Goal: Task Accomplishment & Management: Use online tool/utility

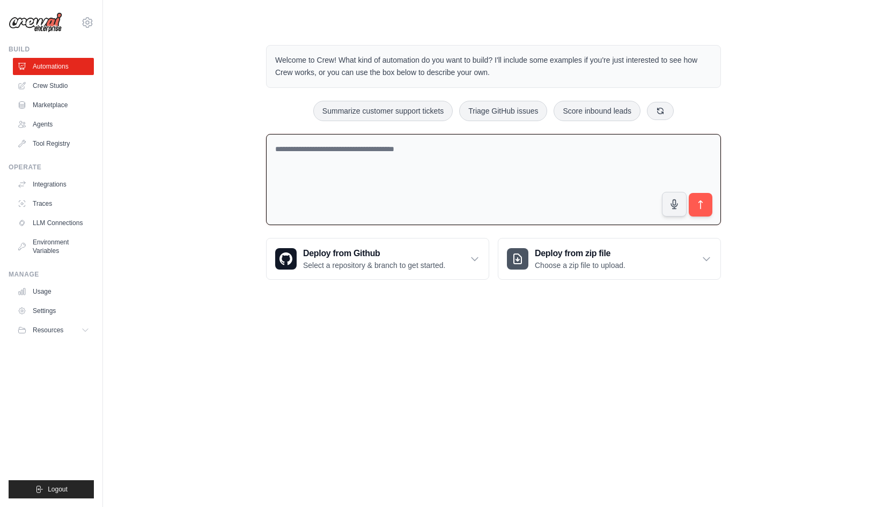
click at [328, 159] on textarea at bounding box center [493, 180] width 455 height 92
type textarea "*"
type textarea "**********"
click at [697, 209] on icon "submit" at bounding box center [700, 205] width 11 height 11
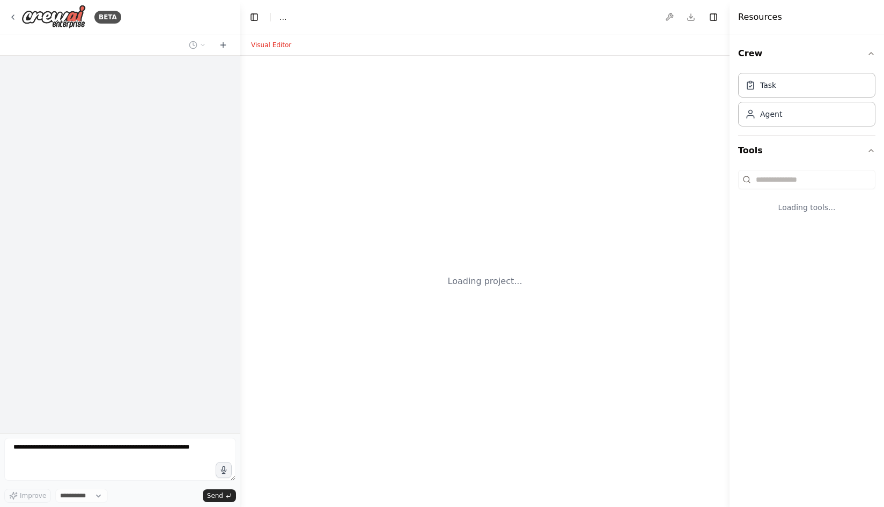
select select "****"
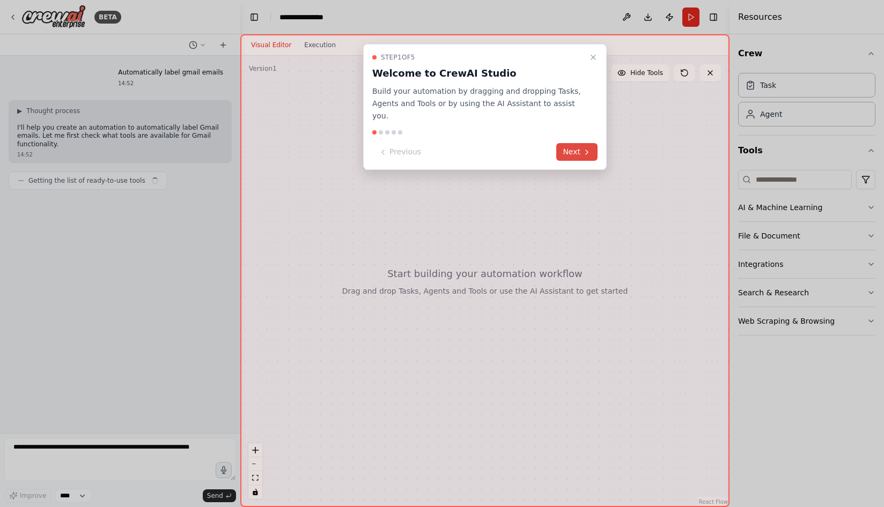
click at [578, 143] on button "Next" at bounding box center [576, 152] width 41 height 18
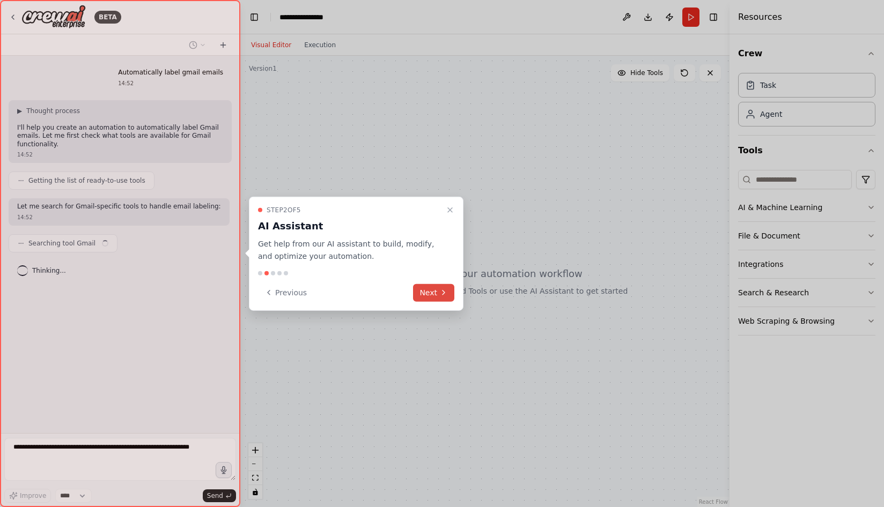
click at [435, 294] on button "Next" at bounding box center [433, 293] width 41 height 18
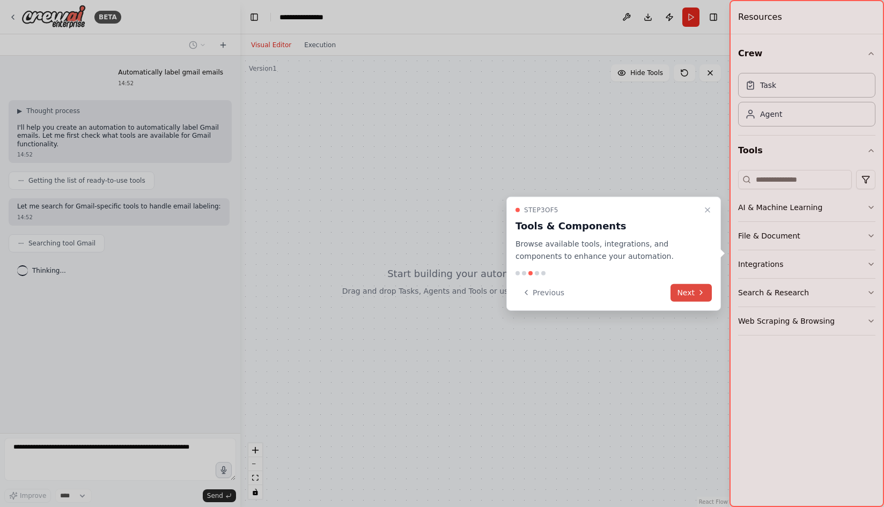
click at [696, 296] on button "Next" at bounding box center [690, 293] width 41 height 18
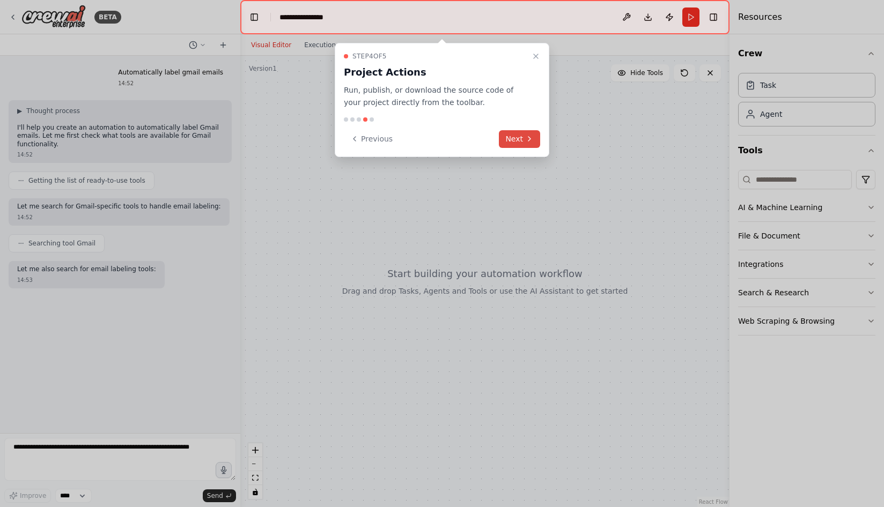
click at [527, 142] on icon at bounding box center [529, 139] width 9 height 9
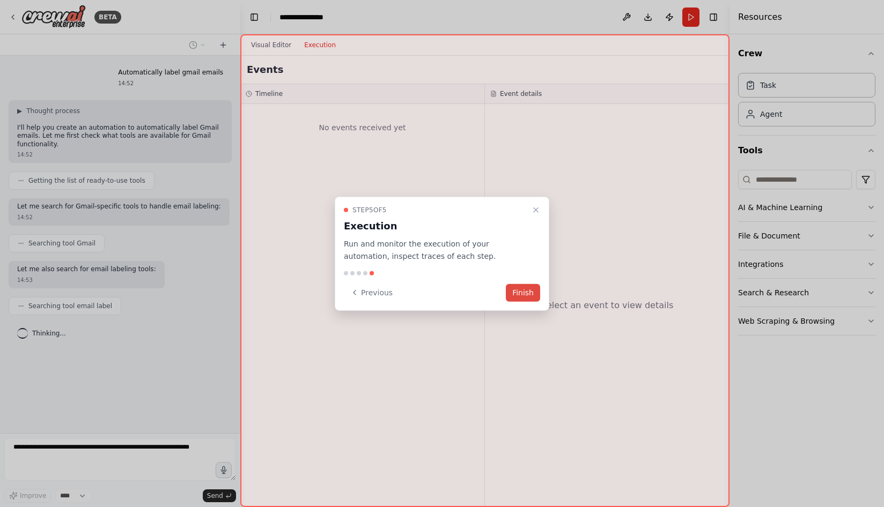
click at [528, 296] on button "Finish" at bounding box center [523, 293] width 34 height 18
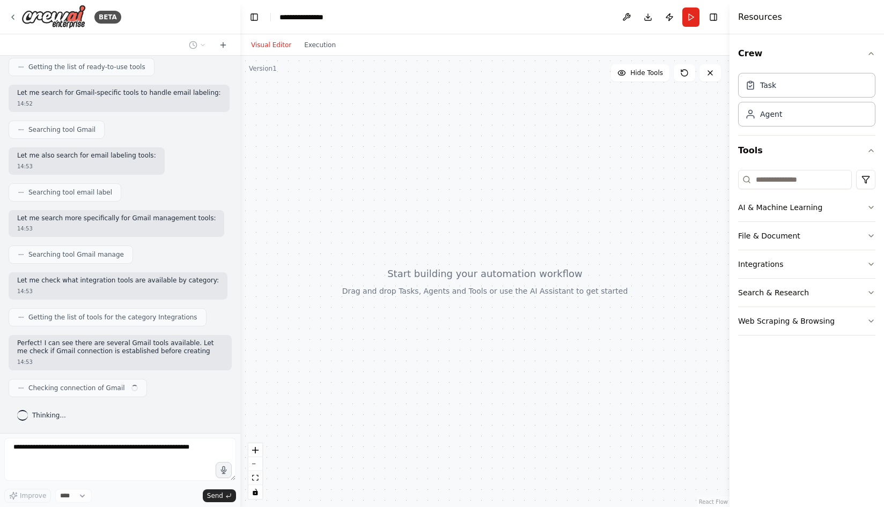
scroll to position [122, 0]
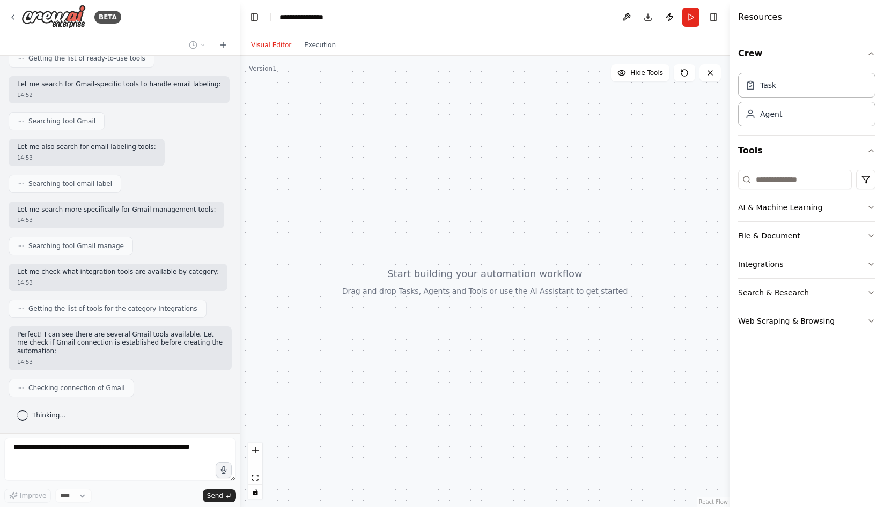
click at [339, 11] on header "**********" at bounding box center [484, 17] width 489 height 34
click at [321, 14] on div "**********" at bounding box center [306, 17] width 55 height 11
click at [321, 14] on div "**********" at bounding box center [319, 17] width 80 height 11
click at [179, 21] on div "BETA" at bounding box center [120, 17] width 240 height 34
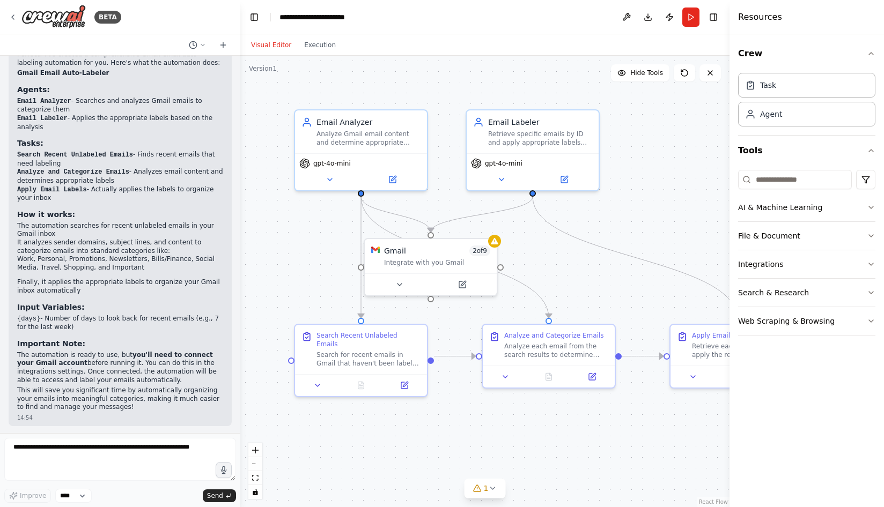
scroll to position [820, 0]
click at [562, 178] on icon at bounding box center [564, 177] width 6 height 6
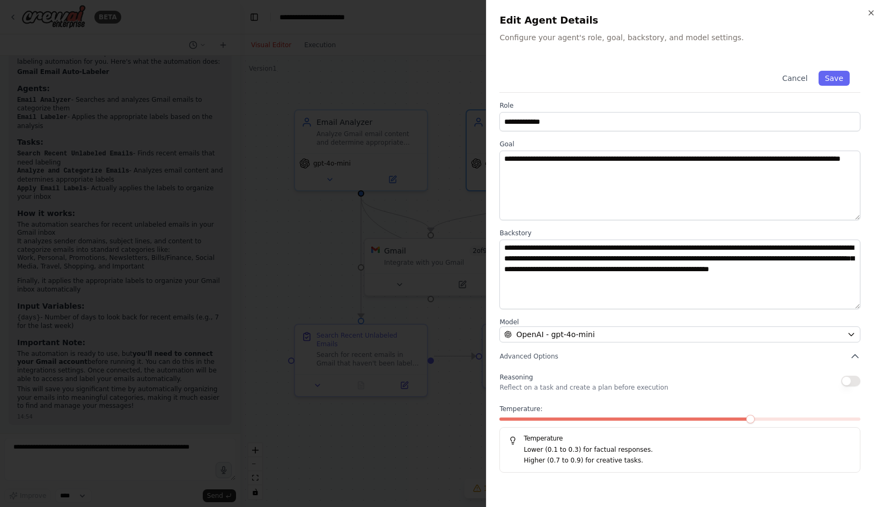
click at [719, 418] on span at bounding box center [625, 419] width 253 height 3
click at [679, 418] on span at bounding box center [589, 419] width 180 height 3
click at [662, 420] on span at bounding box center [589, 419] width 180 height 3
click at [644, 420] on span at bounding box center [571, 419] width 144 height 3
click at [845, 78] on button "Save" at bounding box center [833, 78] width 31 height 15
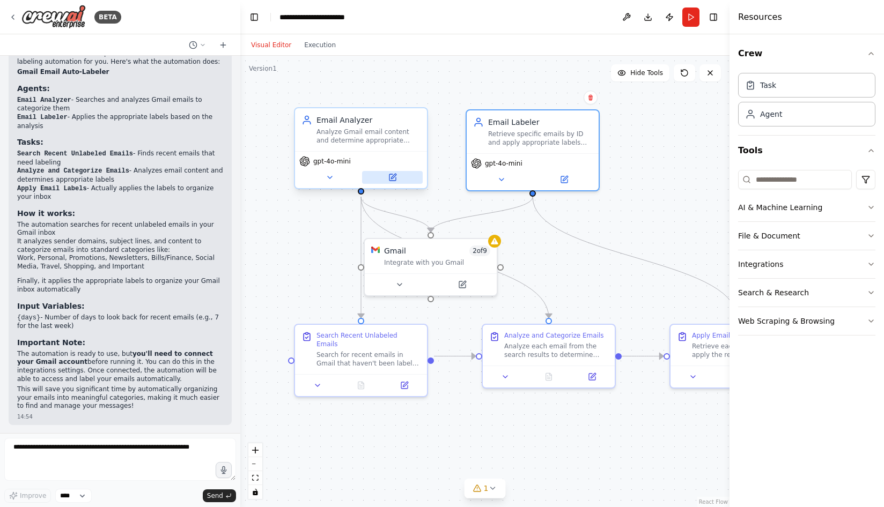
click at [395, 176] on icon at bounding box center [392, 177] width 9 height 9
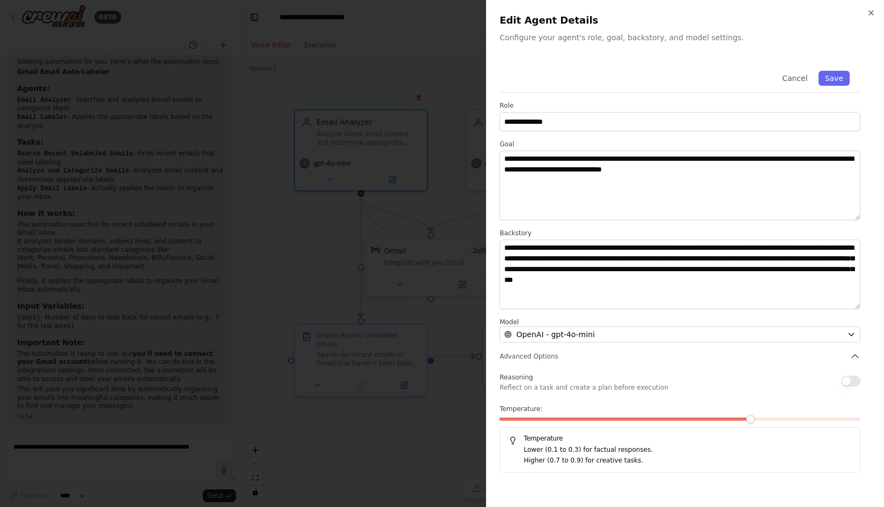
click at [447, 196] on div at bounding box center [442, 253] width 884 height 507
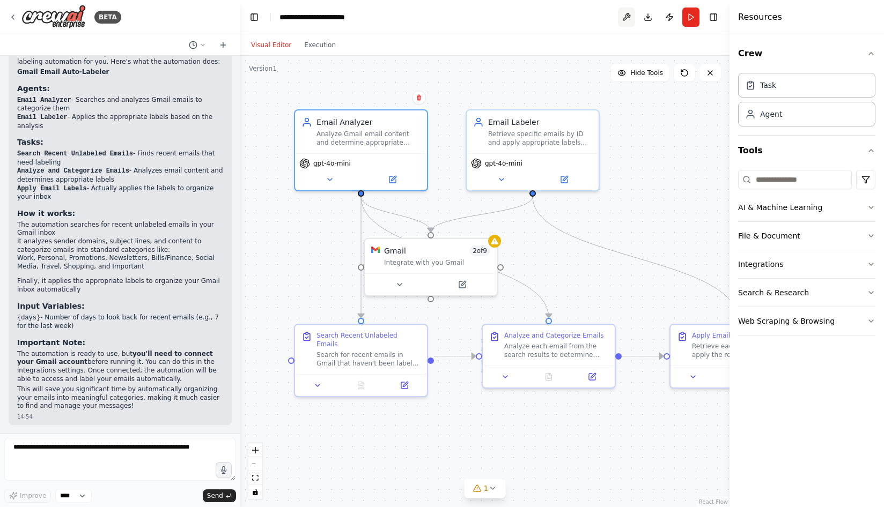
click at [625, 17] on button at bounding box center [626, 17] width 17 height 19
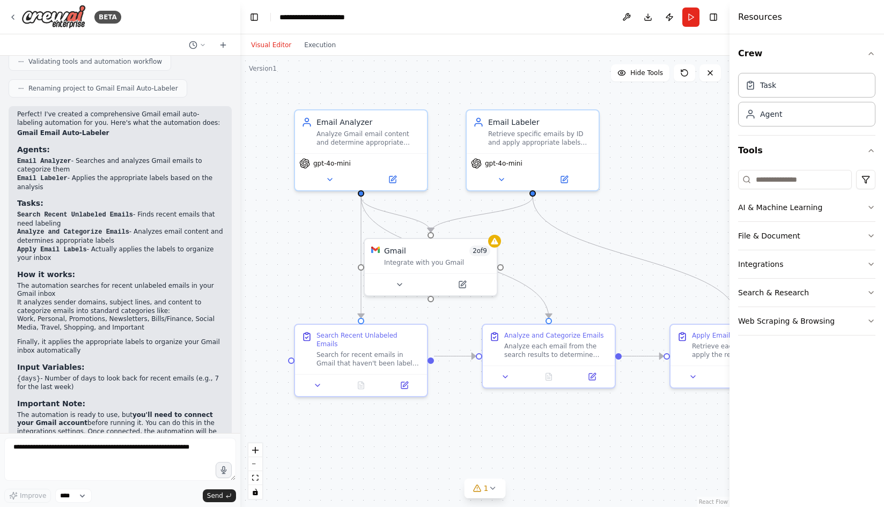
scroll to position [747, 0]
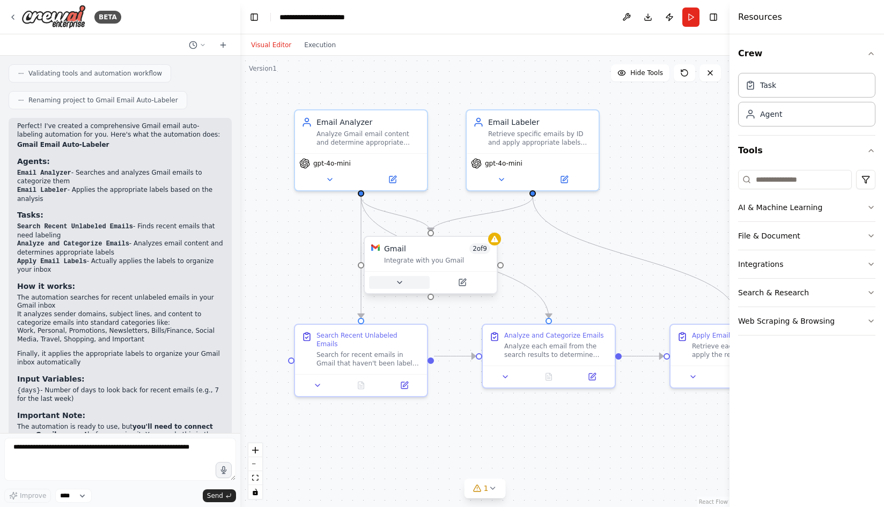
click at [396, 285] on icon at bounding box center [399, 282] width 9 height 9
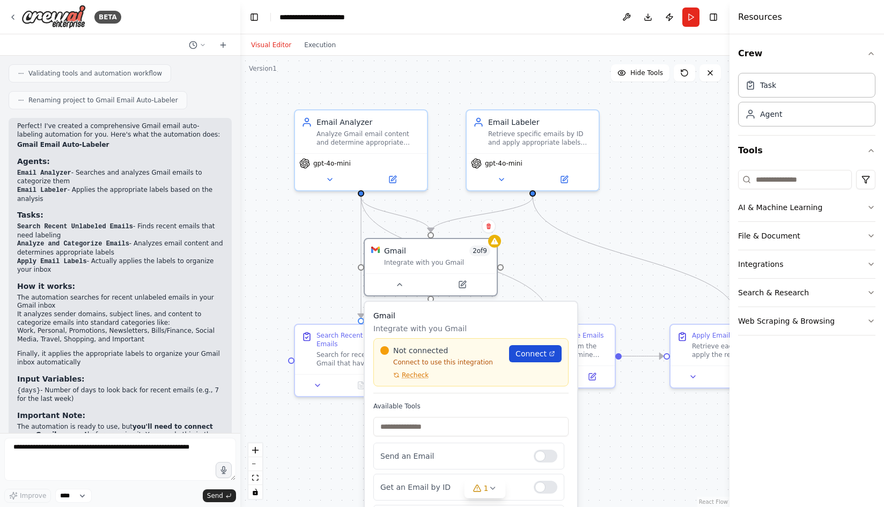
click at [524, 356] on span "Connect" at bounding box center [530, 354] width 31 height 11
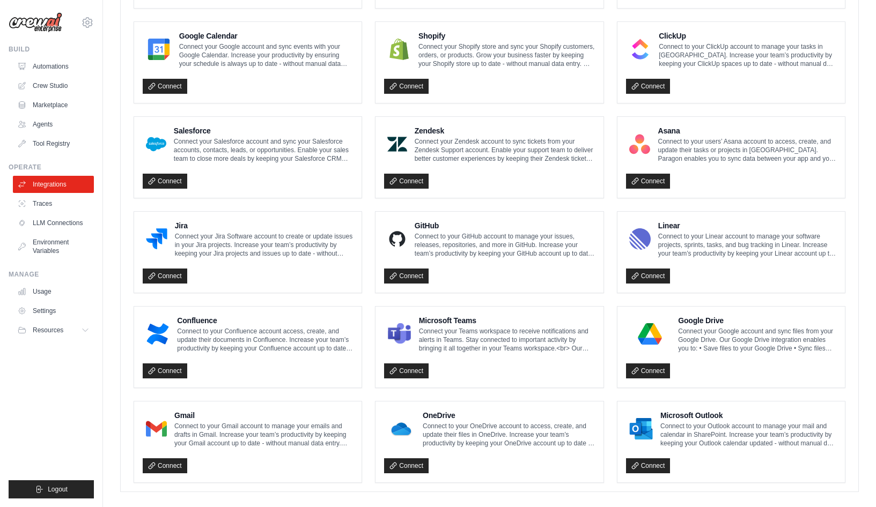
scroll to position [497, 0]
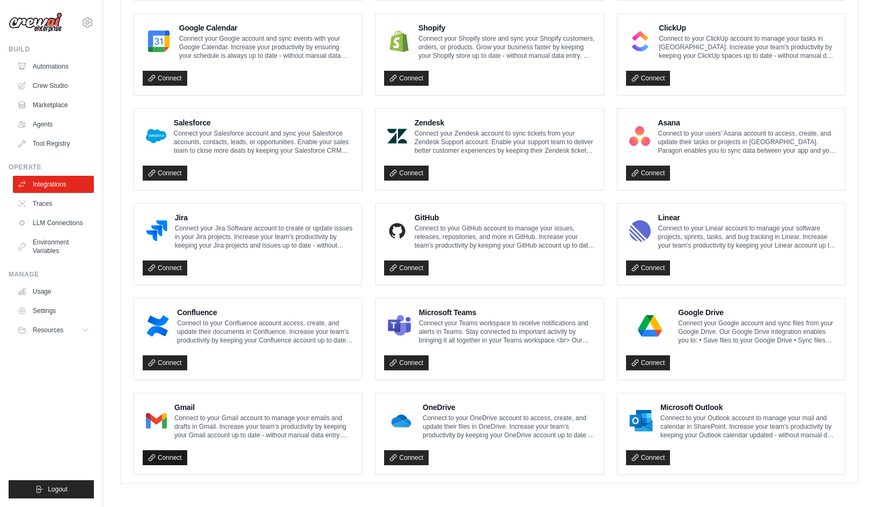
click at [159, 454] on link "Connect" at bounding box center [165, 457] width 45 height 15
click at [167, 453] on link "Connect" at bounding box center [165, 457] width 45 height 15
click at [173, 455] on link "Connect" at bounding box center [165, 457] width 45 height 15
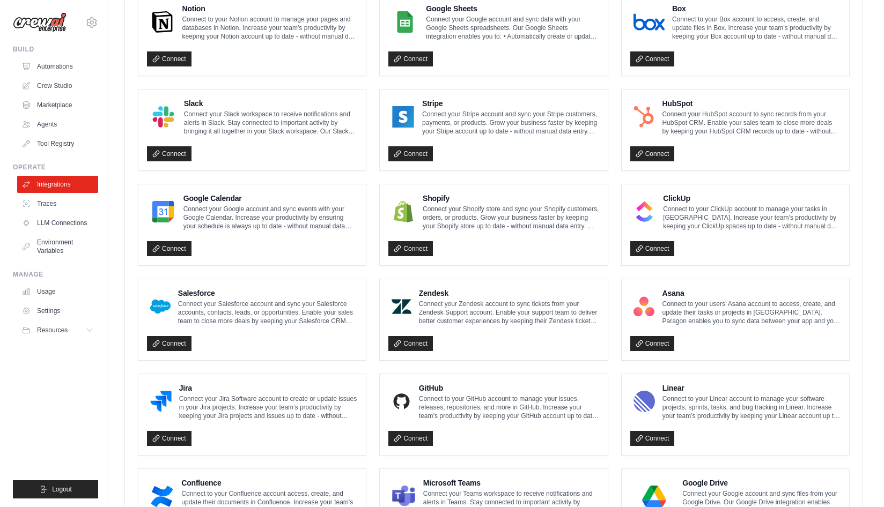
scroll to position [223, 0]
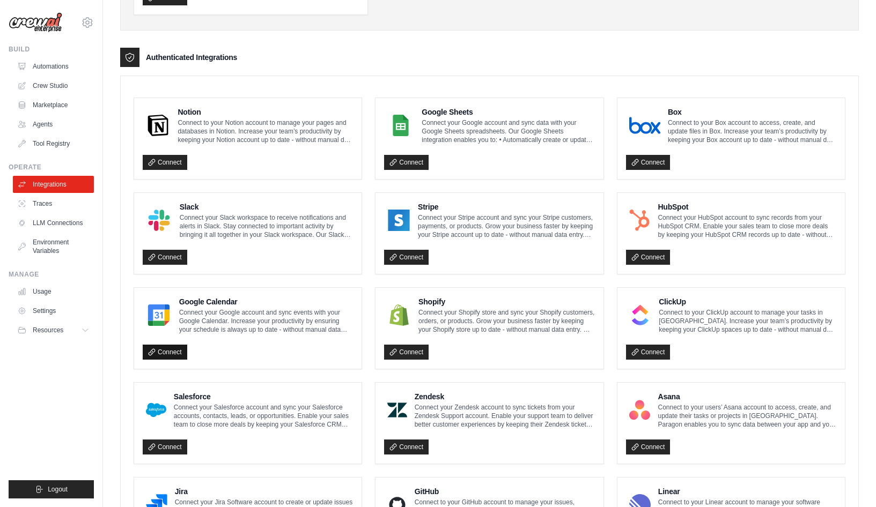
click at [161, 347] on link "Connect" at bounding box center [165, 352] width 45 height 15
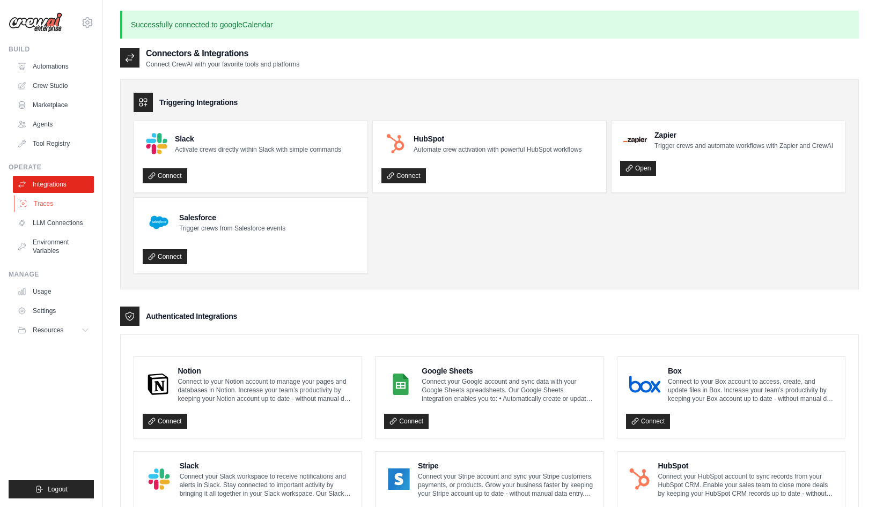
click at [40, 201] on link "Traces" at bounding box center [54, 203] width 81 height 17
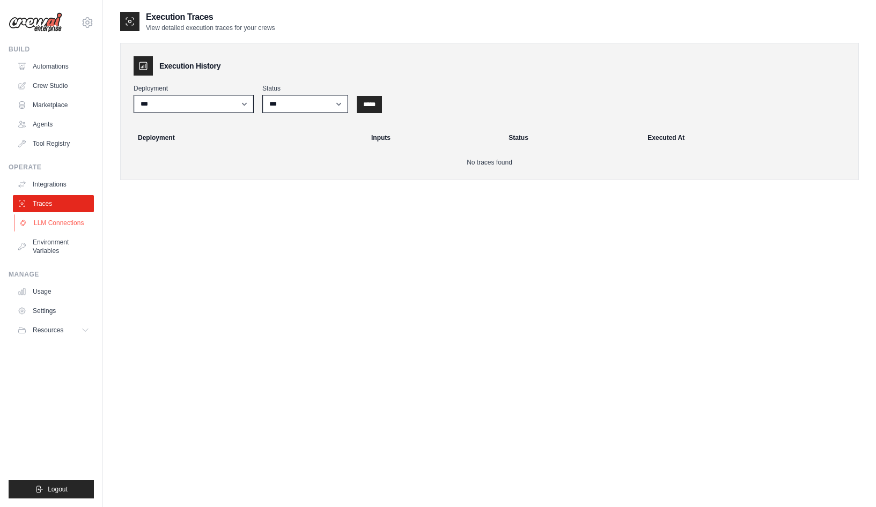
click at [66, 221] on link "LLM Connections" at bounding box center [54, 223] width 81 height 17
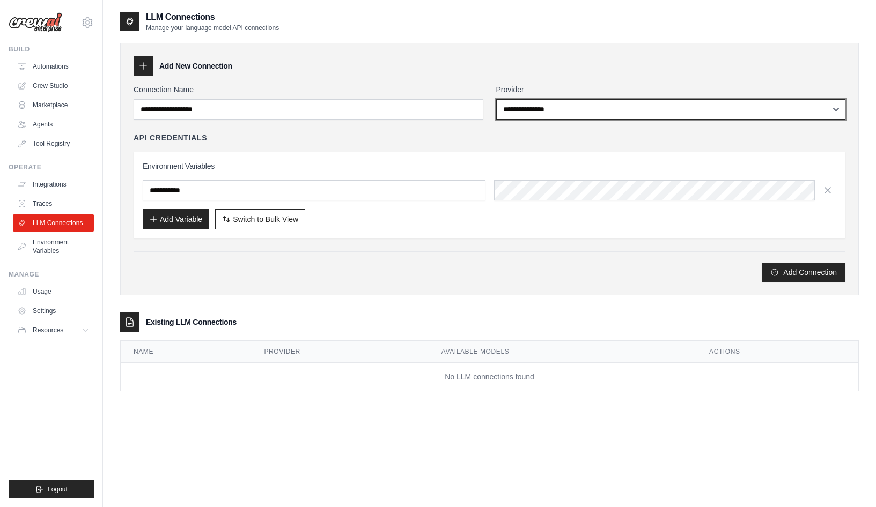
click at [522, 105] on select "**********" at bounding box center [671, 109] width 350 height 20
select select "******"
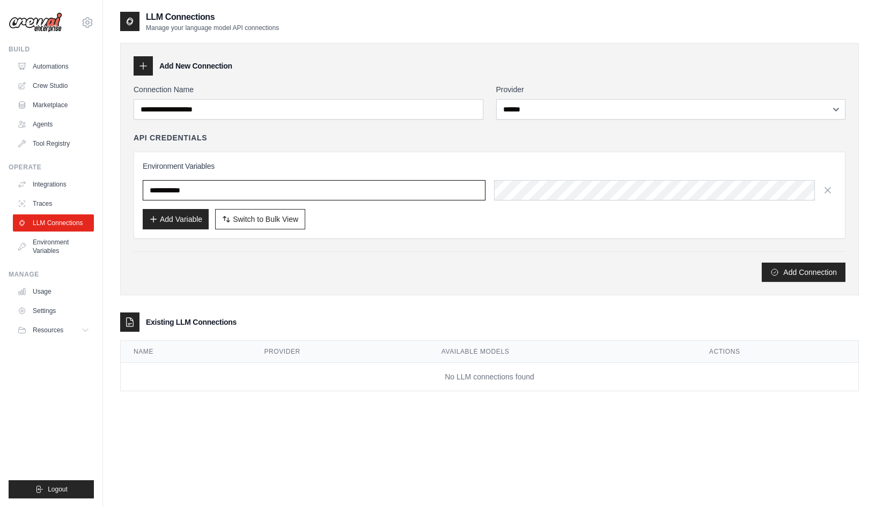
click at [292, 194] on input "text" at bounding box center [314, 190] width 343 height 20
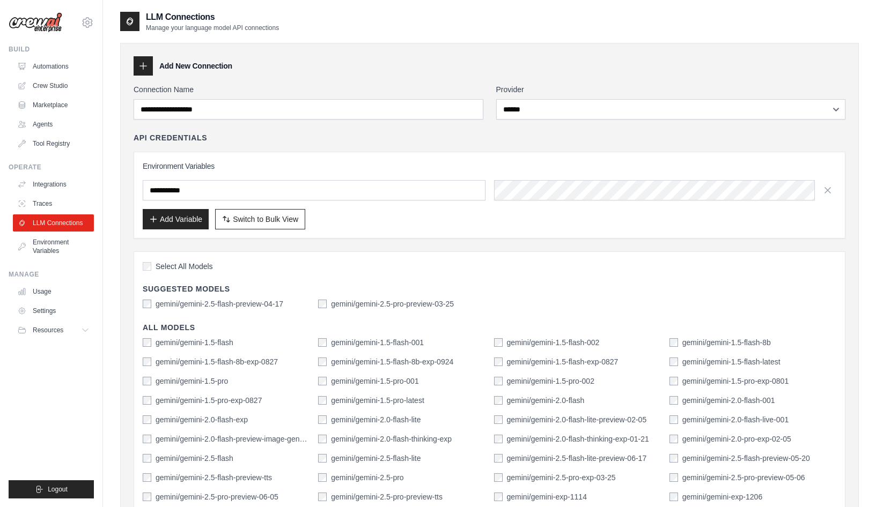
click at [323, 145] on div "API Credentials Environment Variables Add Variable Switch to Bulk View Switch t…" at bounding box center [490, 185] width 712 height 106
click at [58, 80] on link "Crew Studio" at bounding box center [54, 85] width 81 height 17
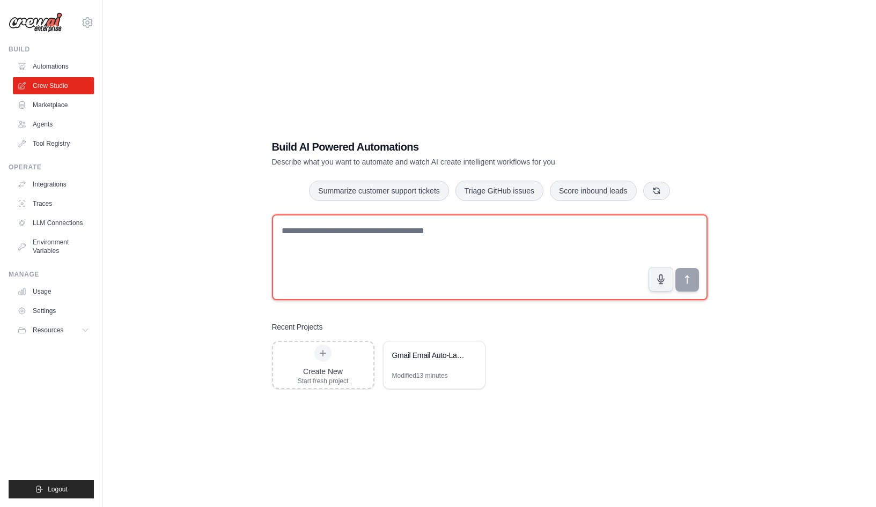
click at [485, 237] on textarea at bounding box center [489, 258] width 435 height 86
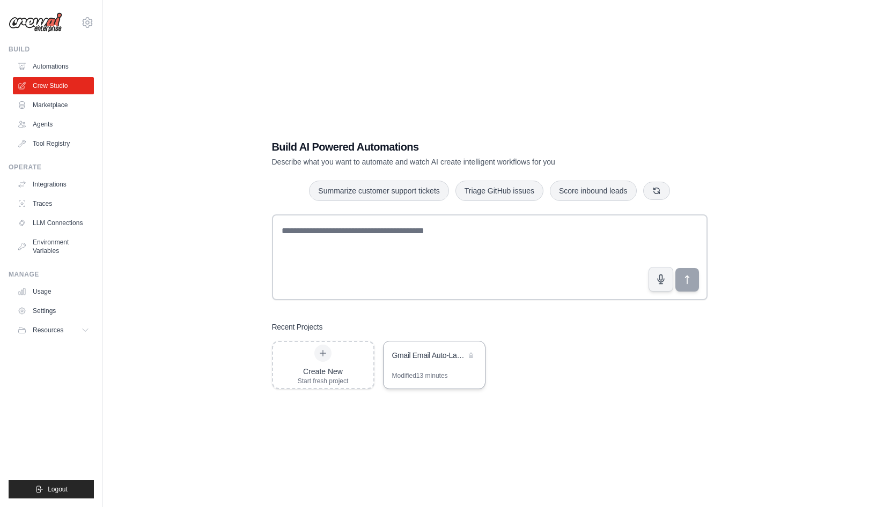
click at [435, 354] on div "Gmail Email Auto-Labeler" at bounding box center [428, 355] width 73 height 11
click at [56, 142] on link "Tool Registry" at bounding box center [54, 143] width 81 height 17
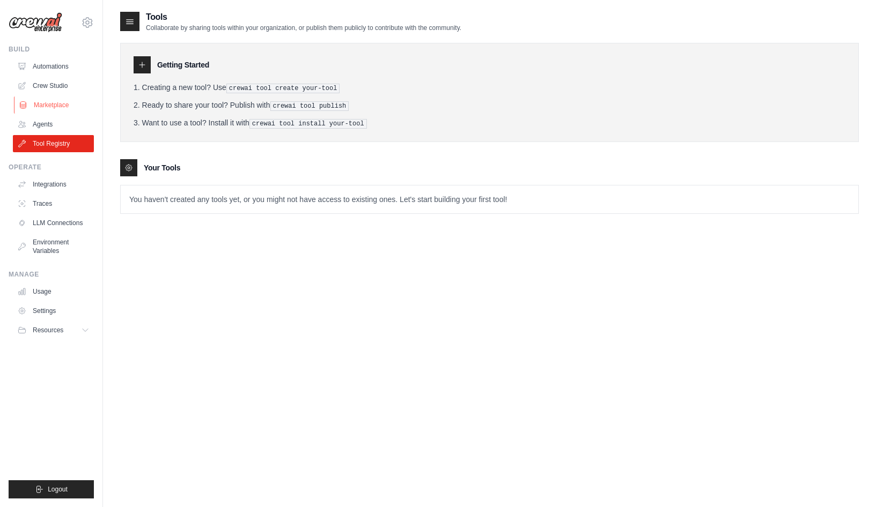
click at [39, 103] on link "Marketplace" at bounding box center [54, 105] width 81 height 17
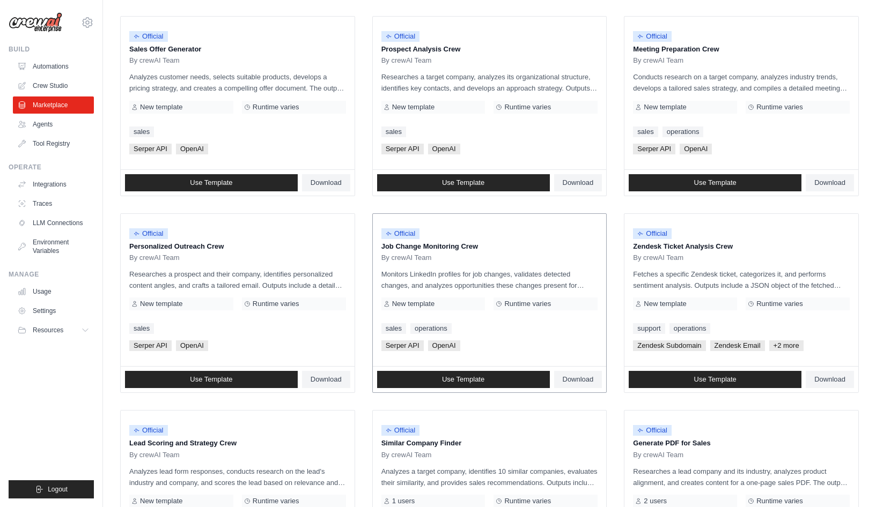
scroll to position [329, 0]
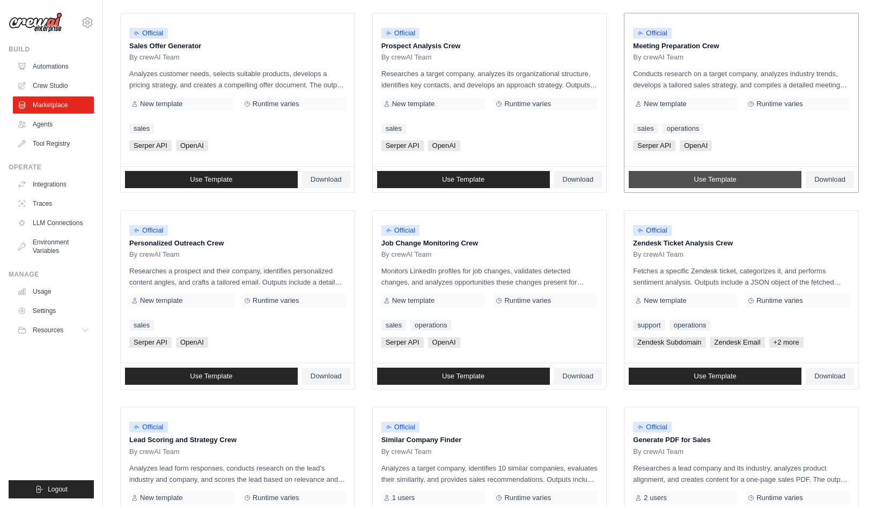
click at [704, 179] on span "Use Template" at bounding box center [715, 179] width 42 height 9
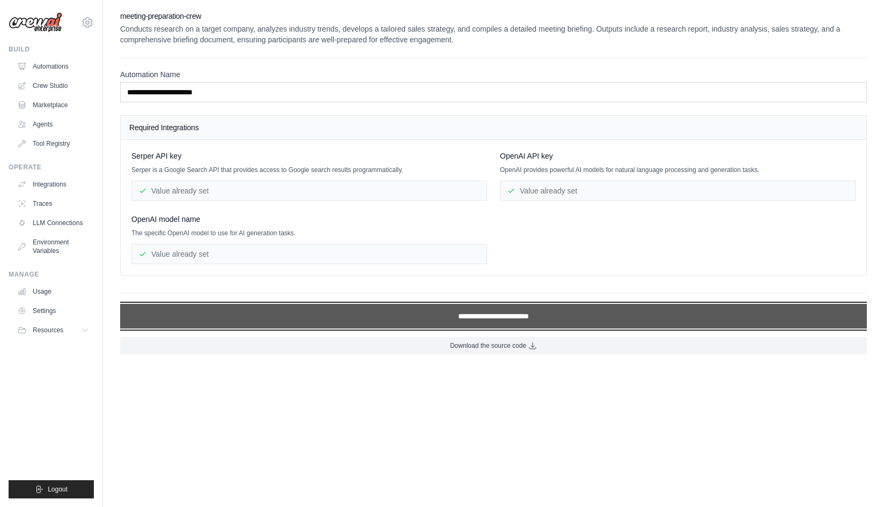
click at [478, 315] on input "**********" at bounding box center [493, 316] width 747 height 25
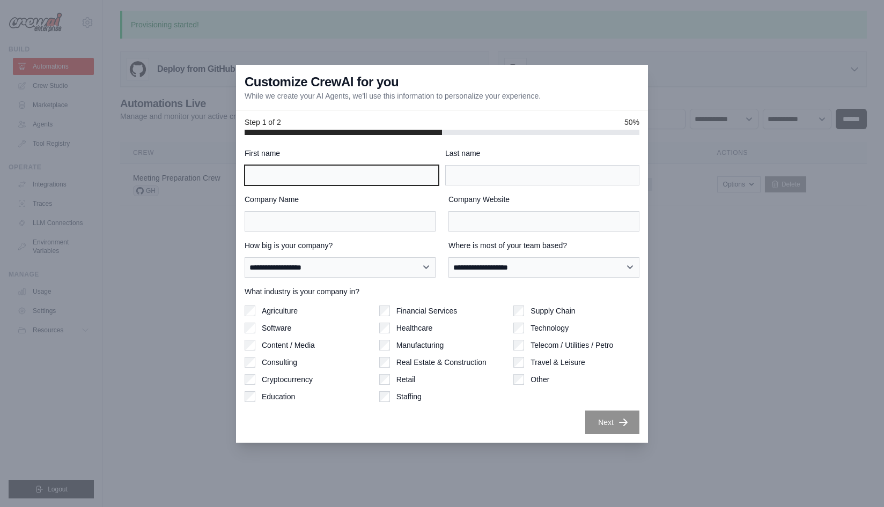
click at [314, 176] on input "First name" at bounding box center [342, 175] width 194 height 20
type input "*******"
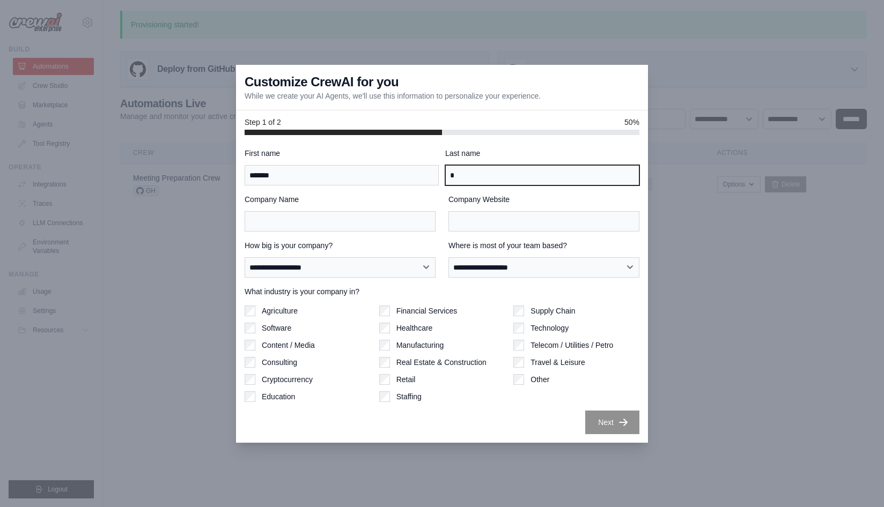
type input "*"
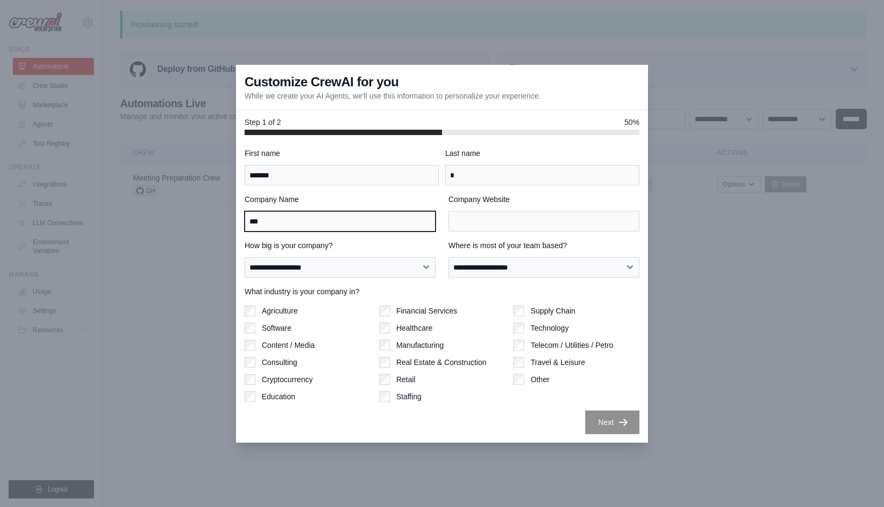
type input "***"
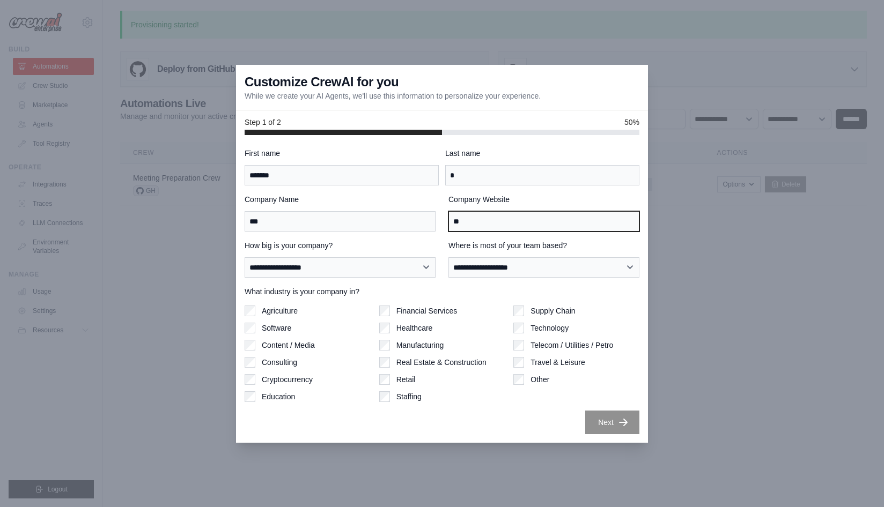
type input "*"
type input "**********"
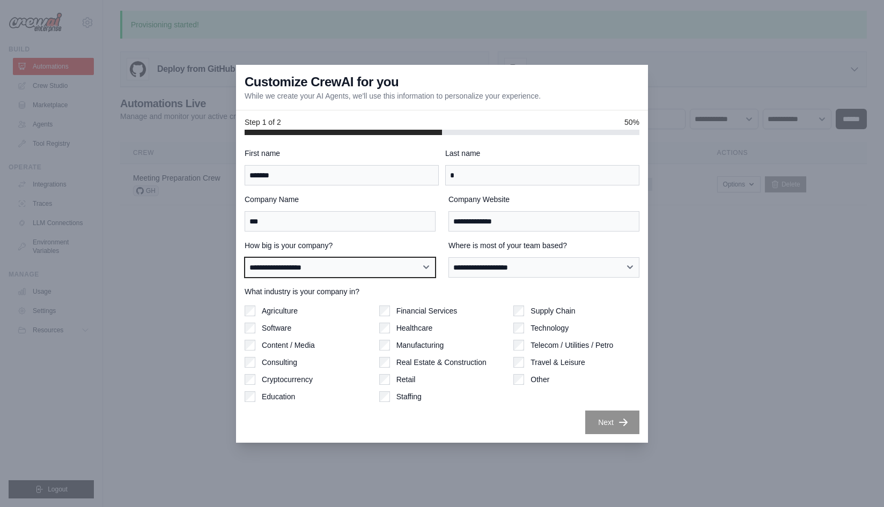
select select "**********"
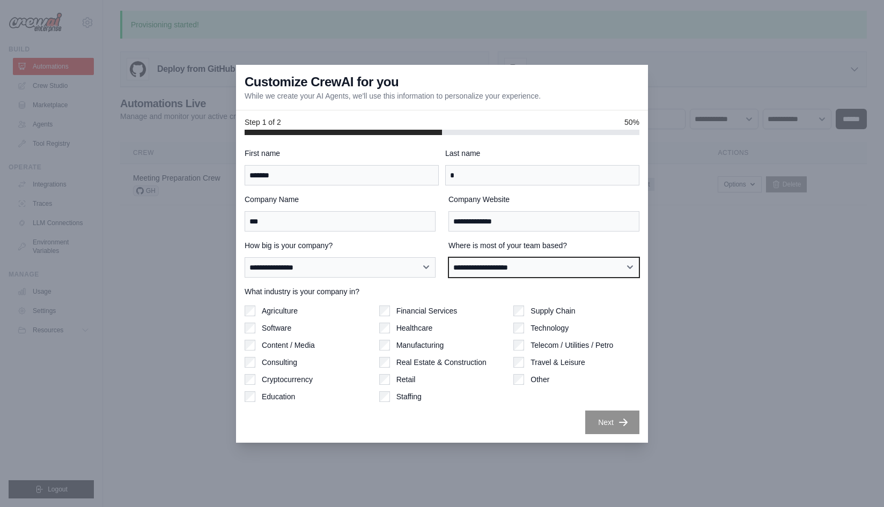
click at [541, 269] on select "**********" at bounding box center [543, 267] width 191 height 20
select select "**********"
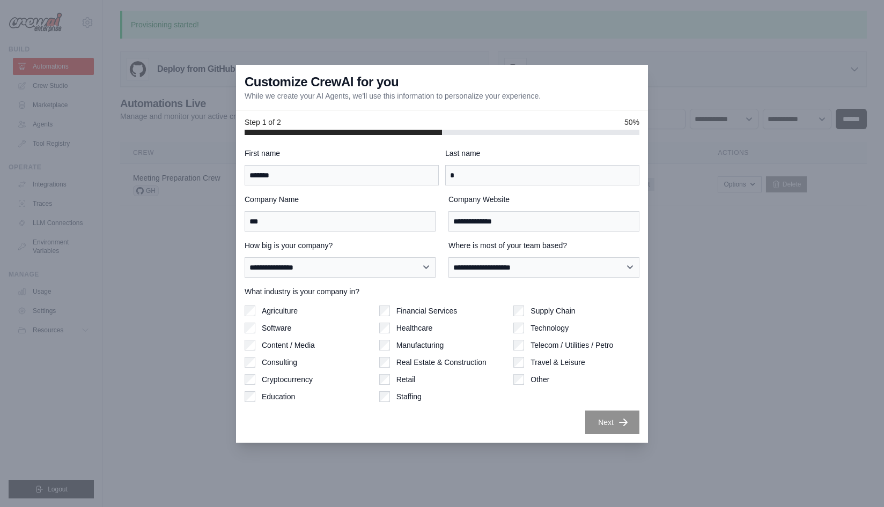
click at [284, 395] on label "Education" at bounding box center [278, 396] width 33 height 11
click at [619, 425] on icon "button" at bounding box center [623, 422] width 11 height 11
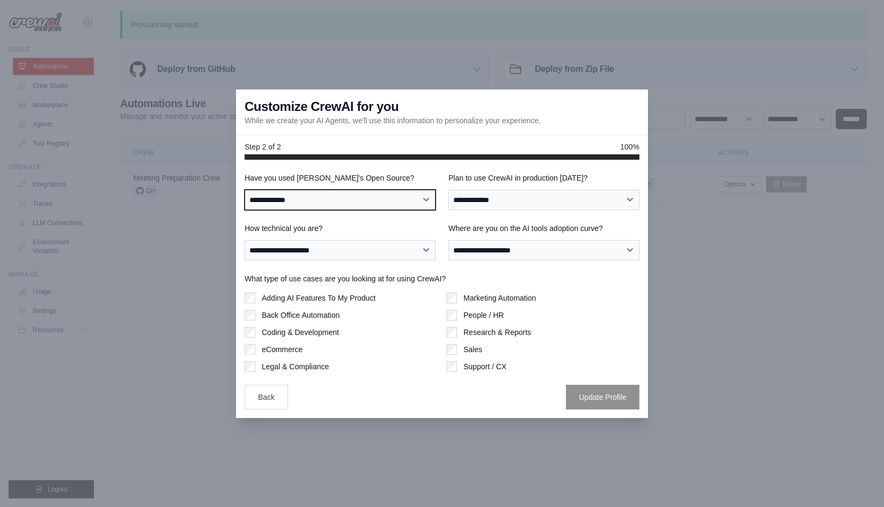
click at [342, 199] on select "**********" at bounding box center [340, 200] width 191 height 20
select select "**********"
click at [371, 199] on select "**********" at bounding box center [340, 200] width 191 height 20
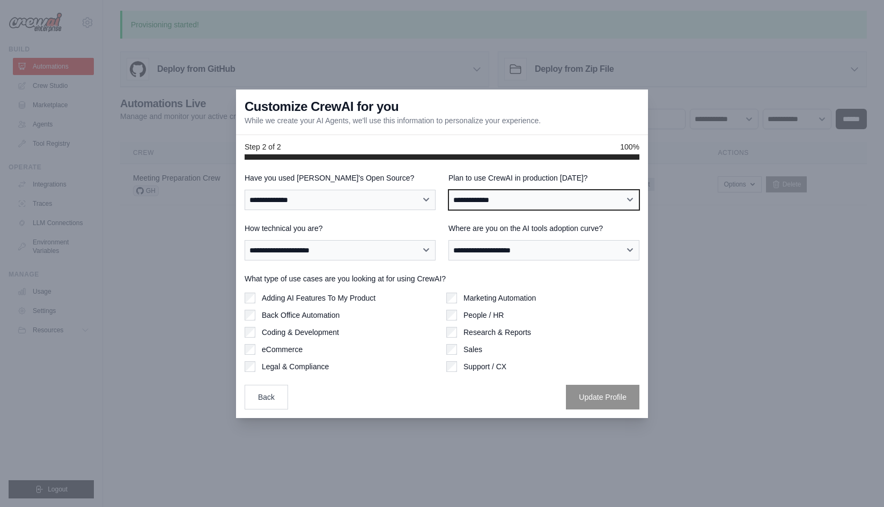
click at [518, 202] on select "**********" at bounding box center [543, 200] width 191 height 20
select select "****"
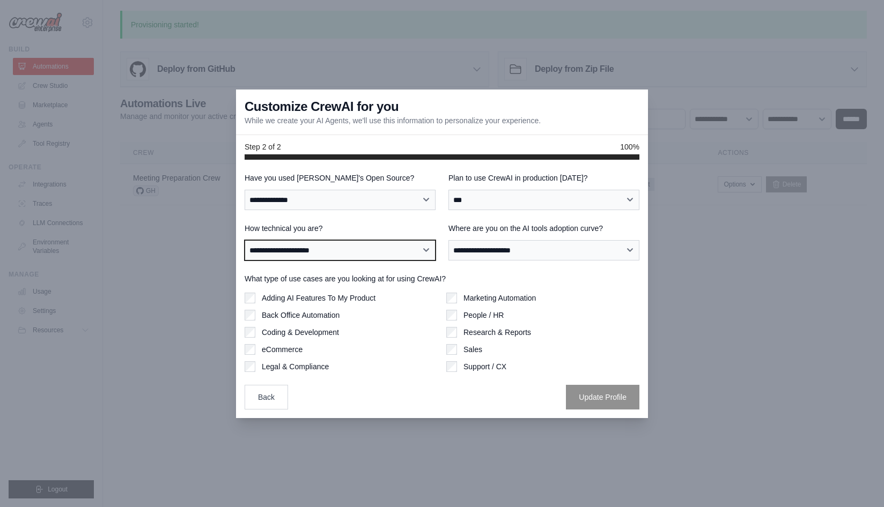
click at [367, 257] on select "**********" at bounding box center [340, 250] width 191 height 20
select select "**********"
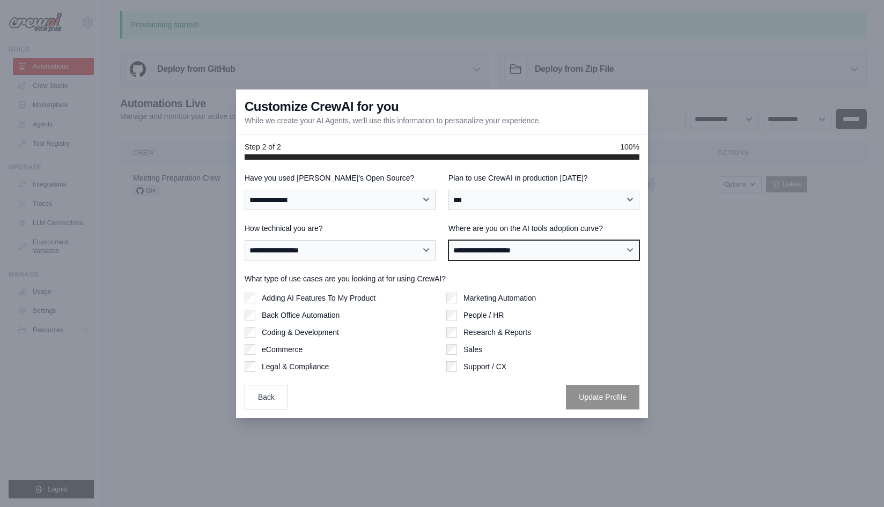
click at [502, 249] on select "**********" at bounding box center [543, 250] width 191 height 20
select select "**********"
click at [315, 311] on label "Back Office Automation" at bounding box center [301, 315] width 78 height 11
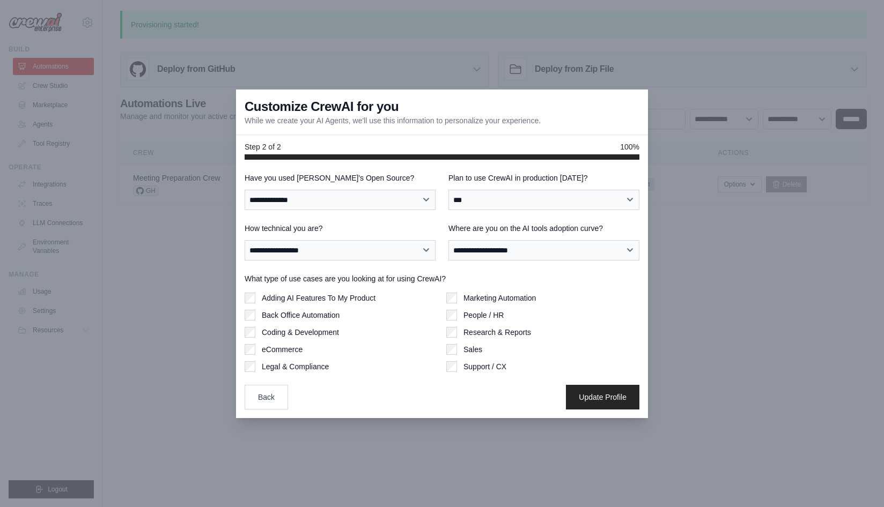
click at [476, 296] on label "Marketing Automation" at bounding box center [499, 298] width 72 height 11
click at [475, 314] on label "People / HR" at bounding box center [483, 315] width 40 height 11
click at [599, 401] on button "Update Profile" at bounding box center [602, 397] width 73 height 25
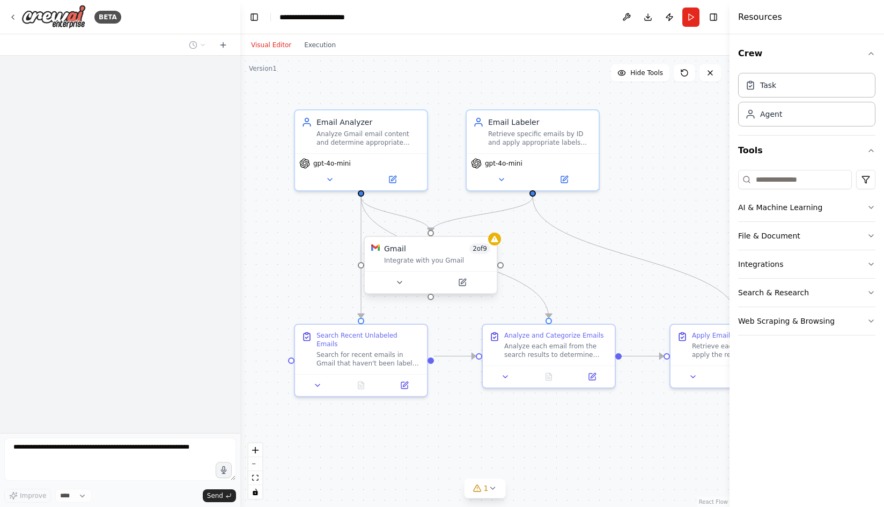
scroll to position [820, 0]
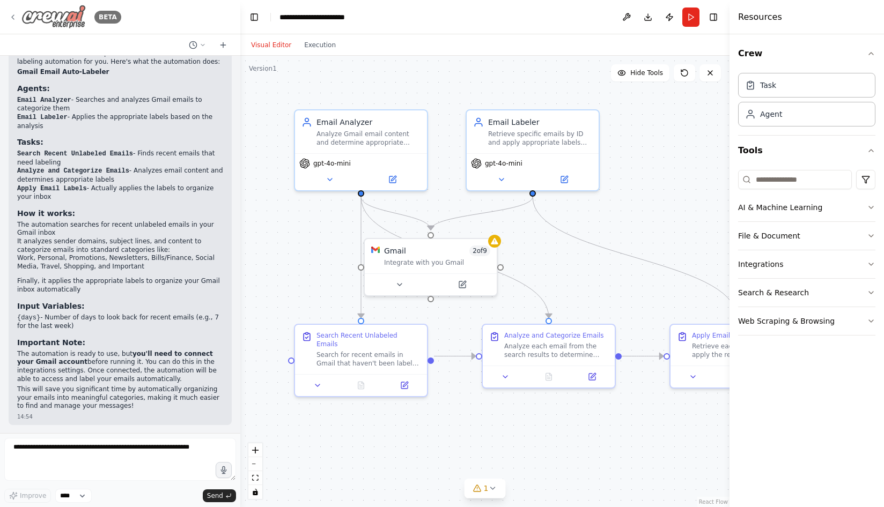
click at [11, 17] on icon at bounding box center [13, 17] width 9 height 9
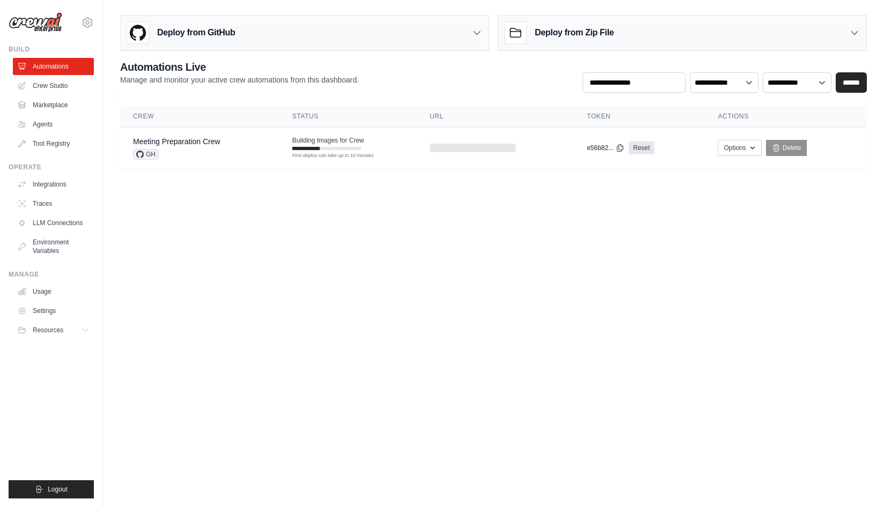
click at [808, 38] on div "Deploy from Zip File" at bounding box center [682, 33] width 368 height 35
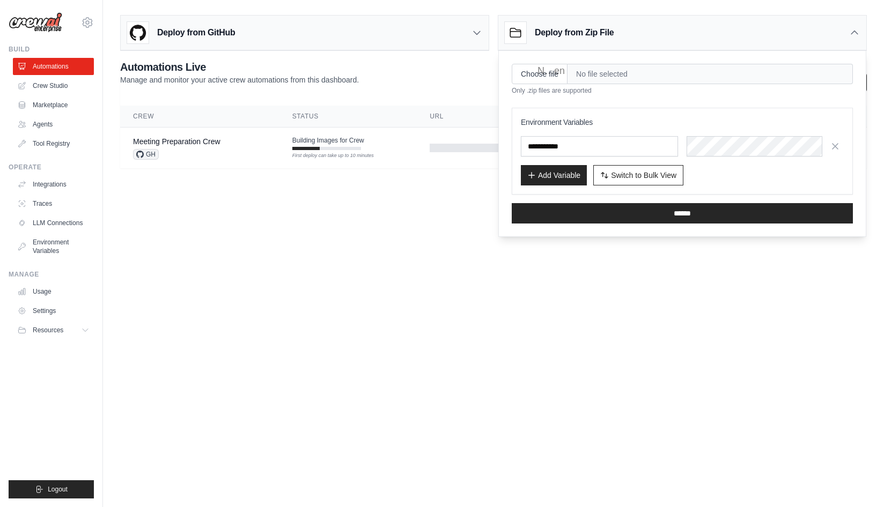
click at [437, 66] on div "**********" at bounding box center [493, 76] width 747 height 33
click at [440, 87] on div "**********" at bounding box center [493, 76] width 747 height 33
click at [854, 28] on icon at bounding box center [854, 32] width 11 height 11
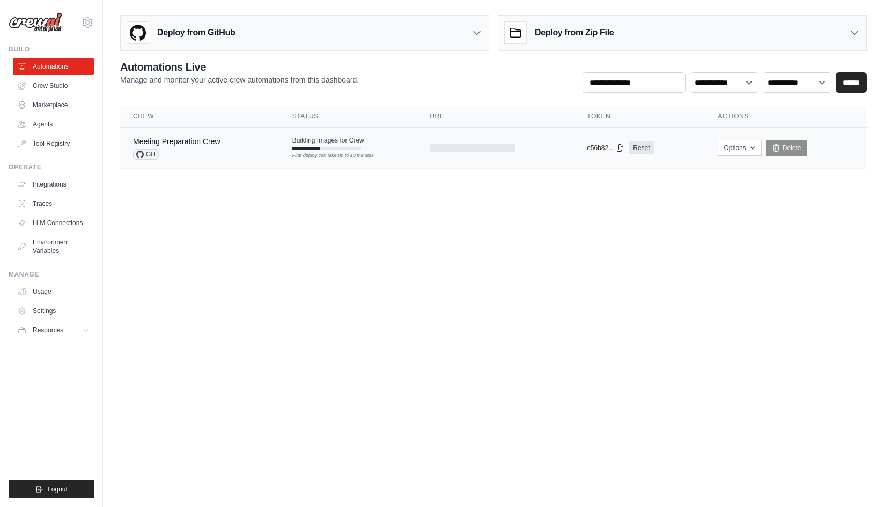
click at [353, 143] on span "Building Images for Crew" at bounding box center [328, 140] width 72 height 9
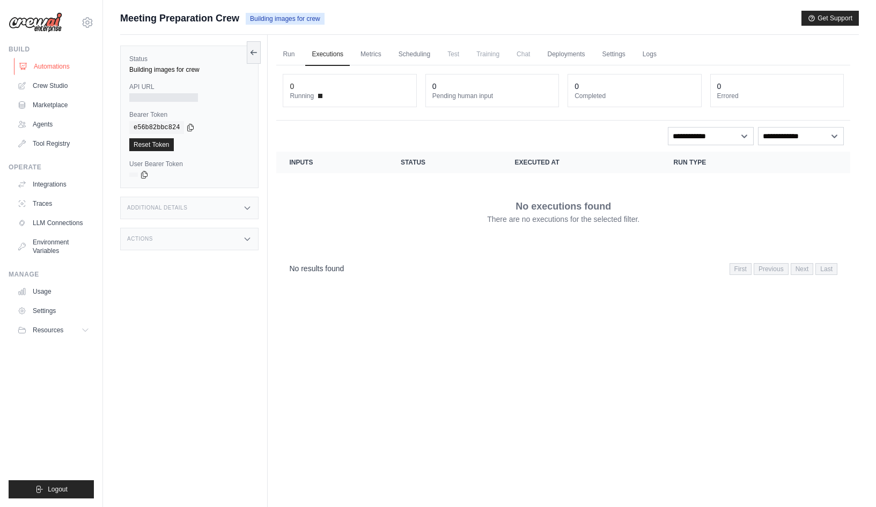
click at [56, 65] on link "Automations" at bounding box center [54, 66] width 81 height 17
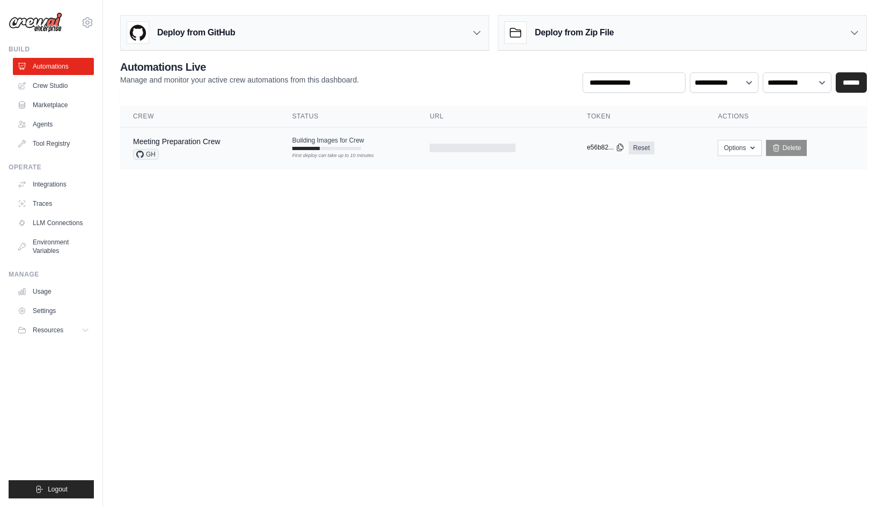
click at [619, 149] on icon at bounding box center [620, 147] width 6 height 7
click at [619, 201] on body "kaushal.s@gmail.com Settings Build Automations Crew Studio" at bounding box center [442, 253] width 884 height 507
click at [745, 144] on button "Options" at bounding box center [739, 147] width 43 height 16
click at [517, 231] on body "kaushal.s@gmail.com Settings Build Automations Crew Studio" at bounding box center [442, 253] width 884 height 507
click at [191, 140] on link "Meeting Preparation Crew" at bounding box center [176, 141] width 87 height 9
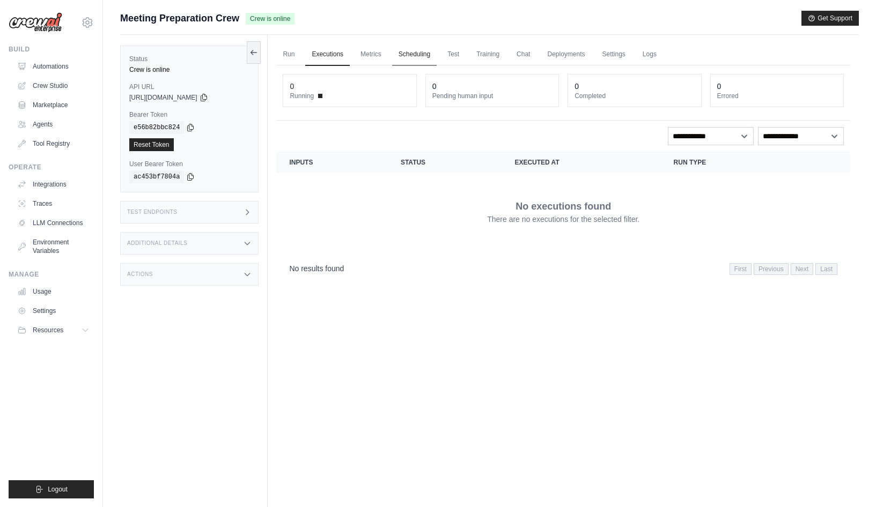
click at [421, 53] on link "Scheduling" at bounding box center [414, 54] width 45 height 23
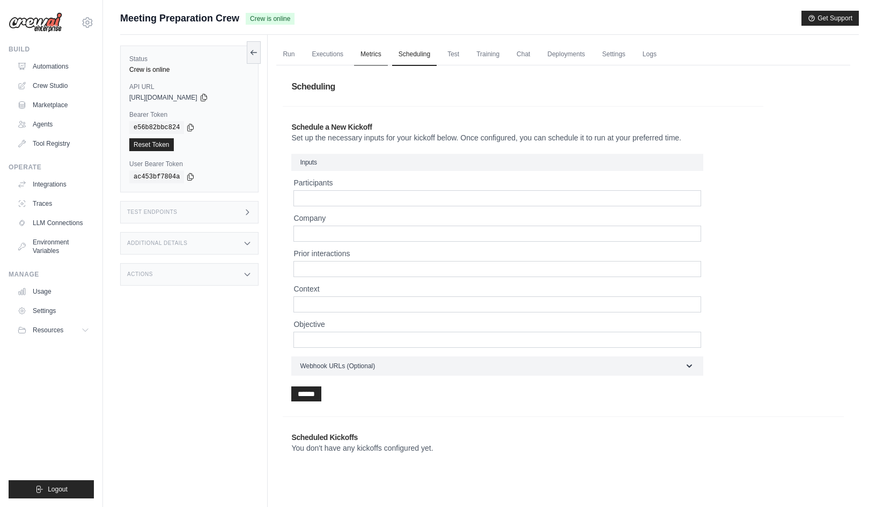
click at [375, 53] on link "Metrics" at bounding box center [371, 54] width 34 height 23
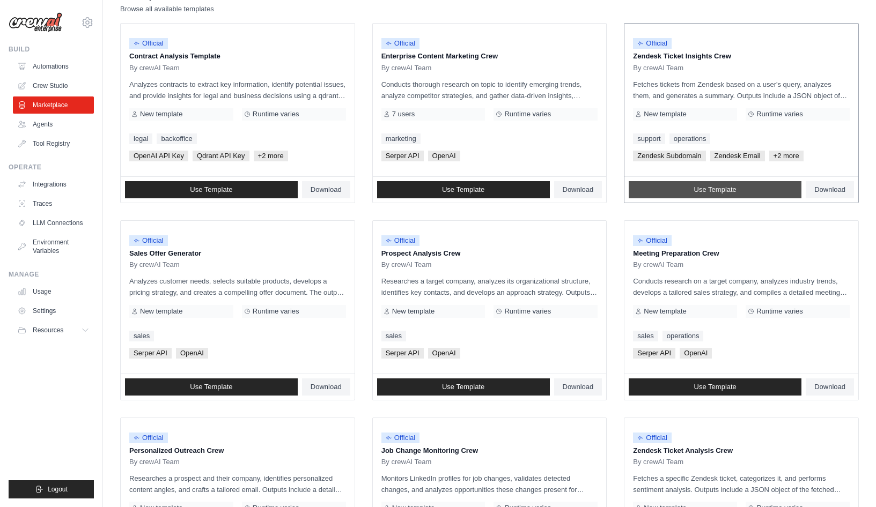
scroll to position [163, 0]
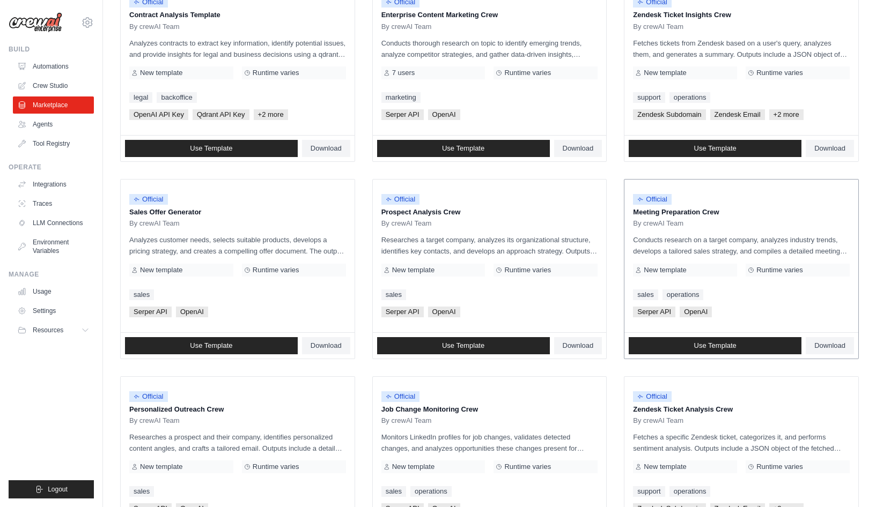
click at [807, 253] on p "Conducts research on a target company, analyzes industry trends, develops a tai…" at bounding box center [741, 245] width 217 height 23
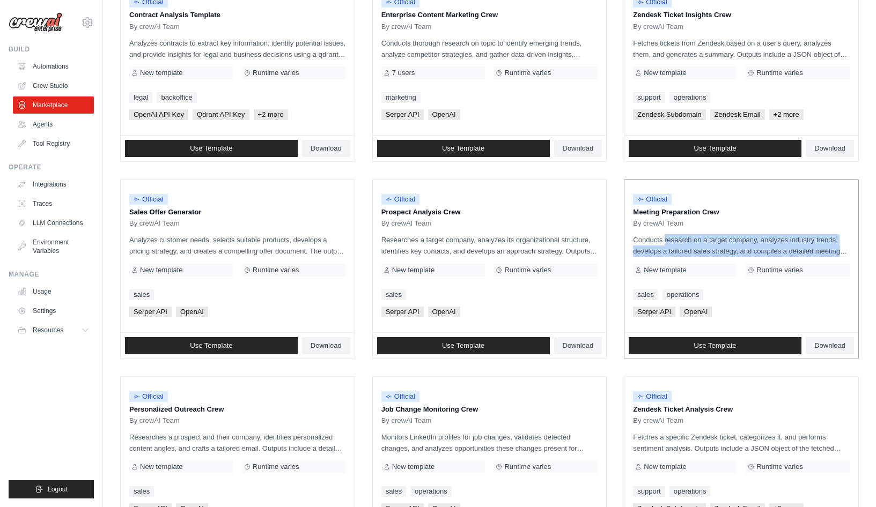
click at [807, 253] on p "Conducts research on a target company, analyzes industry trends, develops a tai…" at bounding box center [741, 245] width 217 height 23
click at [771, 252] on p "Conducts research on a target company, analyzes industry trends, develops a tai…" at bounding box center [741, 245] width 217 height 23
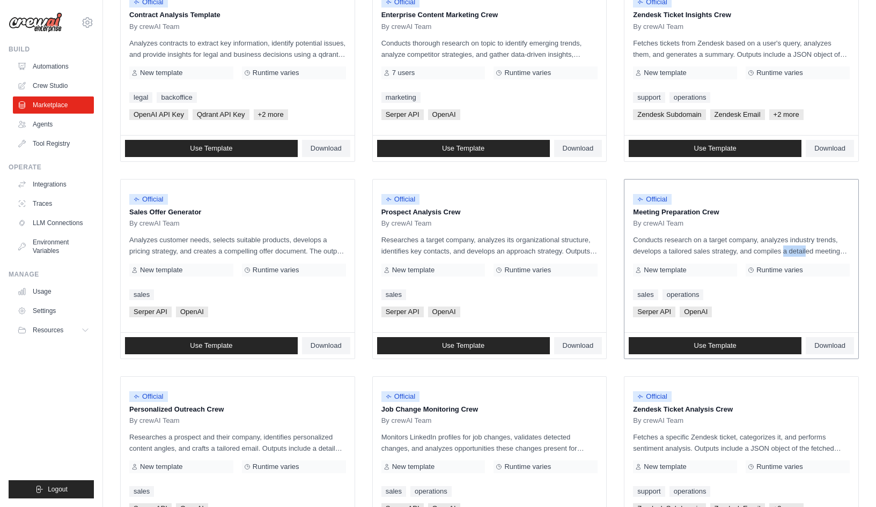
click at [771, 252] on p "Conducts research on a target company, analyzes industry trends, develops a tai…" at bounding box center [741, 245] width 217 height 23
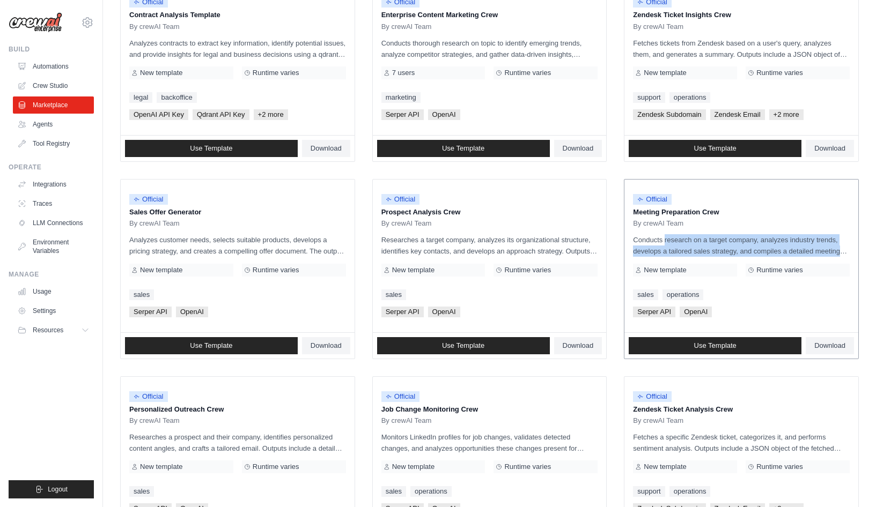
click at [771, 252] on p "Conducts research on a target company, analyzes industry trends, develops a tai…" at bounding box center [741, 245] width 217 height 23
click at [779, 250] on p "Conducts research on a target company, analyzes industry trends, develops a tai…" at bounding box center [741, 245] width 217 height 23
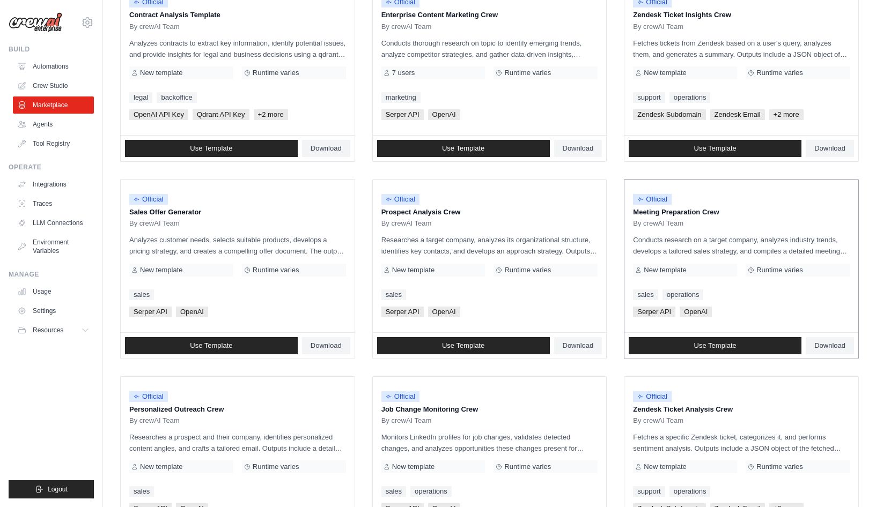
click at [667, 270] on span "New template" at bounding box center [665, 270] width 42 height 9
click at [734, 271] on div "New template" at bounding box center [685, 270] width 104 height 13
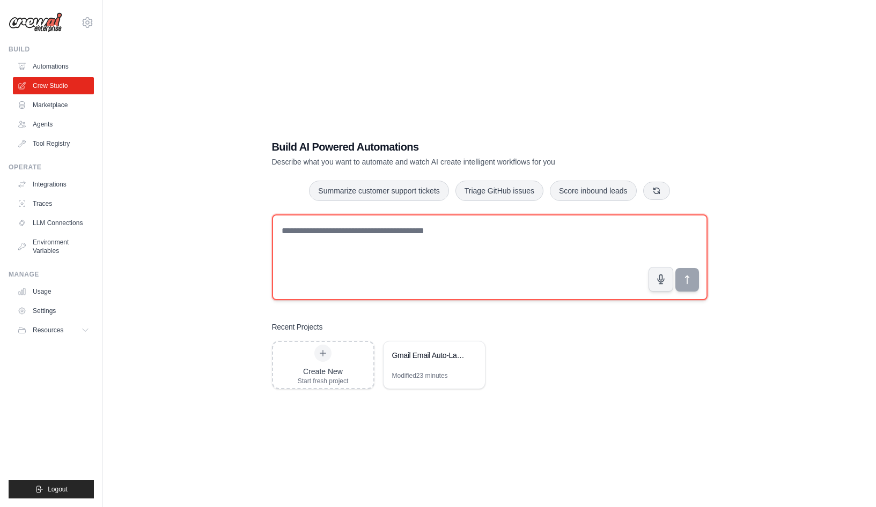
click at [326, 237] on textarea at bounding box center [489, 258] width 435 height 86
type textarea "*******"
type textarea "**********"
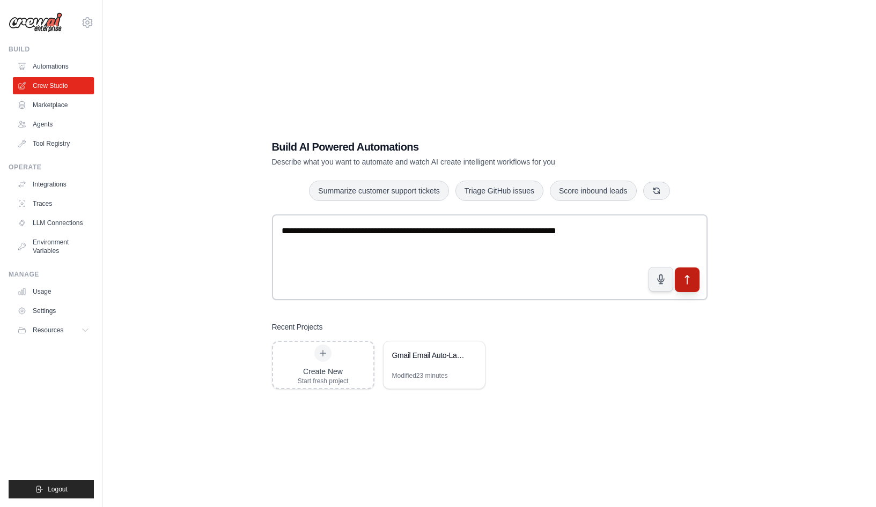
click at [693, 285] on button "submit" at bounding box center [686, 280] width 25 height 25
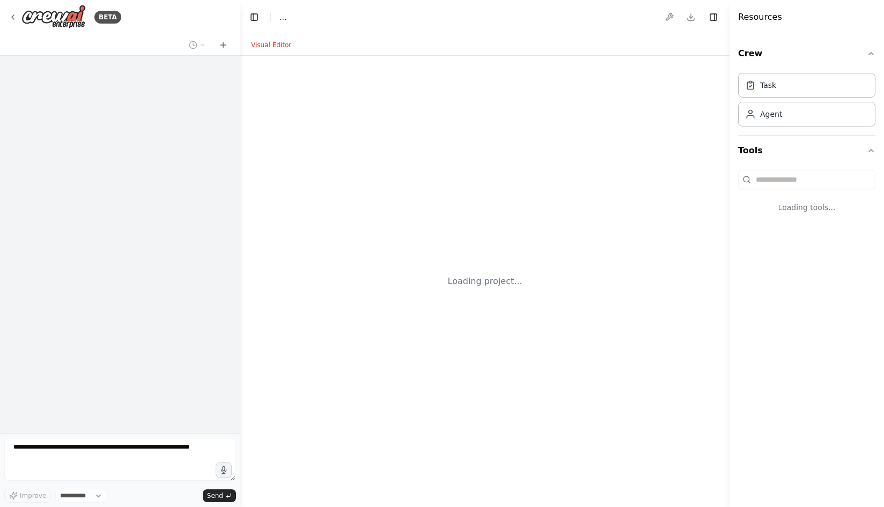
select select "****"
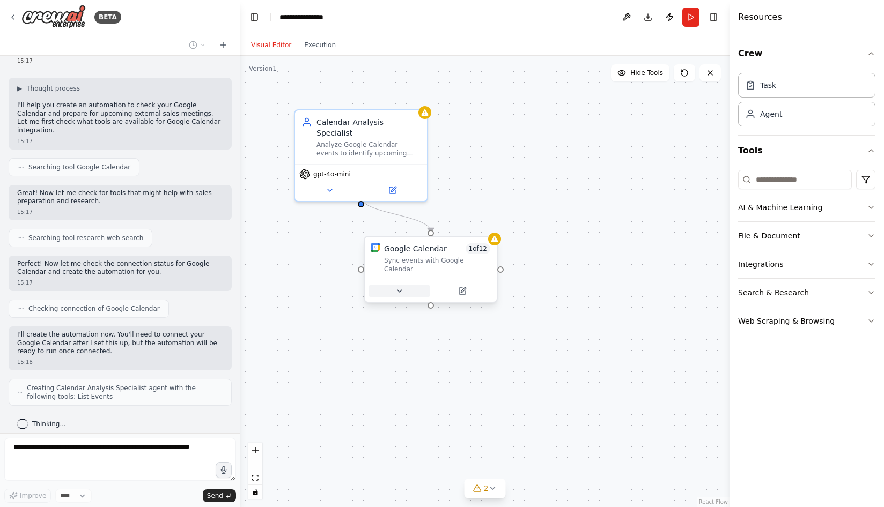
scroll to position [66, 0]
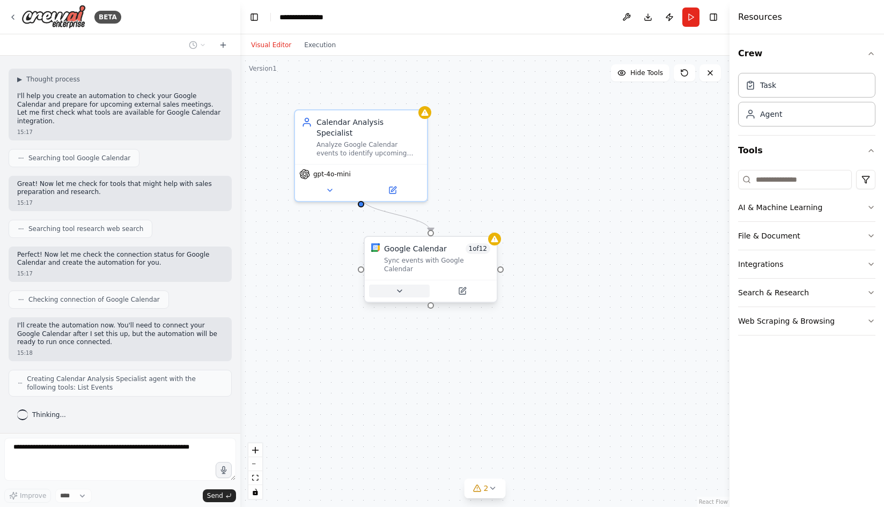
click at [396, 287] on icon at bounding box center [399, 291] width 9 height 9
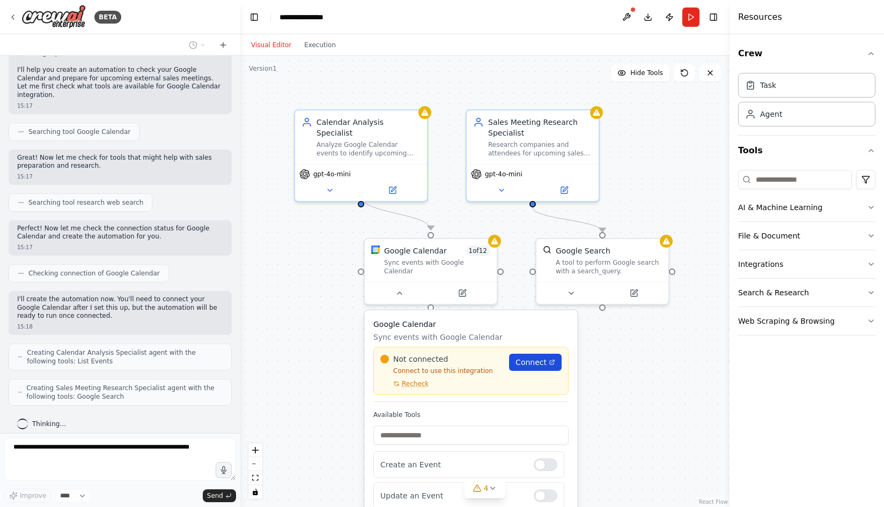
click at [522, 358] on span "Connect" at bounding box center [530, 362] width 31 height 11
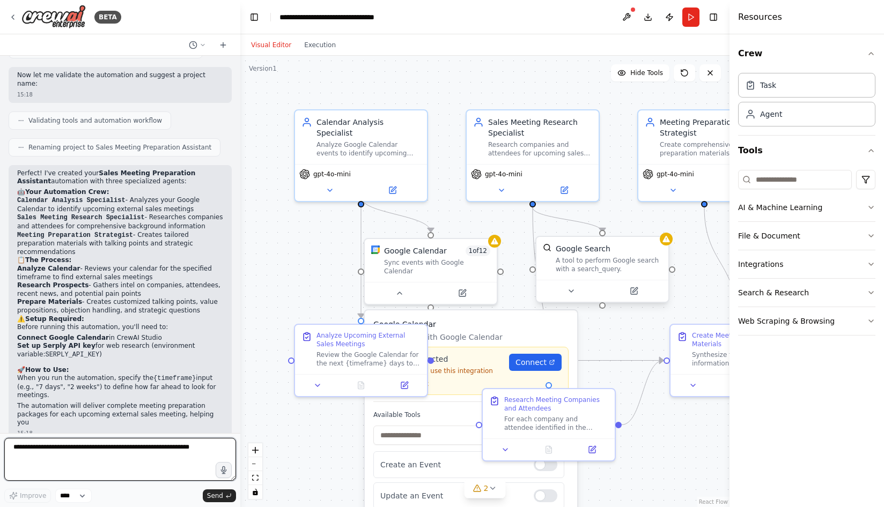
scroll to position [564, 0]
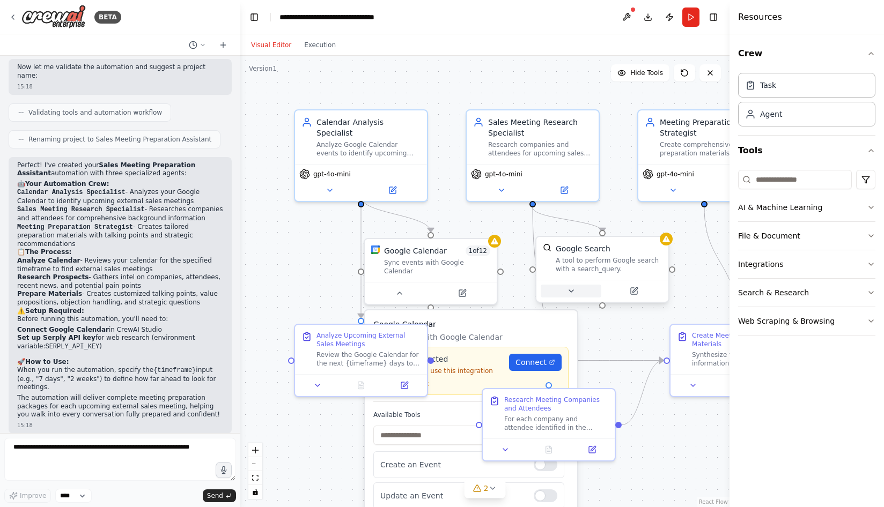
click at [570, 294] on icon at bounding box center [571, 291] width 9 height 9
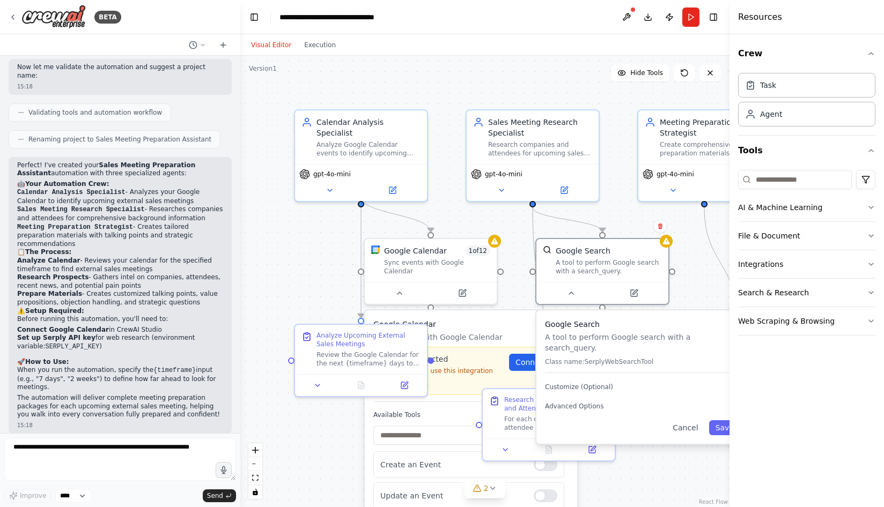
click at [700, 292] on div ".deletable-edge-delete-btn { width: 20px; height: 20px; border: 0px solid #ffff…" at bounding box center [484, 282] width 489 height 452
click at [640, 452] on div ".deletable-edge-delete-btn { width: 20px; height: 20px; border: 0px solid #ffff…" at bounding box center [484, 282] width 489 height 452
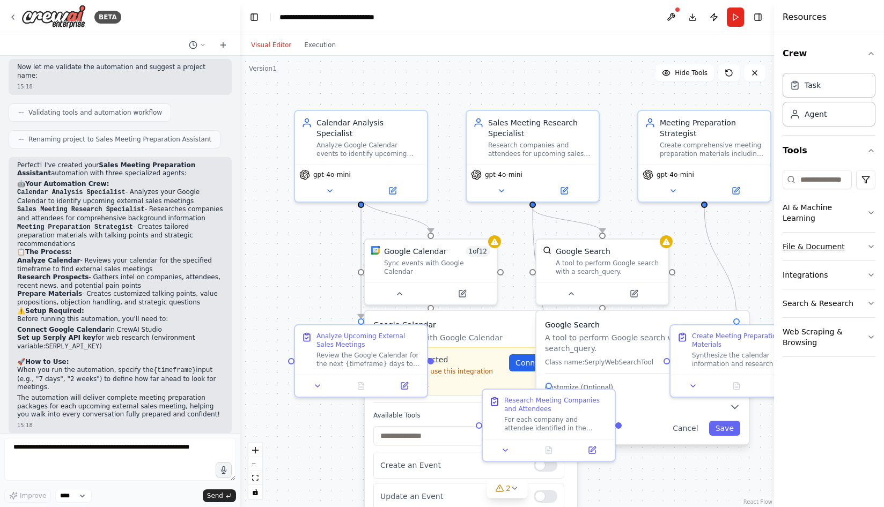
drag, startPoint x: 730, startPoint y: 257, endPoint x: 822, endPoint y: 244, distance: 92.6
click at [833, 252] on div "Resources Crew Task Agent Tools AI & Machine Learning File & Document Integrati…" at bounding box center [829, 253] width 110 height 507
click at [84, 326] on strong "Connect Google Calendar" at bounding box center [63, 330] width 92 height 8
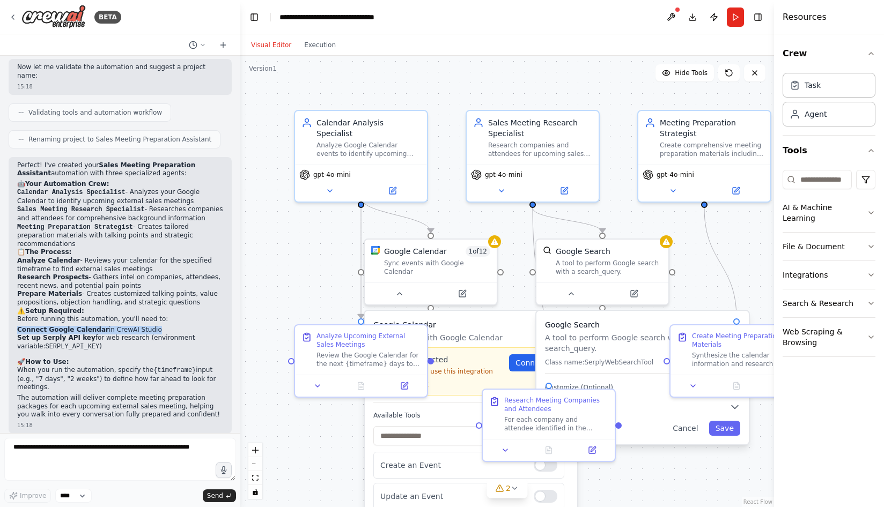
click at [62, 326] on strong "Connect Google Calendar" at bounding box center [63, 330] width 92 height 8
click at [117, 315] on p "Before running this automation, you'll need to:" at bounding box center [120, 319] width 206 height 9
click at [116, 189] on code "Calendar Analysis Specialist" at bounding box center [71, 193] width 108 height 8
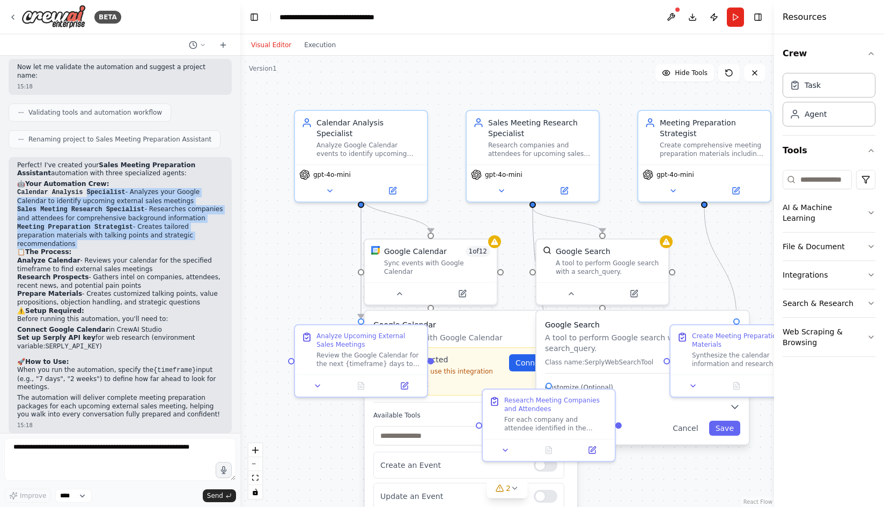
drag, startPoint x: 116, startPoint y: 174, endPoint x: 114, endPoint y: 234, distance: 60.1
click at [114, 234] on ol "Calendar Analysis Specialist - Analyzes your Google Calendar to identify upcomi…" at bounding box center [120, 218] width 206 height 60
click at [114, 234] on li "Meeting Preparation Strategist - Creates tailored preparation materials with ta…" at bounding box center [120, 236] width 206 height 26
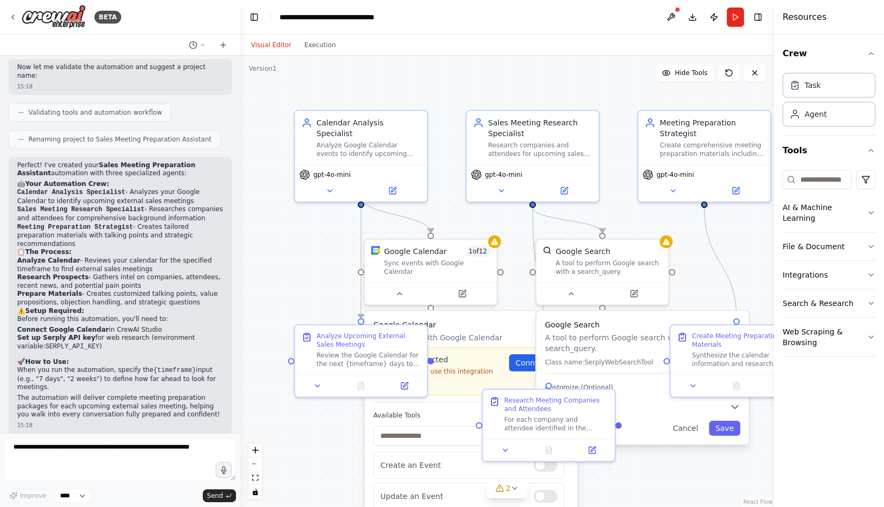
click at [113, 257] on li "Analyze Calendar - Reviews your calendar for the specified timeframe to find ex…" at bounding box center [120, 265] width 206 height 17
drag, startPoint x: 113, startPoint y: 252, endPoint x: 106, endPoint y: 262, distance: 13.1
click at [106, 262] on li "Analyze Calendar - Reviews your calendar for the specified timeframe to find ex…" at bounding box center [120, 265] width 206 height 17
click at [108, 261] on li "Analyze Calendar - Reviews your calendar for the specified timeframe to find ex…" at bounding box center [120, 265] width 206 height 17
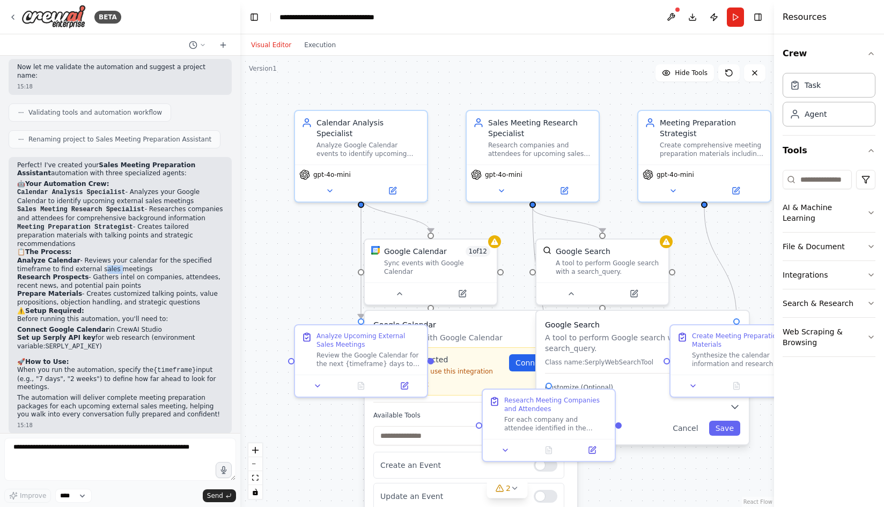
click at [108, 261] on li "Analyze Calendar - Reviews your calendar for the specified timeframe to find ex…" at bounding box center [120, 265] width 206 height 17
click at [328, 184] on icon at bounding box center [330, 188] width 9 height 9
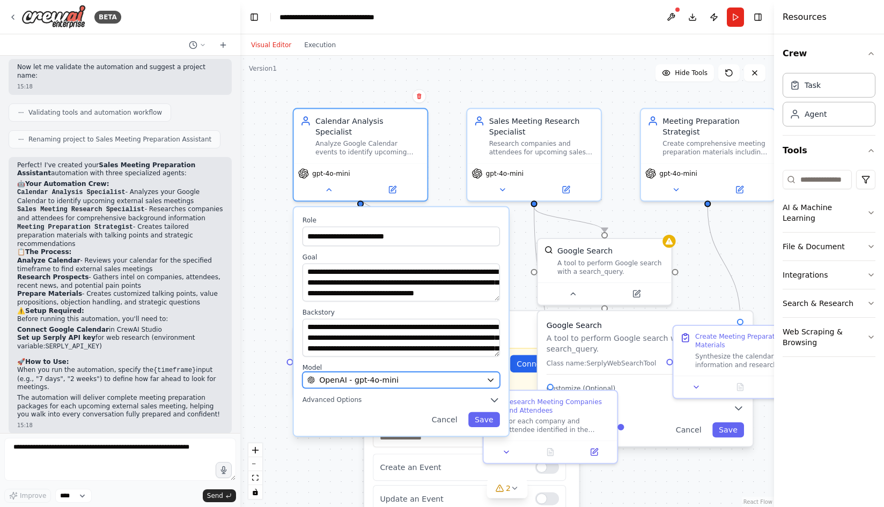
click at [491, 376] on icon "button" at bounding box center [490, 380] width 9 height 9
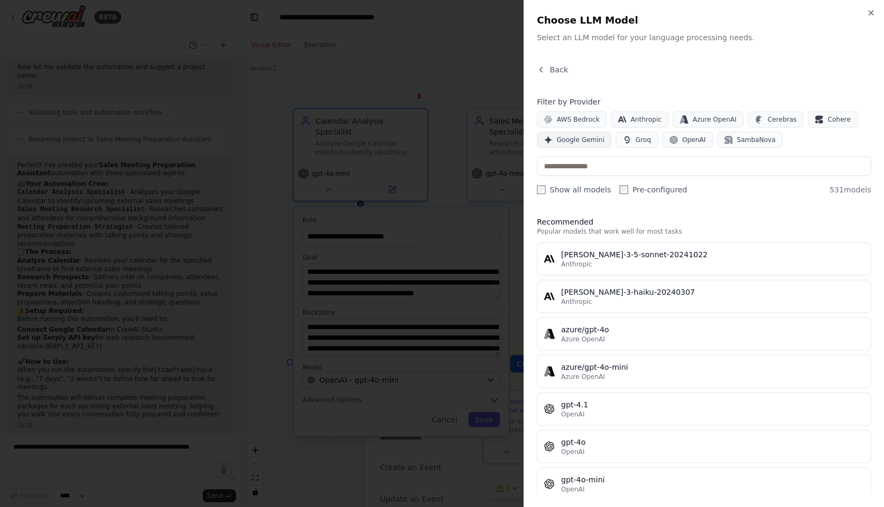
click at [581, 141] on span "Google Gemini" at bounding box center [581, 140] width 48 height 9
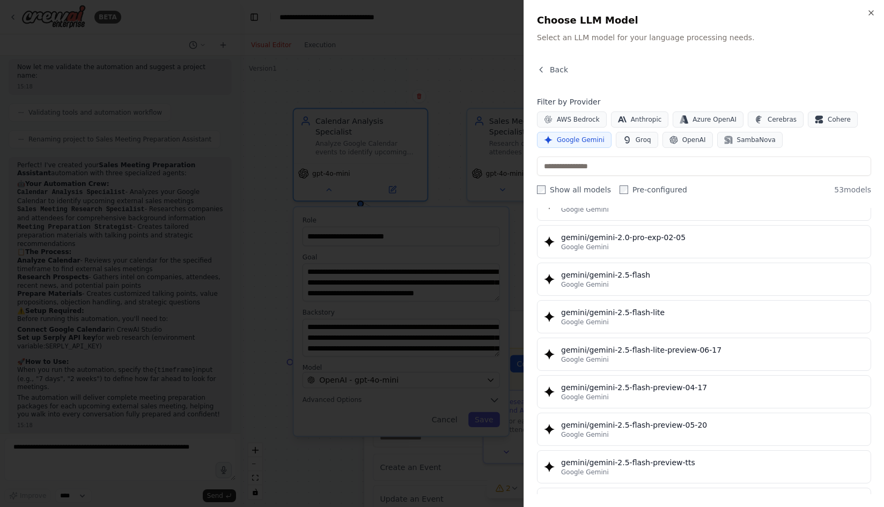
scroll to position [883, 0]
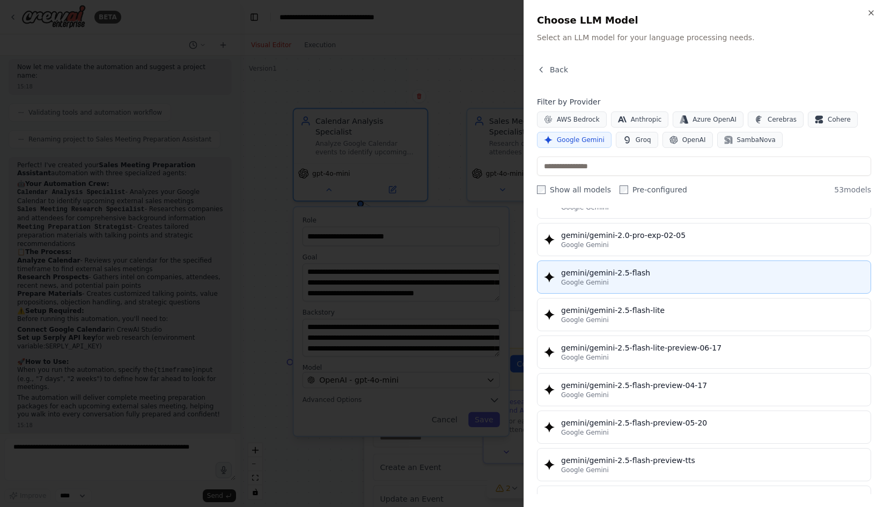
click at [654, 274] on div "gemini/gemini-2.5-flash" at bounding box center [712, 273] width 303 height 11
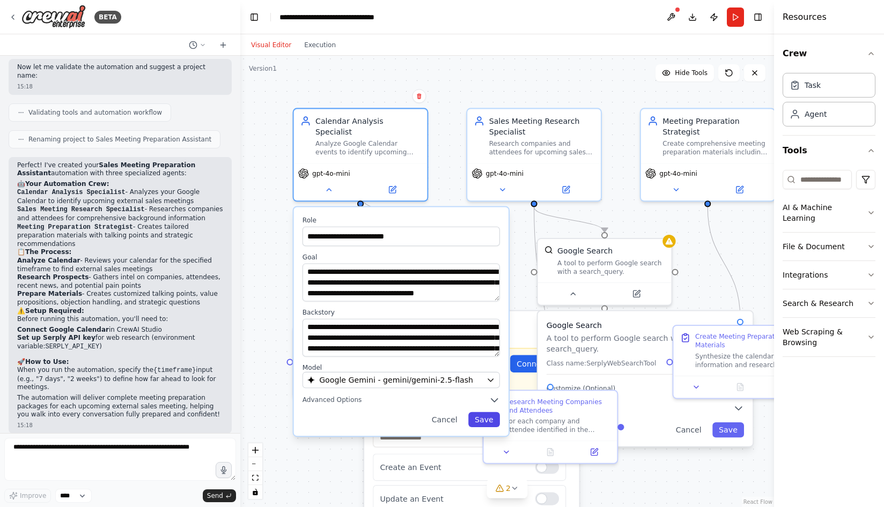
click at [489, 412] on button "Save" at bounding box center [484, 419] width 32 height 15
click at [485, 412] on button "Save" at bounding box center [484, 419] width 32 height 15
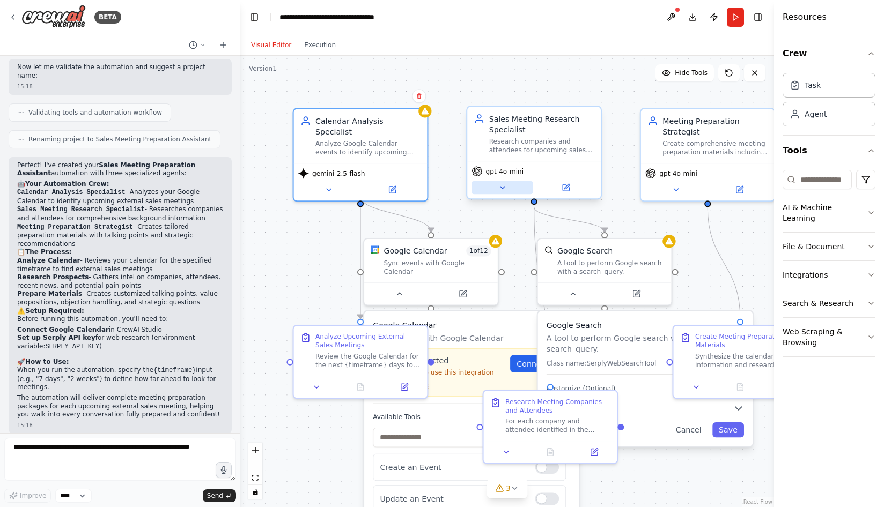
click at [497, 186] on button at bounding box center [501, 187] width 61 height 13
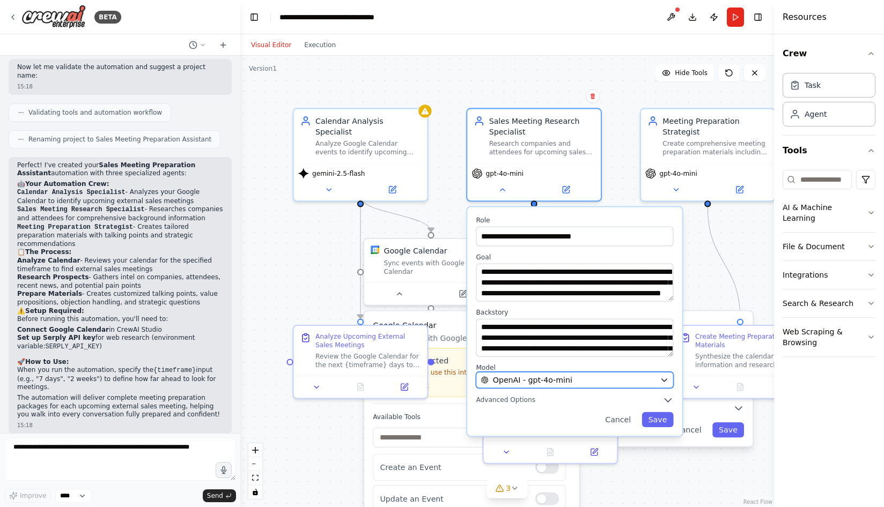
click at [586, 381] on div "OpenAI - gpt-4o-mini" at bounding box center [568, 380] width 175 height 11
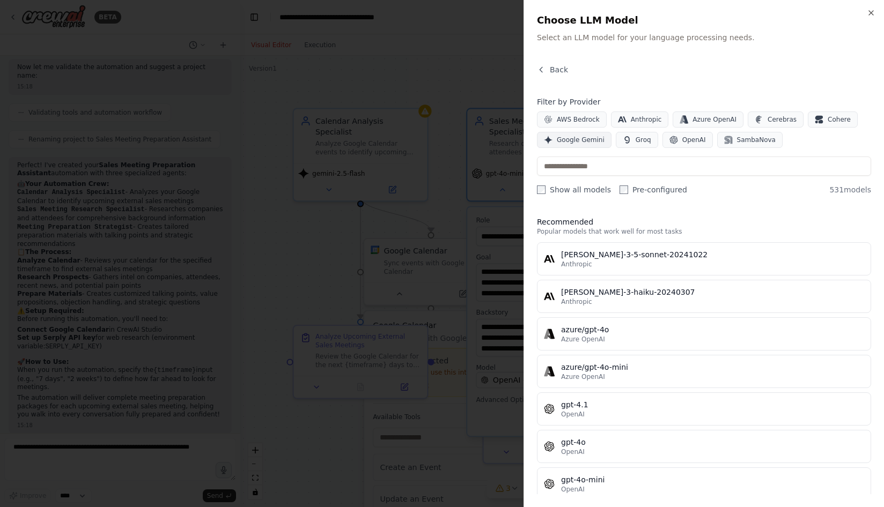
click at [570, 143] on span "Google Gemini" at bounding box center [581, 140] width 48 height 9
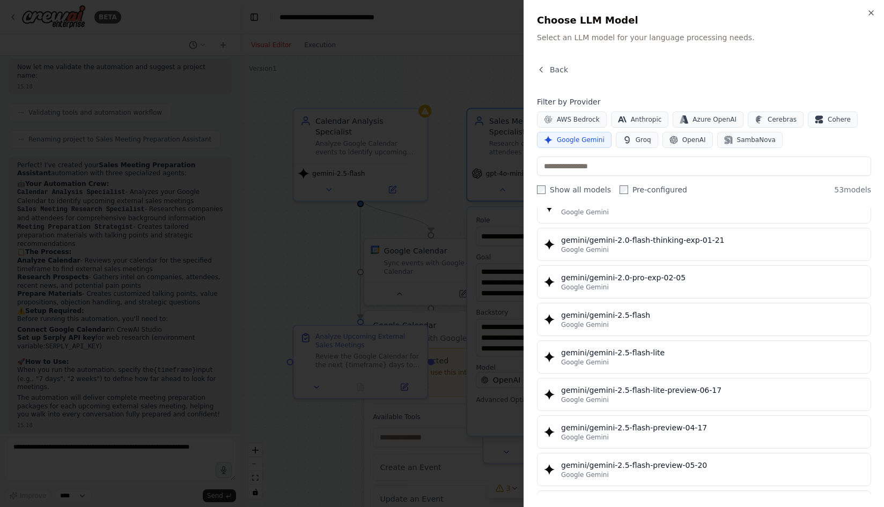
scroll to position [865, 0]
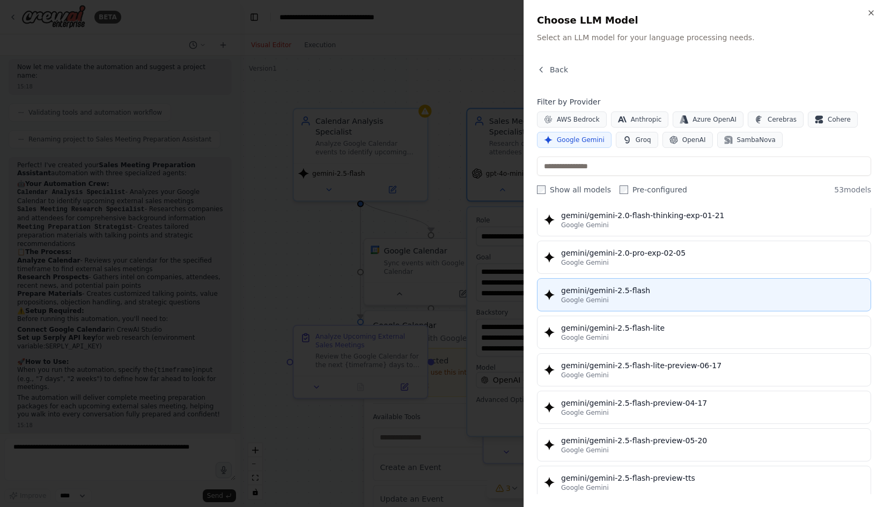
click at [633, 284] on button "gemini/gemini-2.5-flash Google Gemini" at bounding box center [704, 294] width 334 height 33
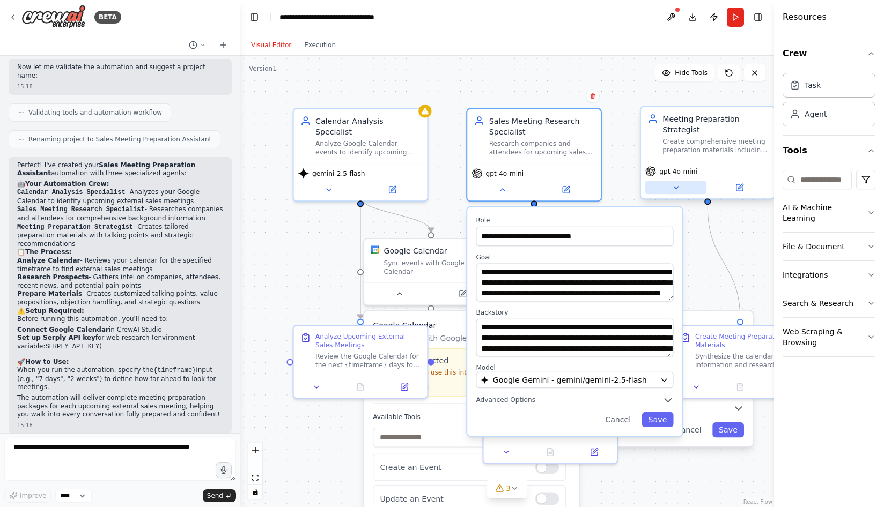
click at [675, 188] on icon at bounding box center [676, 188] width 4 height 2
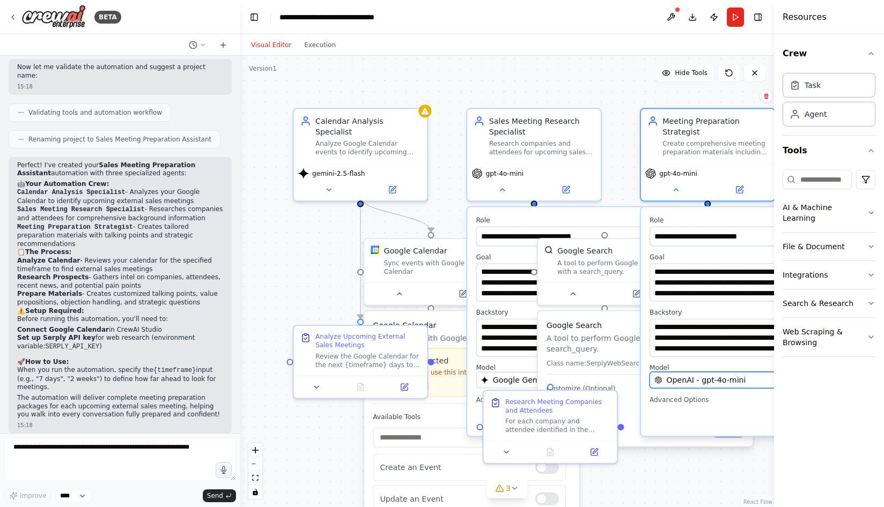
click at [715, 379] on span "OpenAI - gpt-4o-mini" at bounding box center [705, 380] width 79 height 11
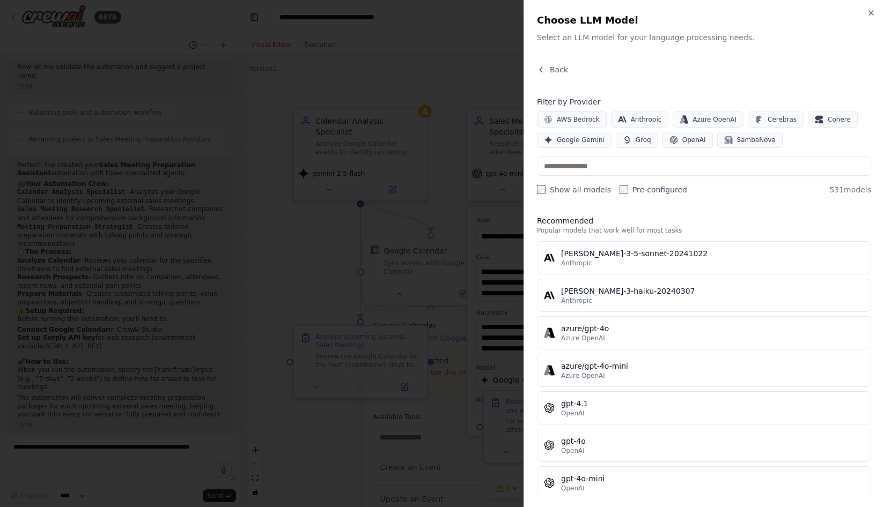
scroll to position [0, 0]
click at [578, 142] on span "Google Gemini" at bounding box center [581, 140] width 48 height 9
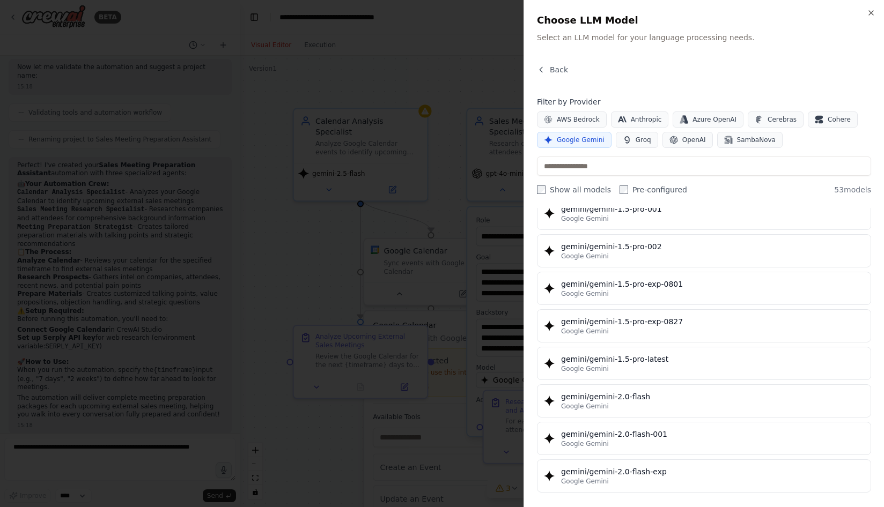
scroll to position [910, 0]
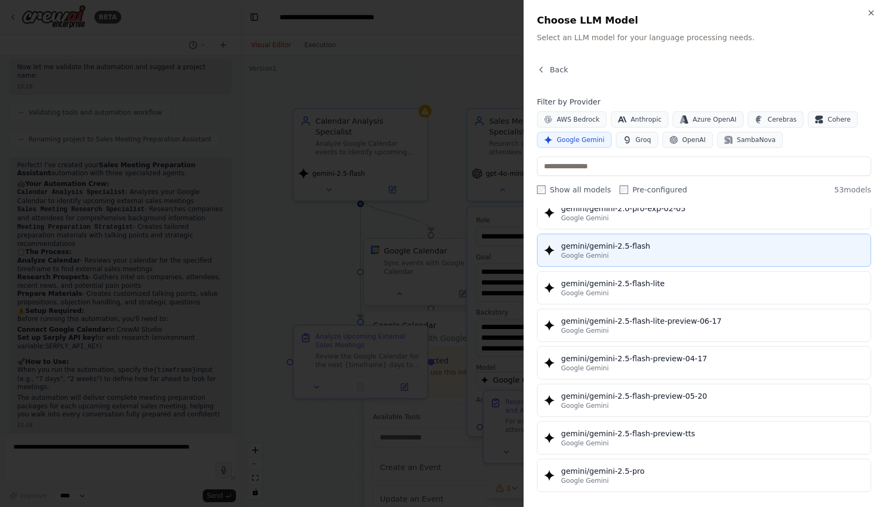
click at [625, 244] on div "gemini/gemini-2.5-flash" at bounding box center [712, 246] width 303 height 11
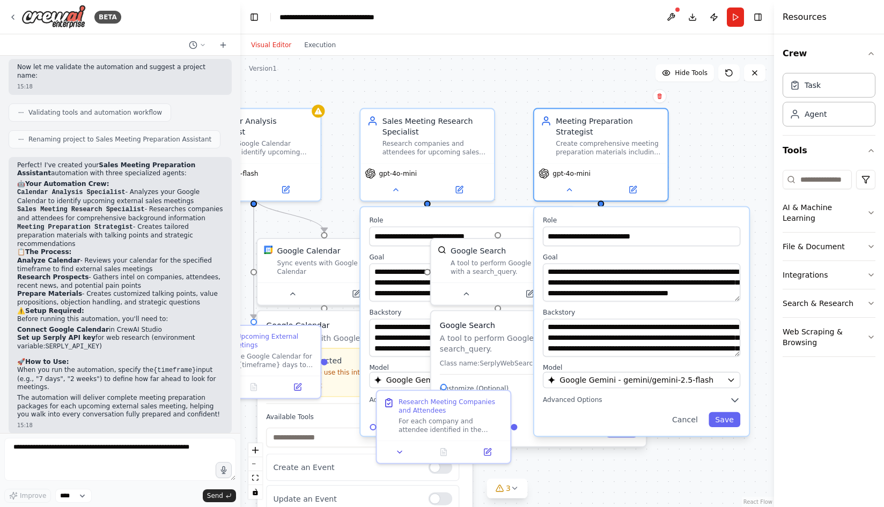
drag, startPoint x: 728, startPoint y: 470, endPoint x: 610, endPoint y: 470, distance: 118.0
click at [610, 470] on div ".deletable-edge-delete-btn { width: 20px; height: 20px; border: 0px solid #ffff…" at bounding box center [507, 282] width 534 height 452
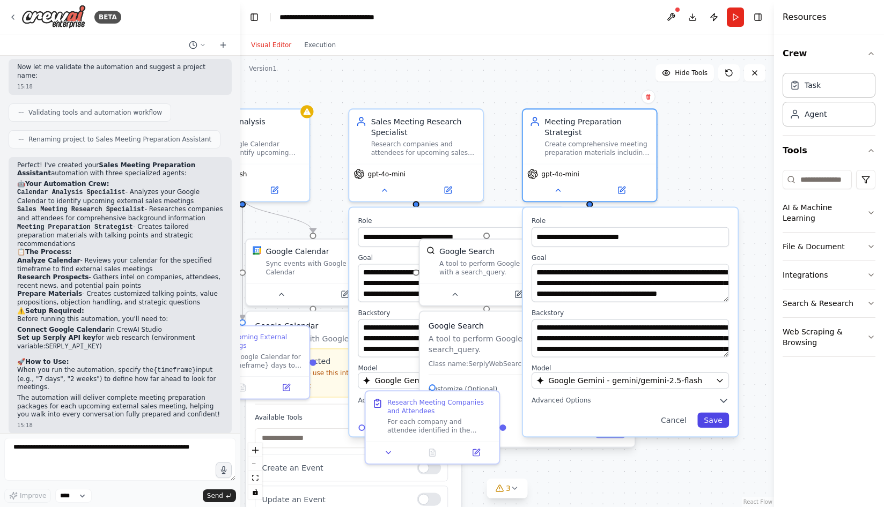
click at [715, 426] on button "Save" at bounding box center [713, 420] width 32 height 15
click at [720, 419] on button "Save" at bounding box center [713, 420] width 32 height 15
click at [380, 217] on label "Role" at bounding box center [456, 221] width 197 height 9
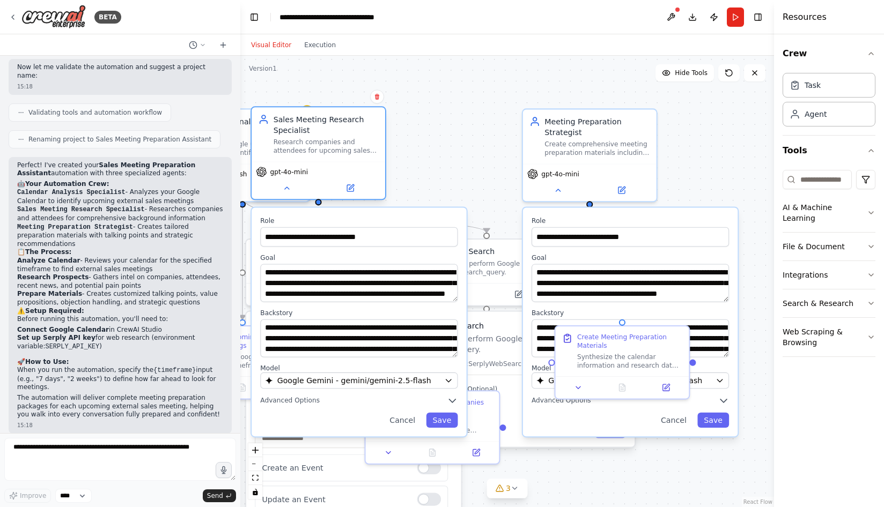
drag, startPoint x: 442, startPoint y: 128, endPoint x: 346, endPoint y: 127, distance: 95.5
click at [346, 127] on div "Sales Meeting Research Specialist" at bounding box center [326, 124] width 105 height 21
click at [445, 419] on button "Save" at bounding box center [442, 420] width 32 height 15
click at [718, 422] on button "Save" at bounding box center [713, 420] width 32 height 15
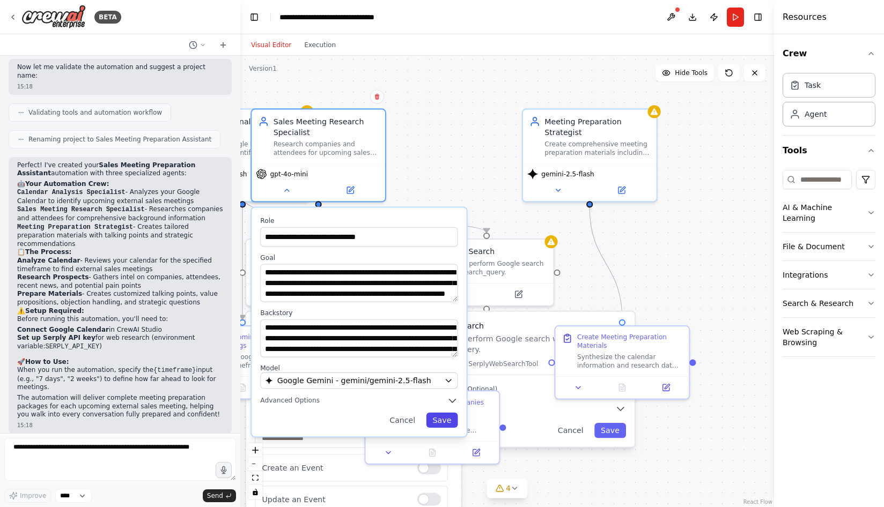
click at [442, 424] on button "Save" at bounding box center [442, 420] width 32 height 15
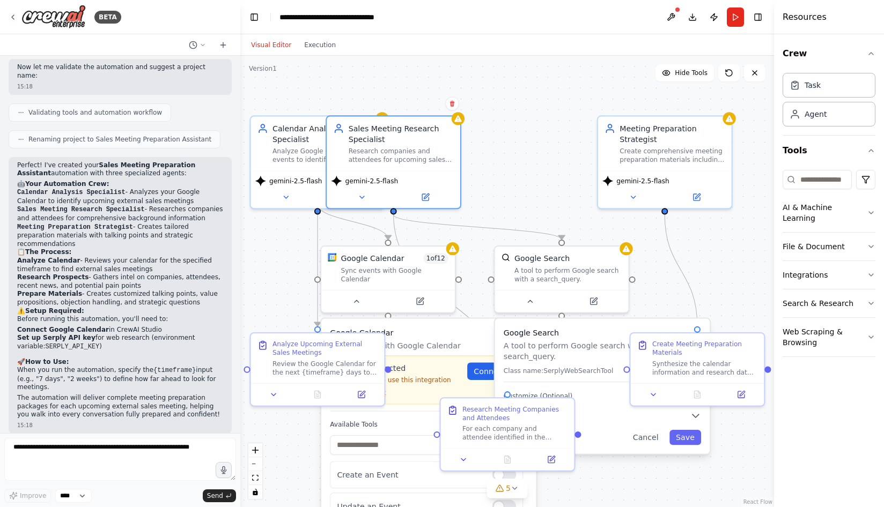
drag, startPoint x: 665, startPoint y: 265, endPoint x: 740, endPoint y: 272, distance: 75.4
click at [740, 272] on div ".deletable-edge-delete-btn { width: 20px; height: 20px; border: 0px solid #ffff…" at bounding box center [507, 282] width 534 height 452
click at [350, 293] on button at bounding box center [356, 299] width 61 height 13
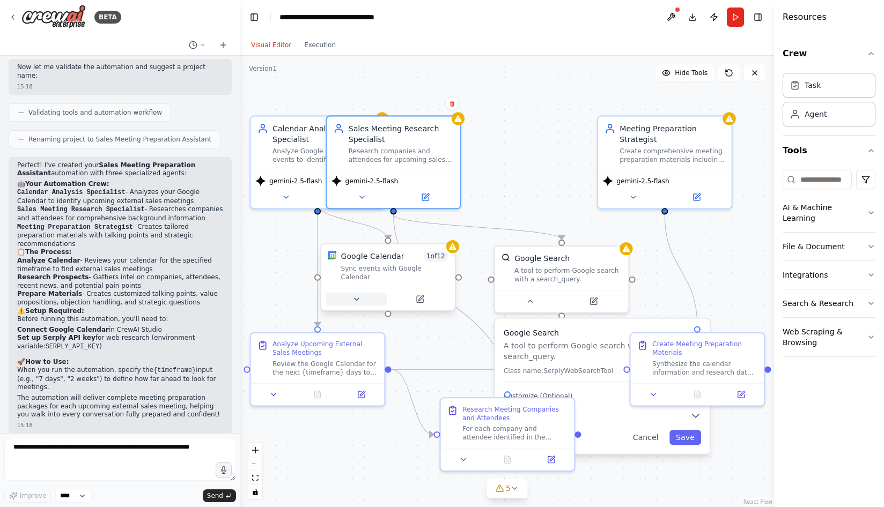
click at [350, 293] on button at bounding box center [356, 299] width 61 height 13
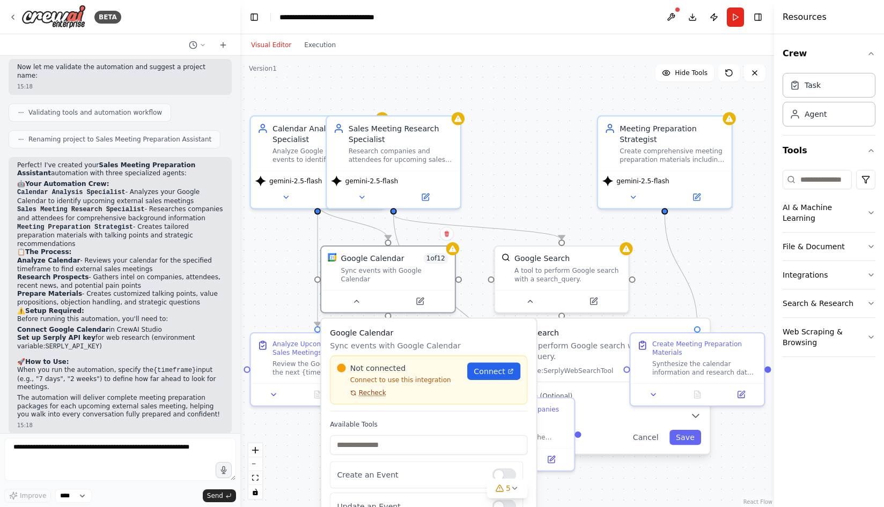
click at [372, 389] on span "Recheck" at bounding box center [372, 393] width 27 height 9
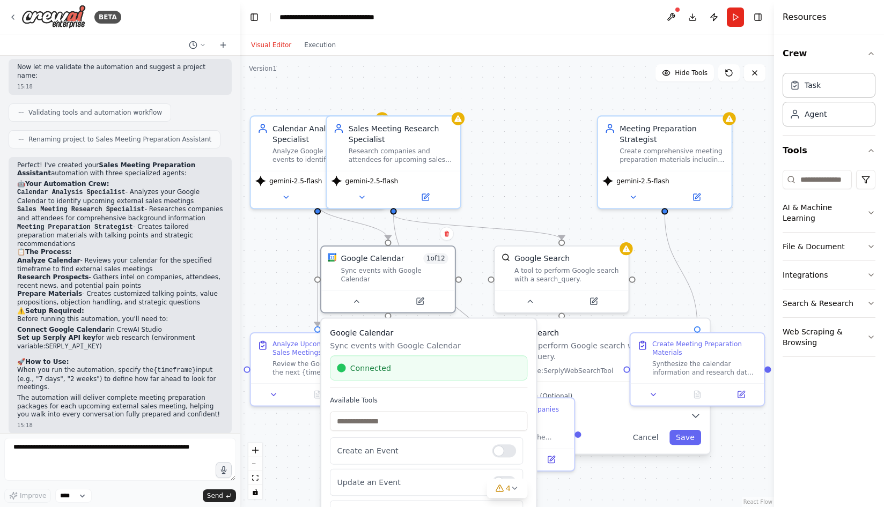
click at [269, 265] on div ".deletable-edge-delete-btn { width: 20px; height: 20px; border: 0px solid #ffff…" at bounding box center [507, 282] width 534 height 452
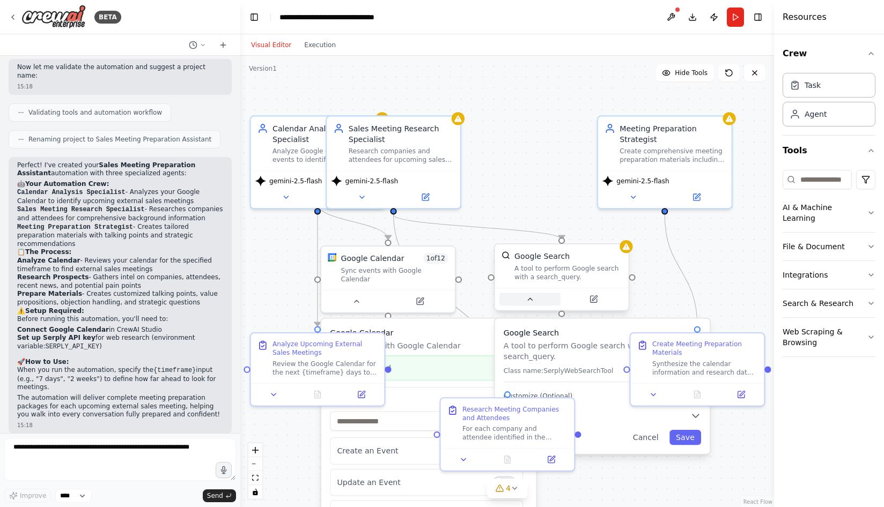
click at [541, 297] on button at bounding box center [529, 299] width 61 height 13
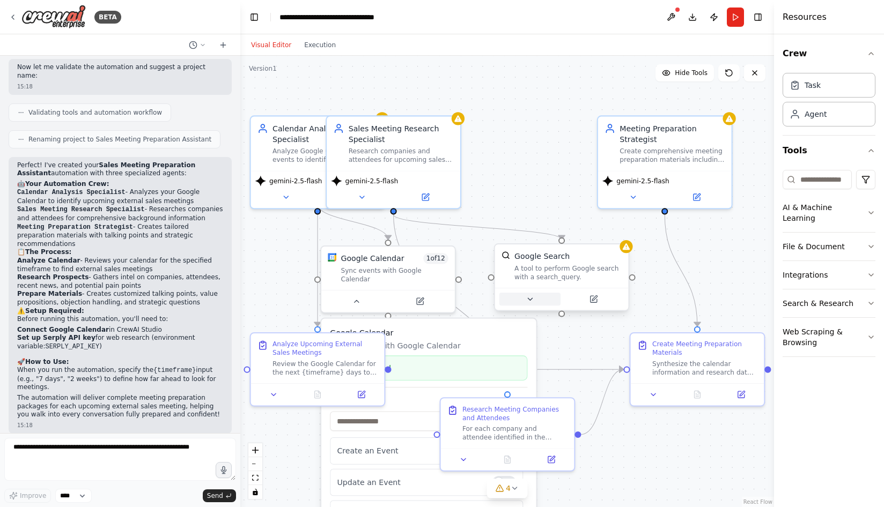
click at [541, 297] on button at bounding box center [529, 299] width 61 height 13
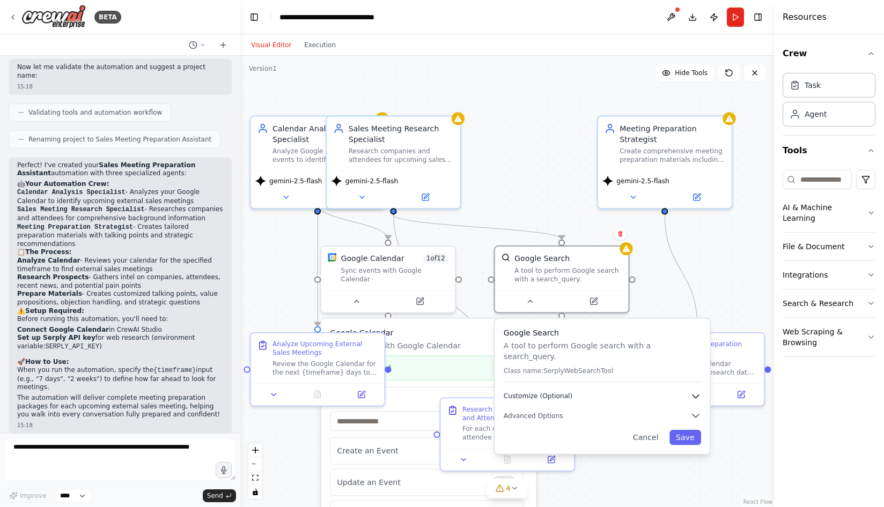
click at [581, 391] on button "Customize (Optional)" at bounding box center [602, 396] width 197 height 11
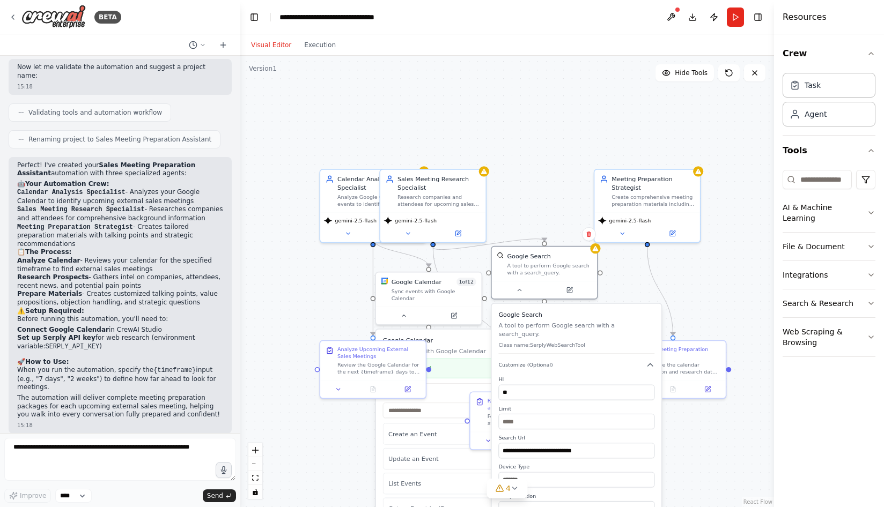
drag, startPoint x: 622, startPoint y: 363, endPoint x: 602, endPoint y: 339, distance: 30.9
click at [602, 342] on p "Class name: SerplyWebSearchTool" at bounding box center [576, 345] width 156 height 7
click at [525, 295] on div at bounding box center [545, 288] width 106 height 18
click at [521, 293] on button at bounding box center [519, 288] width 48 height 10
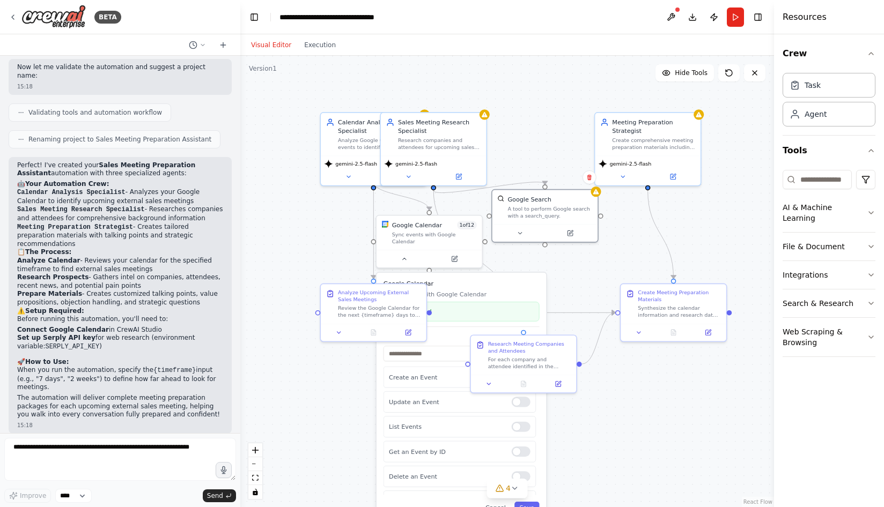
drag, startPoint x: 326, startPoint y: 446, endPoint x: 328, endPoint y: 386, distance: 59.6
click at [328, 386] on div ".deletable-edge-delete-btn { width: 20px; height: 20px; border: 0px solid #ffff…" at bounding box center [507, 282] width 534 height 452
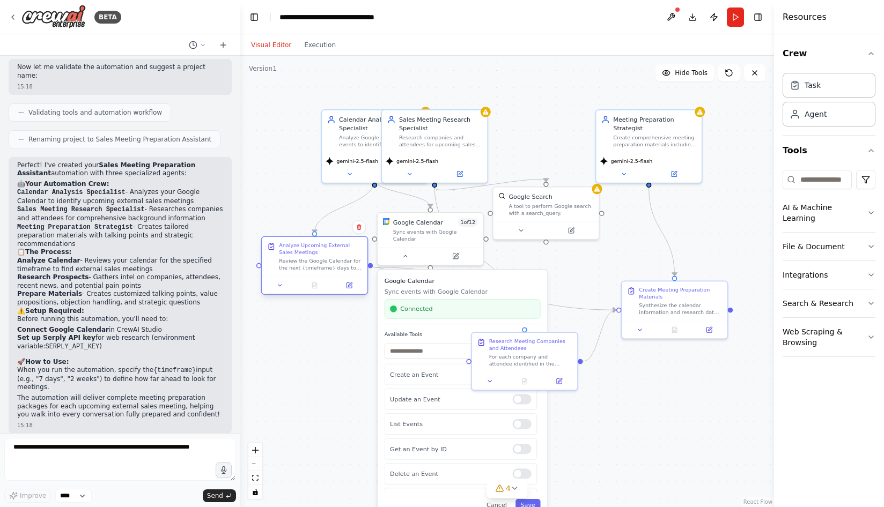
drag, startPoint x: 384, startPoint y: 297, endPoint x: 324, endPoint y: 254, distance: 73.4
click at [324, 254] on div "Analyze Upcoming External Sales Meetings" at bounding box center [320, 249] width 83 height 14
click at [346, 286] on icon at bounding box center [349, 285] width 7 height 7
click at [280, 285] on icon at bounding box center [279, 286] width 3 height 2
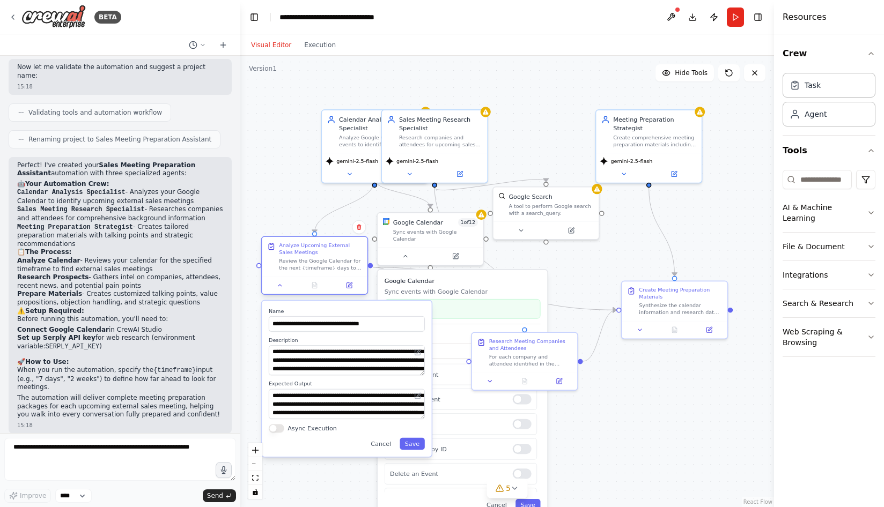
click at [352, 292] on div at bounding box center [315, 286] width 106 height 18
click at [353, 289] on button at bounding box center [349, 285] width 29 height 10
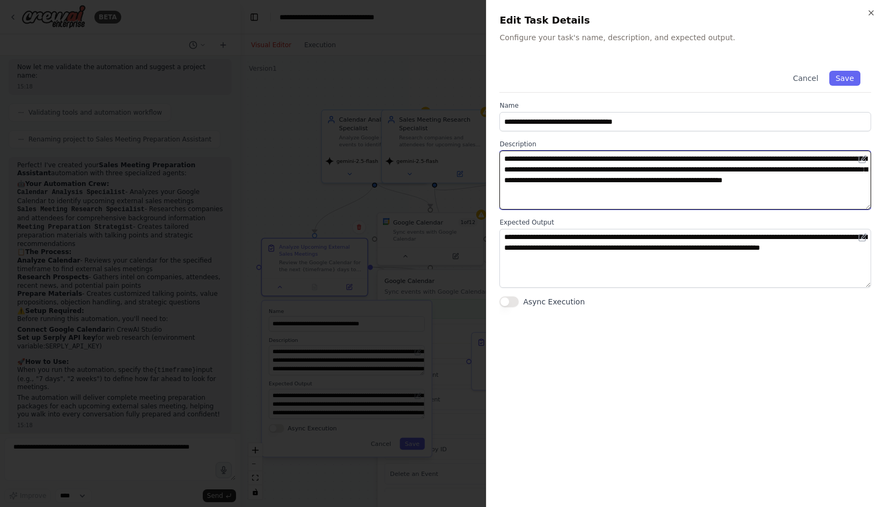
click at [674, 158] on textarea "**********" at bounding box center [685, 180] width 372 height 59
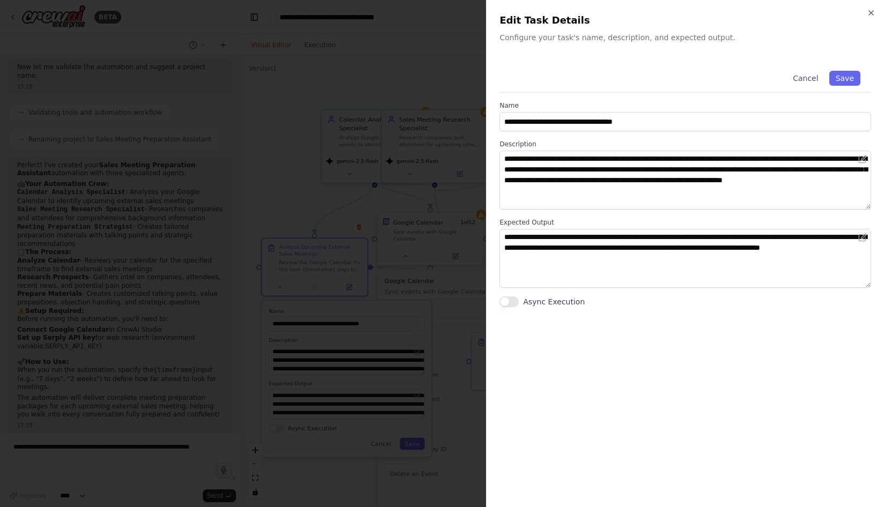
click at [686, 96] on div "**********" at bounding box center [685, 183] width 372 height 247
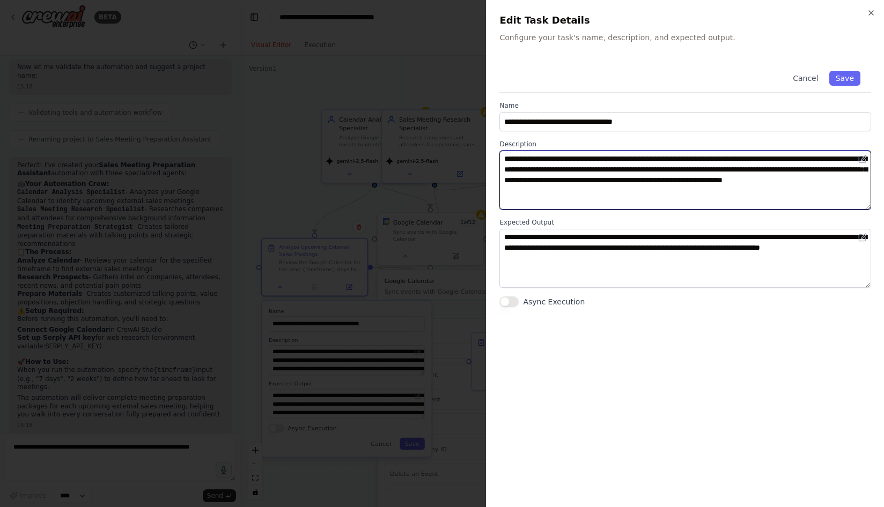
click at [659, 158] on textarea "**********" at bounding box center [685, 180] width 372 height 59
click at [673, 156] on textarea "**********" at bounding box center [685, 180] width 372 height 59
type textarea "**********"
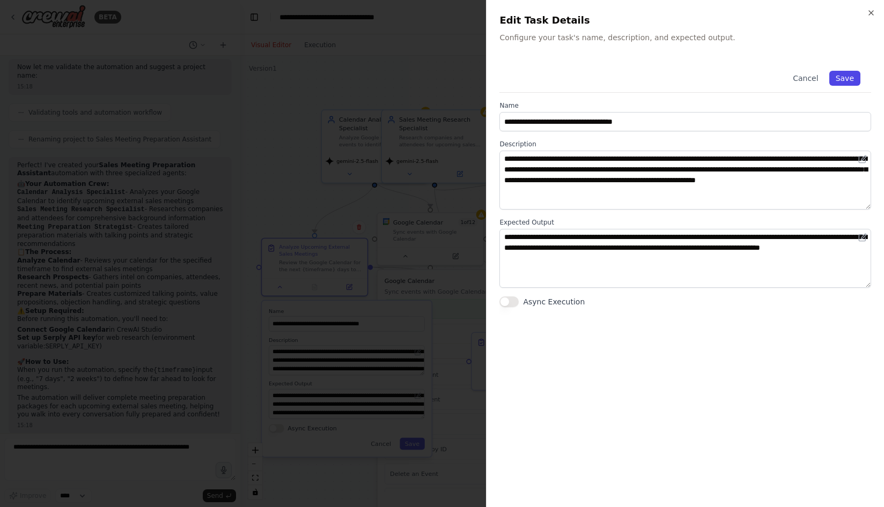
click at [849, 73] on button "Save" at bounding box center [844, 78] width 31 height 15
type textarea "**********"
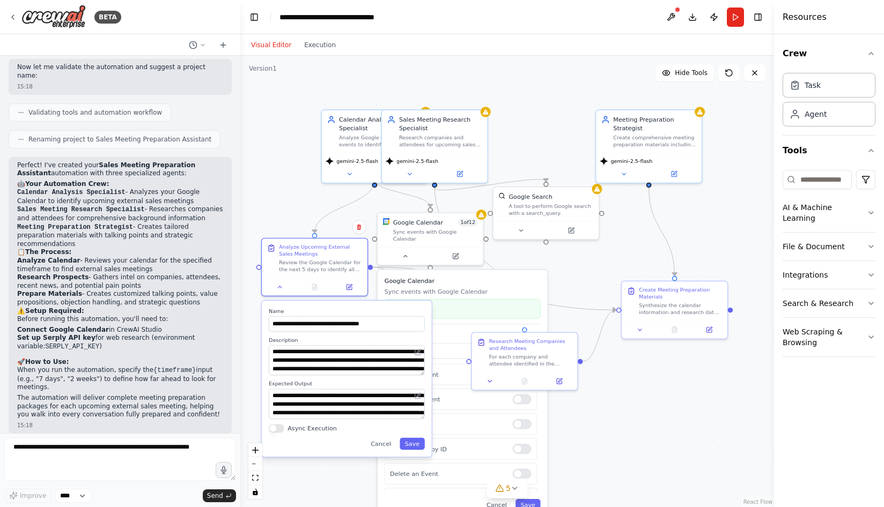
click at [286, 188] on div ".deletable-edge-delete-btn { width: 20px; height: 20px; border: 0px solid #ffff…" at bounding box center [507, 282] width 534 height 452
click at [283, 289] on button at bounding box center [279, 285] width 29 height 10
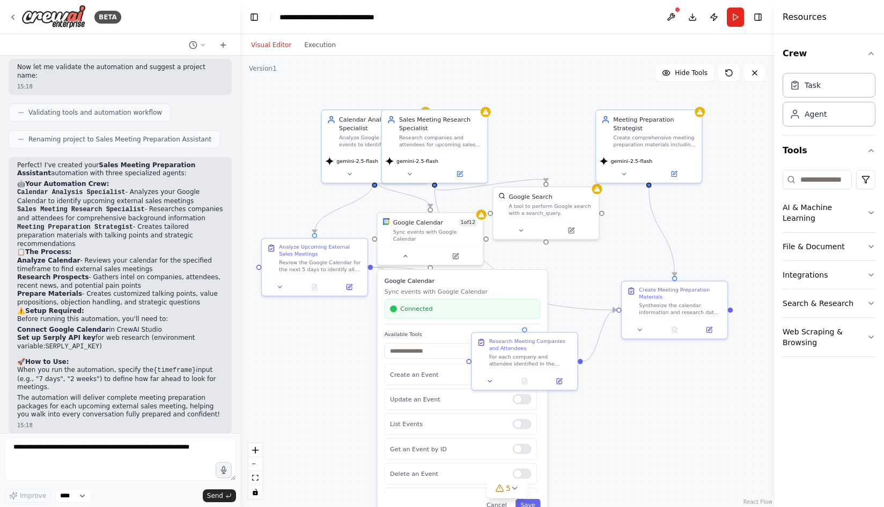
click at [620, 437] on div ".deletable-edge-delete-btn { width: 20px; height: 20px; border: 0px solid #ffff…" at bounding box center [507, 282] width 534 height 452
click at [354, 389] on div ".deletable-edge-delete-btn { width: 20px; height: 20px; border: 0px solid #ffff…" at bounding box center [507, 282] width 534 height 452
click at [625, 371] on div ".deletable-edge-delete-btn { width: 20px; height: 20px; border: 0px solid #ffff…" at bounding box center [507, 282] width 534 height 452
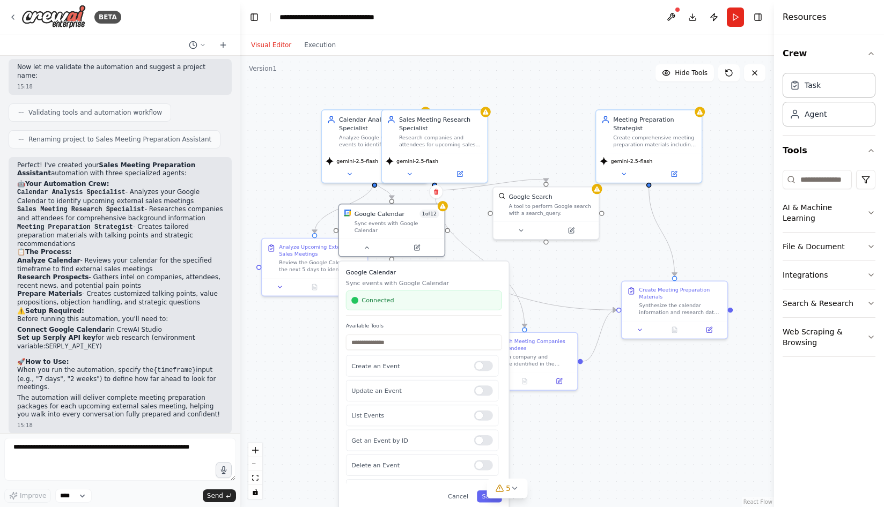
drag, startPoint x: 493, startPoint y: 279, endPoint x: 451, endPoint y: 270, distance: 43.3
click at [451, 270] on div "Google Calendar Sync events with Google Calendar Connected" at bounding box center [424, 292] width 156 height 48
click at [475, 443] on div at bounding box center [483, 448] width 19 height 10
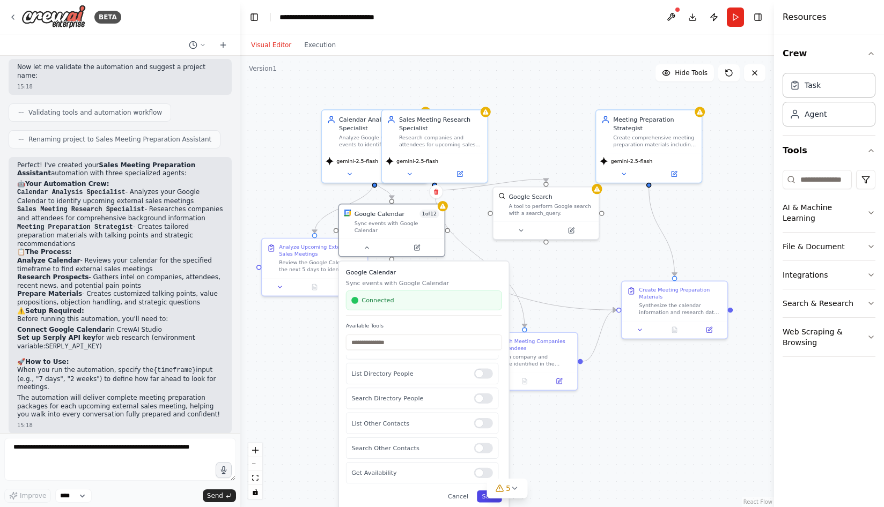
click at [479, 491] on button "Save" at bounding box center [489, 497] width 25 height 12
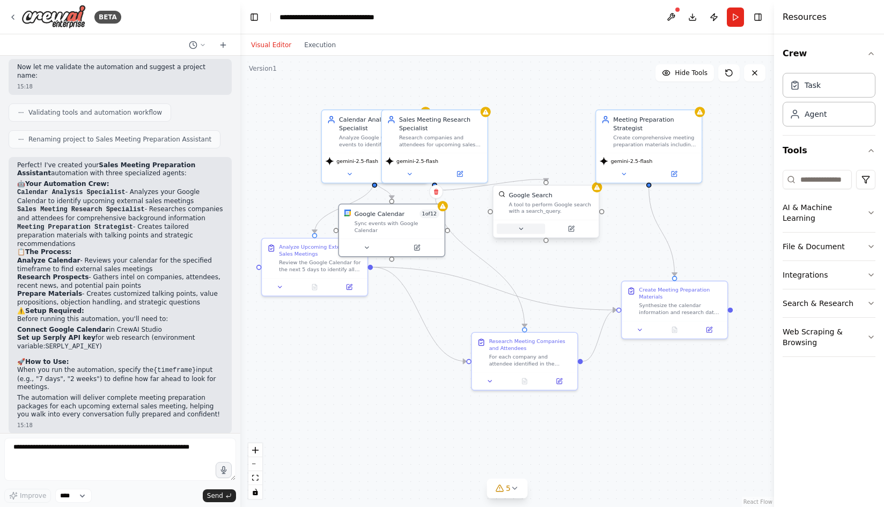
click at [538, 231] on button at bounding box center [521, 229] width 48 height 10
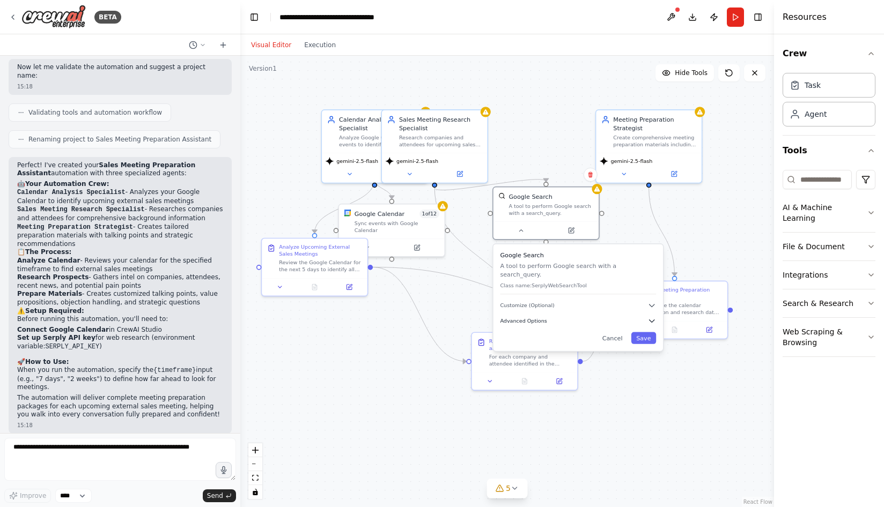
click at [555, 317] on button "Advanced Options" at bounding box center [578, 321] width 156 height 9
click at [565, 360] on input "text" at bounding box center [578, 368] width 145 height 16
paste input "**********"
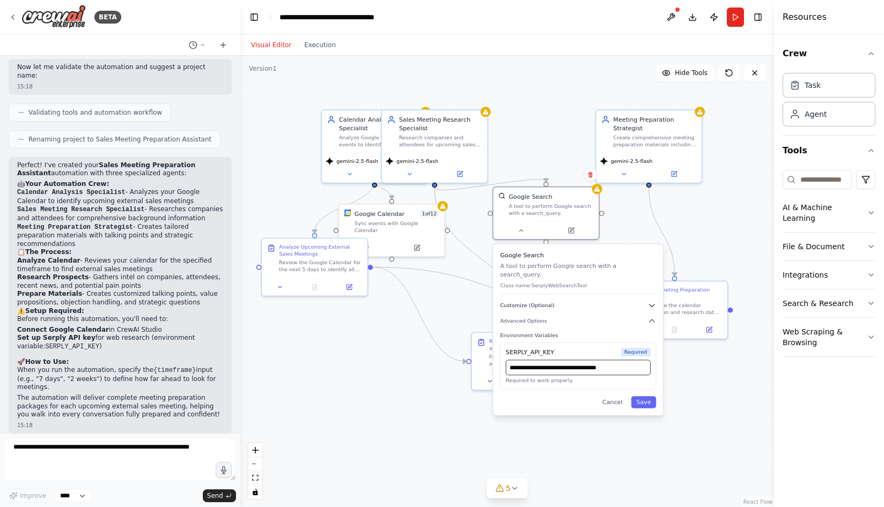
scroll to position [0, 2]
type input "**********"
click at [651, 396] on button "Save" at bounding box center [643, 402] width 25 height 12
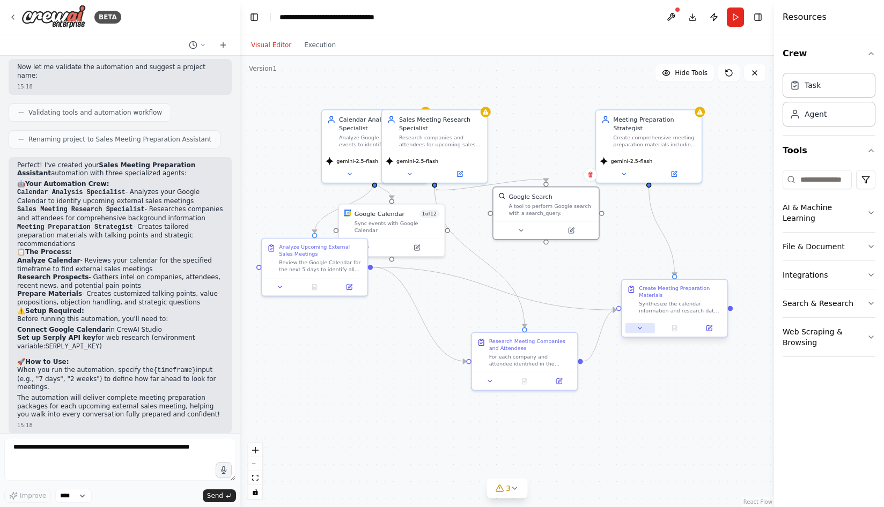
click at [646, 328] on button at bounding box center [639, 328] width 29 height 10
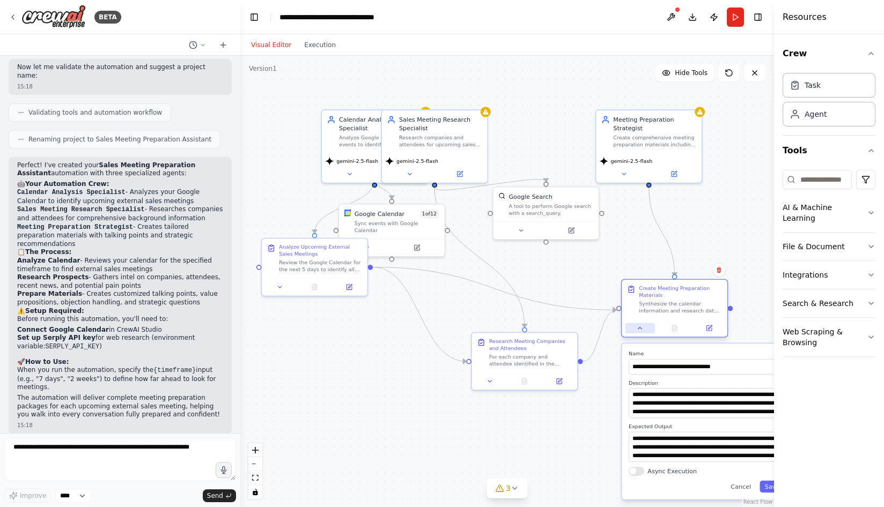
click at [646, 328] on button at bounding box center [639, 328] width 29 height 10
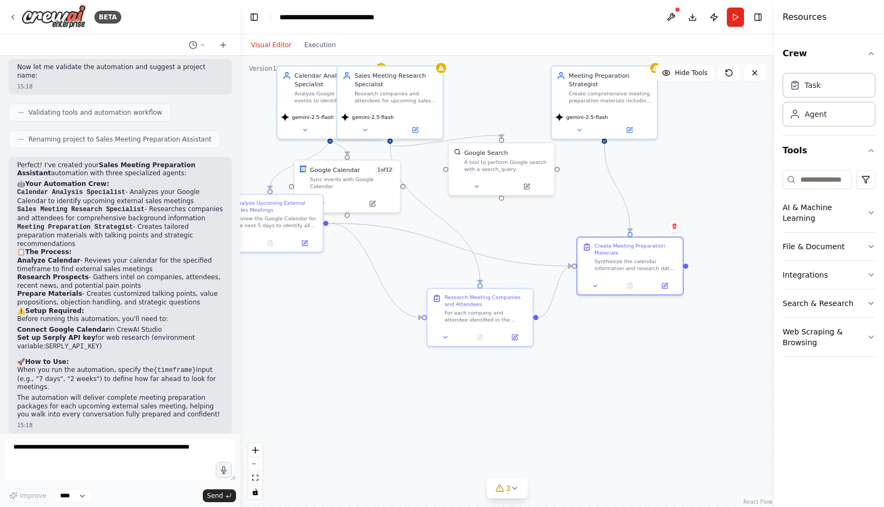
drag, startPoint x: 677, startPoint y: 389, endPoint x: 633, endPoint y: 345, distance: 62.6
click at [633, 345] on div ".deletable-edge-delete-btn { width: 20px; height: 20px; border: 0px solid #ffff…" at bounding box center [507, 282] width 534 height 452
click at [506, 489] on span "3" at bounding box center [508, 488] width 5 height 11
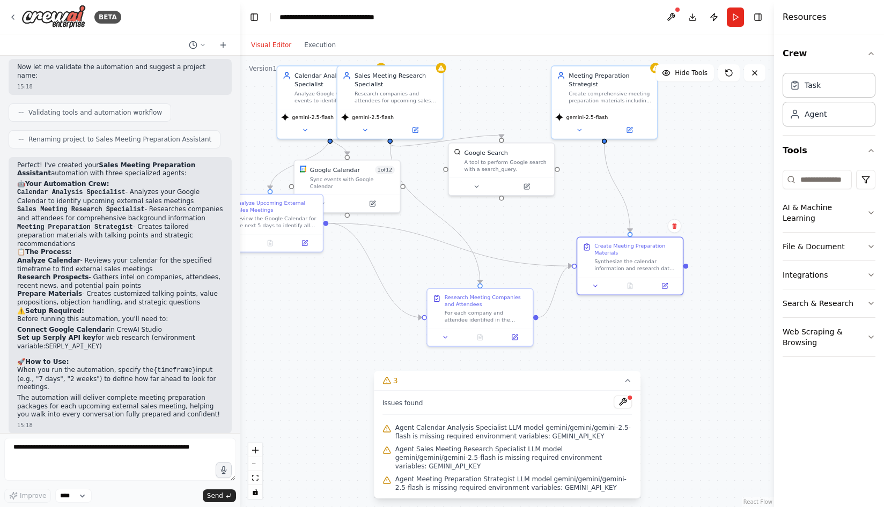
click at [446, 438] on span "Agent Calendar Analysis Specialist LLM model gemini/gemini/gemini-2.5-flash is …" at bounding box center [513, 432] width 237 height 17
click at [437, 438] on span "Agent Calendar Analysis Specialist LLM model gemini/gemini/gemini-2.5-flash is …" at bounding box center [513, 432] width 237 height 17
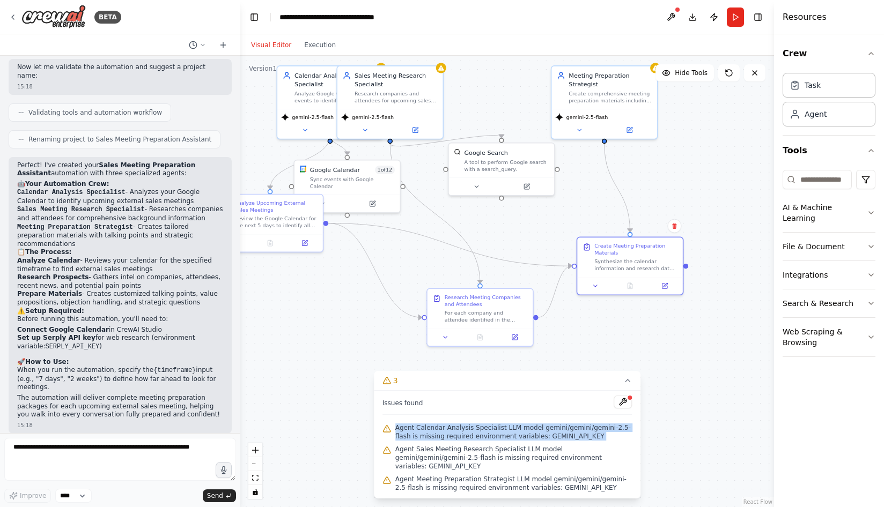
click at [437, 438] on span "Agent Calendar Analysis Specialist LLM model gemini/gemini/gemini-2.5-flash is …" at bounding box center [513, 432] width 237 height 17
click at [490, 437] on span "Agent Calendar Analysis Specialist LLM model gemini/gemini/gemini-2.5-flash is …" at bounding box center [513, 432] width 237 height 17
click at [506, 434] on span "Agent Calendar Analysis Specialist LLM model gemini/gemini/gemini-2.5-flash is …" at bounding box center [513, 432] width 237 height 17
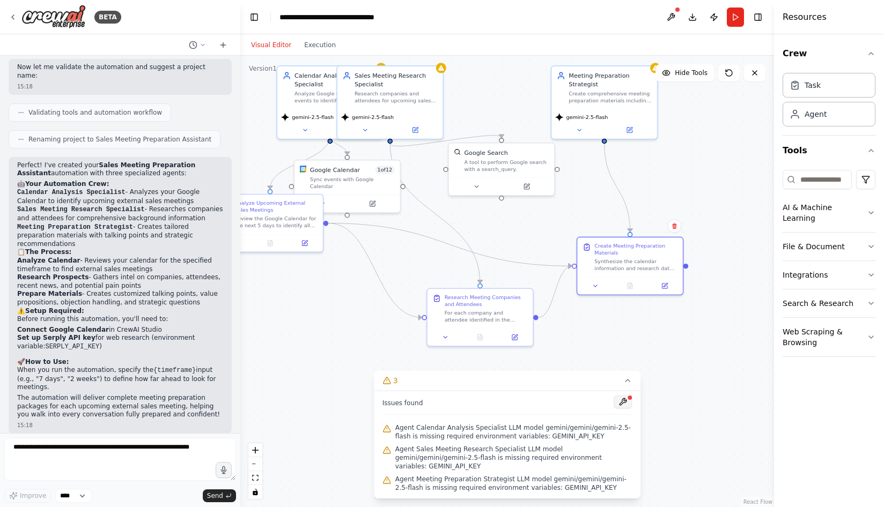
click at [620, 408] on button at bounding box center [623, 402] width 18 height 13
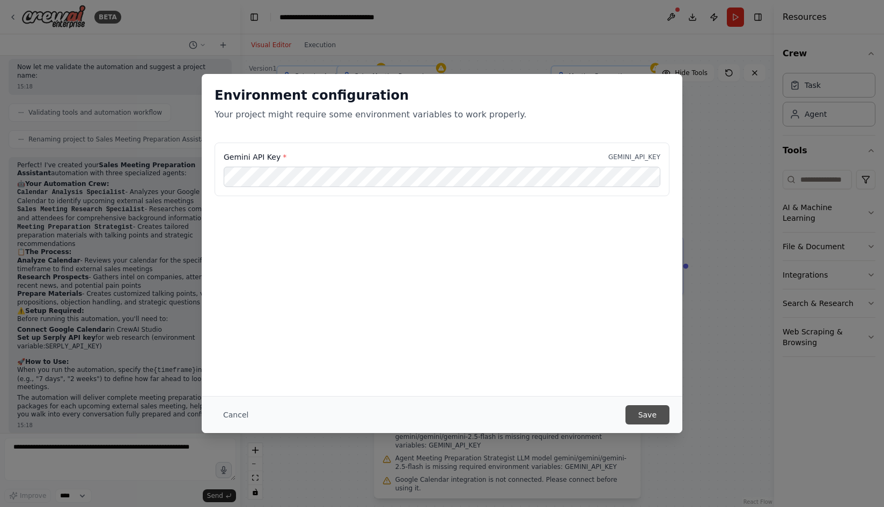
click at [647, 408] on button "Save" at bounding box center [647, 414] width 44 height 19
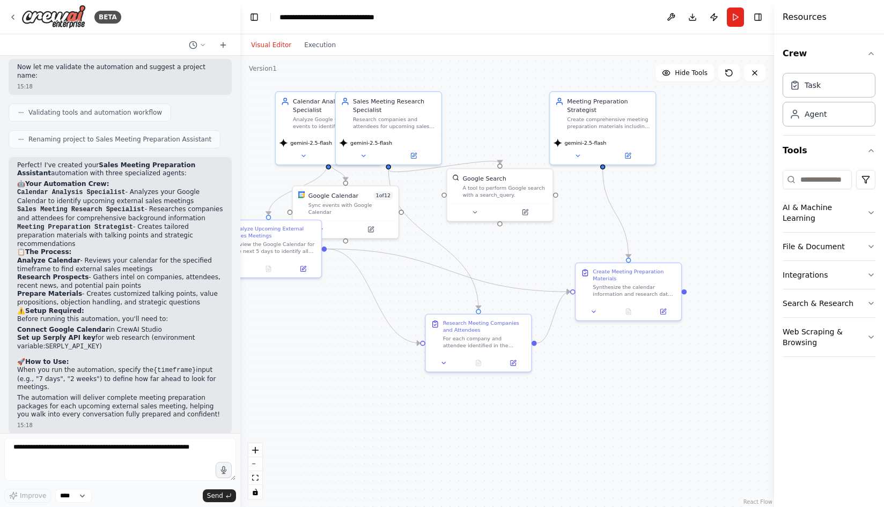
drag, startPoint x: 398, startPoint y: 433, endPoint x: 397, endPoint y: 459, distance: 25.8
click at [397, 459] on div ".deletable-edge-delete-btn { width: 20px; height: 20px; border: 0px solid #ffff…" at bounding box center [507, 282] width 534 height 452
click at [594, 309] on icon at bounding box center [593, 310] width 3 height 2
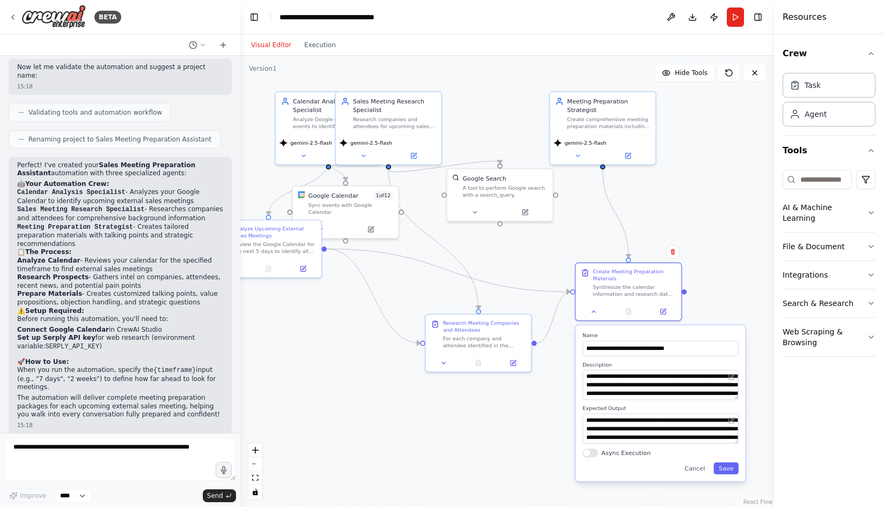
click at [722, 305] on div ".deletable-edge-delete-btn { width: 20px; height: 20px; border: 0px solid #ffff…" at bounding box center [507, 282] width 534 height 452
click at [719, 302] on div ".deletable-edge-delete-btn { width: 20px; height: 20px; border: 0px solid #ffff…" at bounding box center [507, 282] width 534 height 452
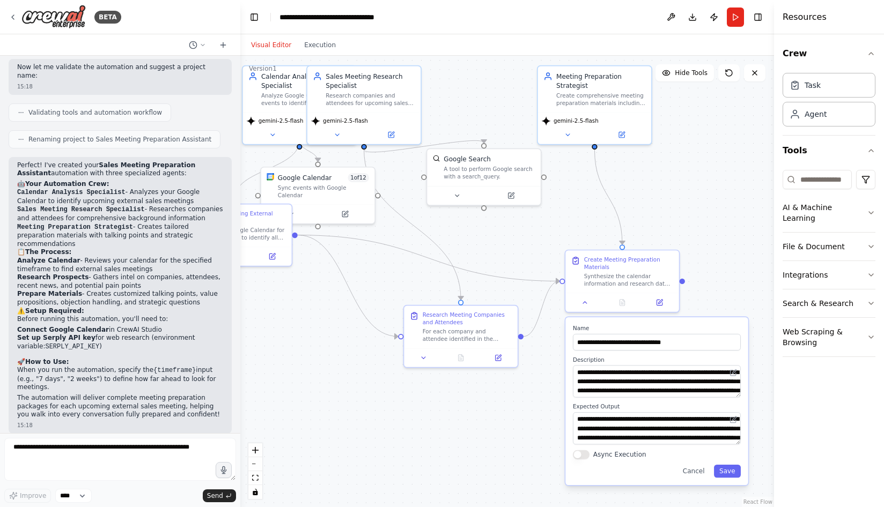
click at [751, 212] on div ".deletable-edge-delete-btn { width: 20px; height: 20px; border: 0px solid #ffff…" at bounding box center [507, 282] width 534 height 452
click at [704, 218] on div ".deletable-edge-delete-btn { width: 20px; height: 20px; border: 0px solid #ffff…" at bounding box center [507, 282] width 534 height 452
click at [501, 470] on div ".deletable-edge-delete-btn { width: 20px; height: 20px; border: 0px solid #ffff…" at bounding box center [507, 282] width 534 height 452
click at [696, 477] on button "Cancel" at bounding box center [693, 471] width 33 height 13
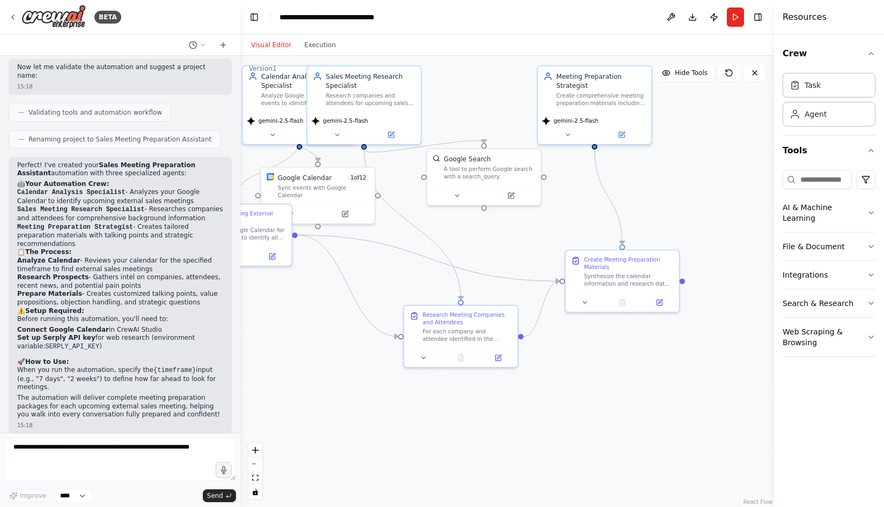
click at [469, 452] on div ".deletable-edge-delete-btn { width: 20px; height: 20px; border: 0px solid #ffff…" at bounding box center [507, 282] width 534 height 452
click at [413, 356] on button at bounding box center [424, 356] width 32 height 11
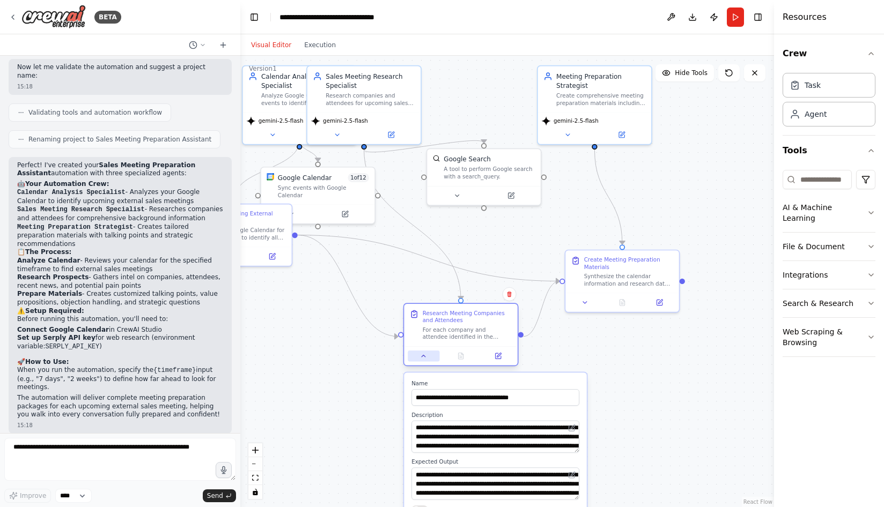
click at [413, 356] on button at bounding box center [424, 356] width 32 height 11
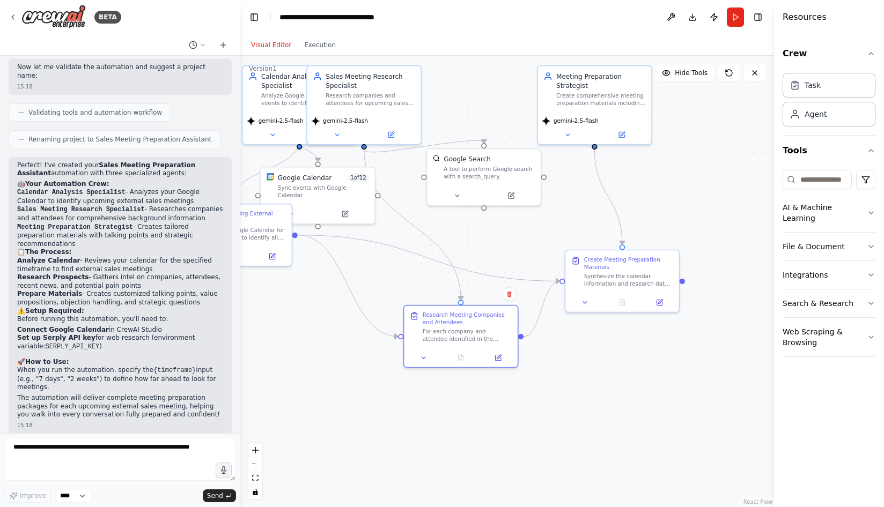
click at [371, 373] on div ".deletable-edge-delete-btn { width: 20px; height: 20px; border: 0px solid #ffff…" at bounding box center [507, 282] width 534 height 452
click at [735, 14] on button "Run" at bounding box center [735, 17] width 17 height 19
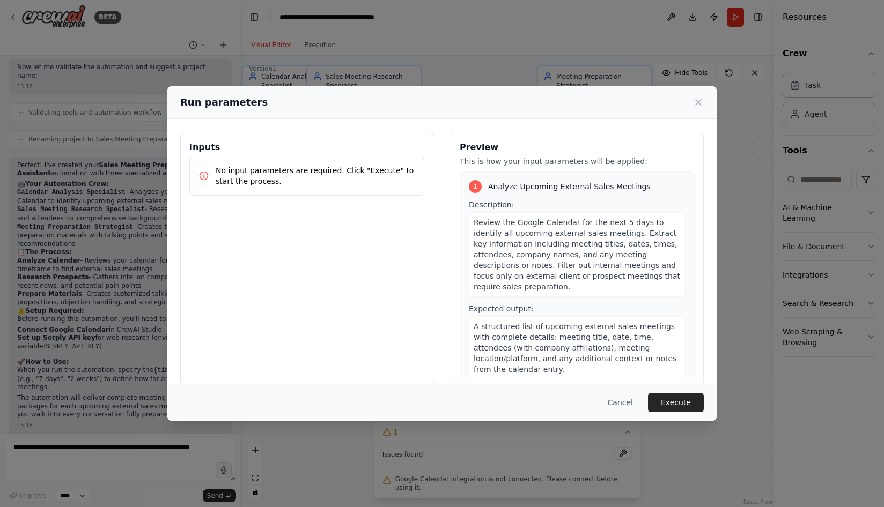
click at [534, 224] on span "Review the Google Calendar for the next 5 days to identify all upcoming externa…" at bounding box center [577, 254] width 206 height 73
drag, startPoint x: 534, startPoint y: 224, endPoint x: 623, endPoint y: 224, distance: 89.6
click at [623, 224] on span "Review the Google Calendar for the next 5 days to identify all upcoming externa…" at bounding box center [577, 254] width 206 height 73
click at [535, 223] on span "Review the Google Calendar for the next 5 days to identify all upcoming externa…" at bounding box center [577, 254] width 206 height 73
drag, startPoint x: 535, startPoint y: 223, endPoint x: 626, endPoint y: 223, distance: 91.7
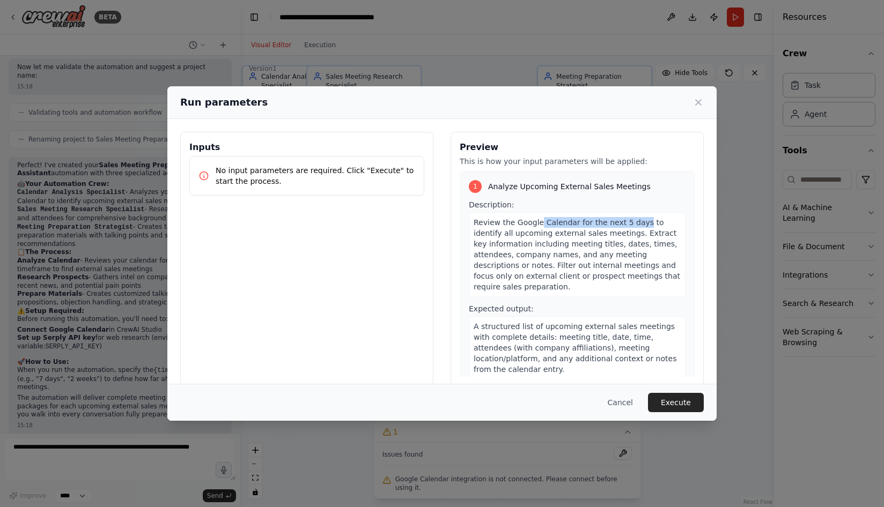
click at [626, 223] on span "Review the Google Calendar for the next 5 days to identify all upcoming externa…" at bounding box center [577, 254] width 206 height 73
click at [497, 163] on p "This is how your input parameters will be applied:" at bounding box center [577, 161] width 235 height 11
drag, startPoint x: 497, startPoint y: 163, endPoint x: 574, endPoint y: 163, distance: 77.2
click at [574, 163] on p "This is how your input parameters will be applied:" at bounding box center [577, 161] width 235 height 11
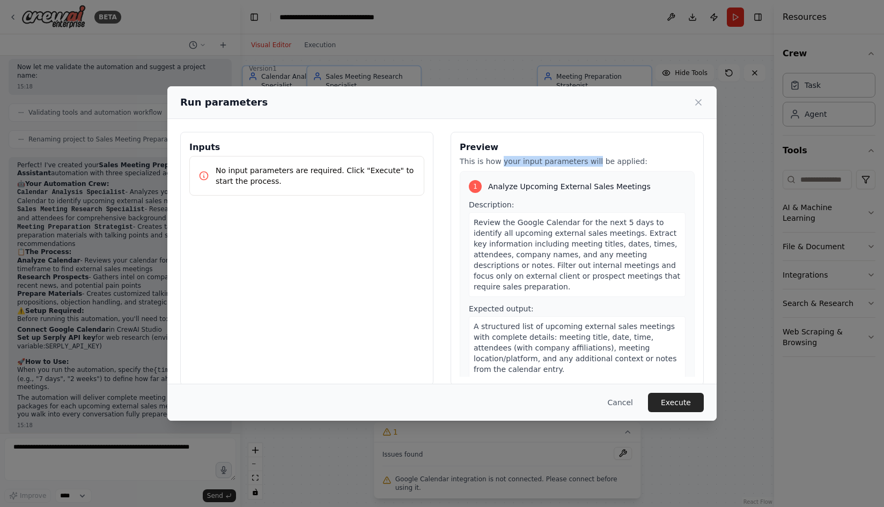
click at [574, 163] on p "This is how your input parameters will be applied:" at bounding box center [577, 161] width 235 height 11
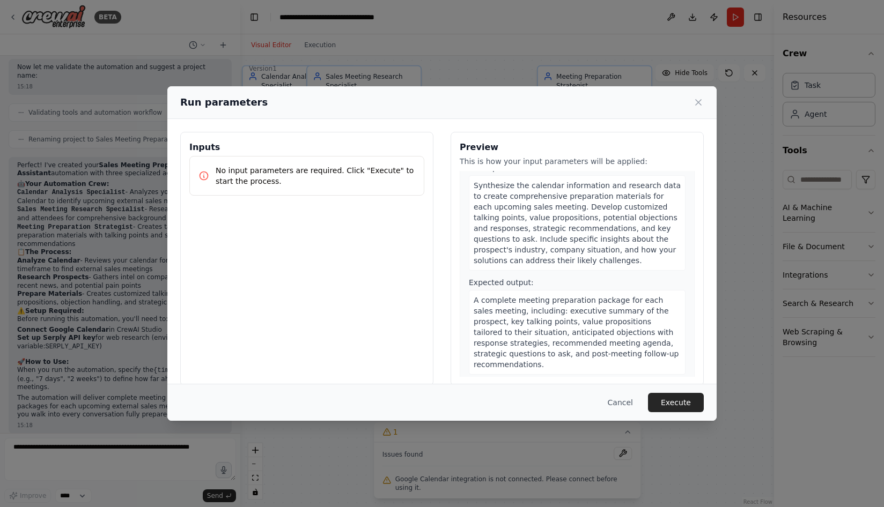
scroll to position [518, 0]
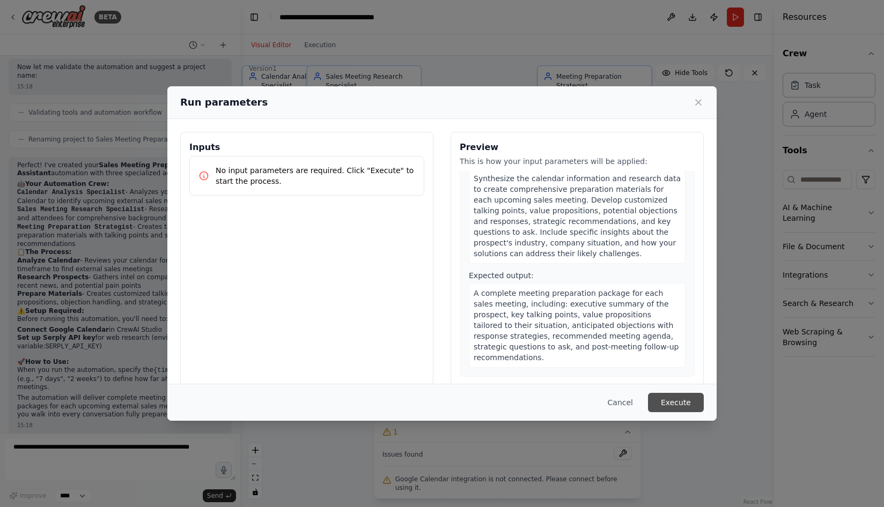
click at [669, 400] on button "Execute" at bounding box center [676, 402] width 56 height 19
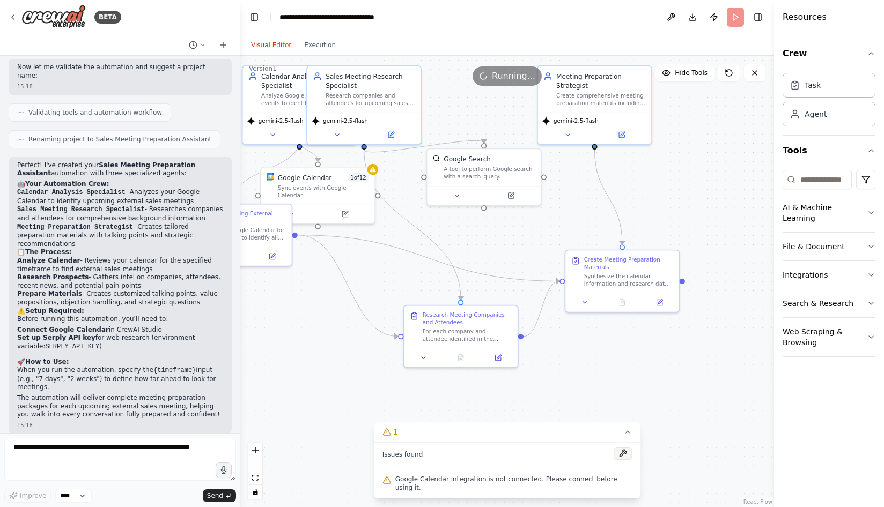
click at [626, 460] on button at bounding box center [623, 453] width 18 height 13
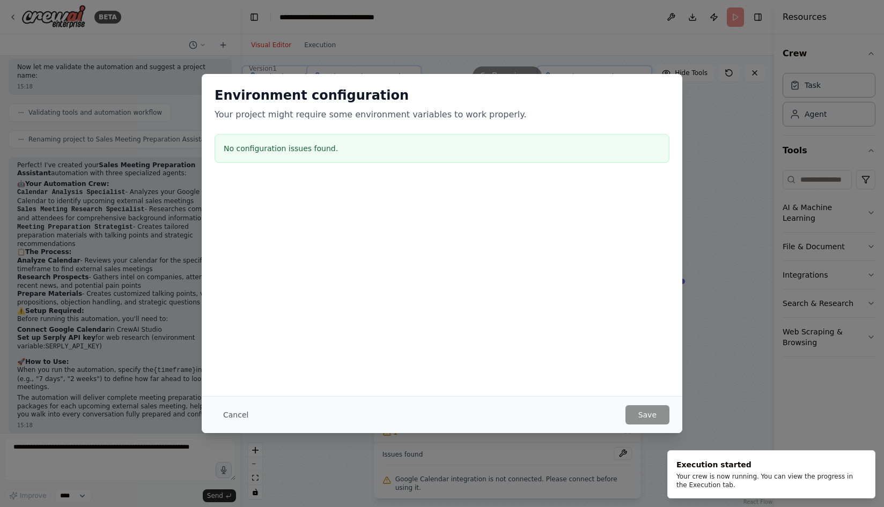
click at [712, 361] on div "Environment configuration Your project might require some environment variables…" at bounding box center [442, 253] width 884 height 507
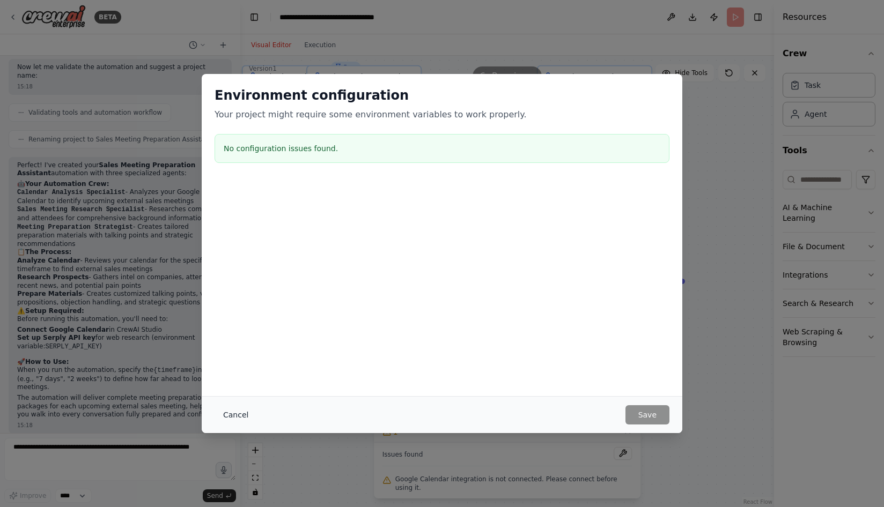
click at [231, 416] on button "Cancel" at bounding box center [236, 414] width 42 height 19
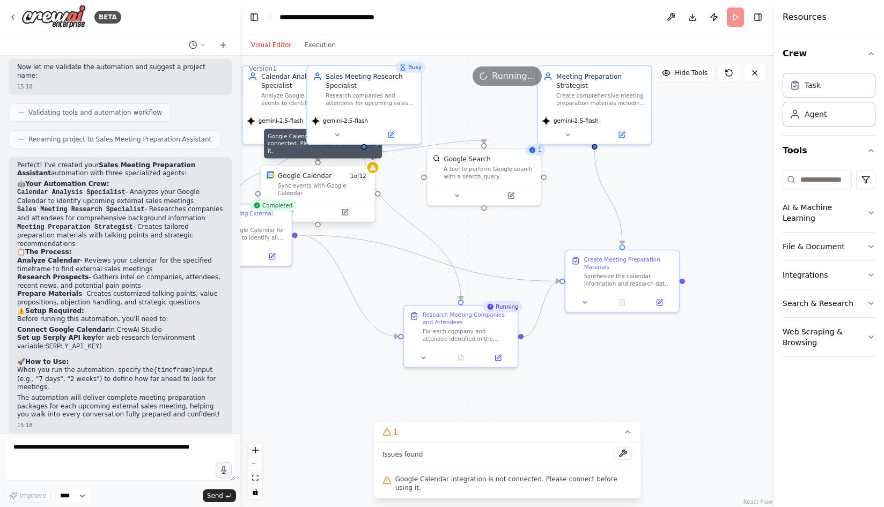
click at [374, 169] on icon at bounding box center [373, 167] width 6 height 5
click at [294, 209] on icon at bounding box center [291, 213] width 8 height 8
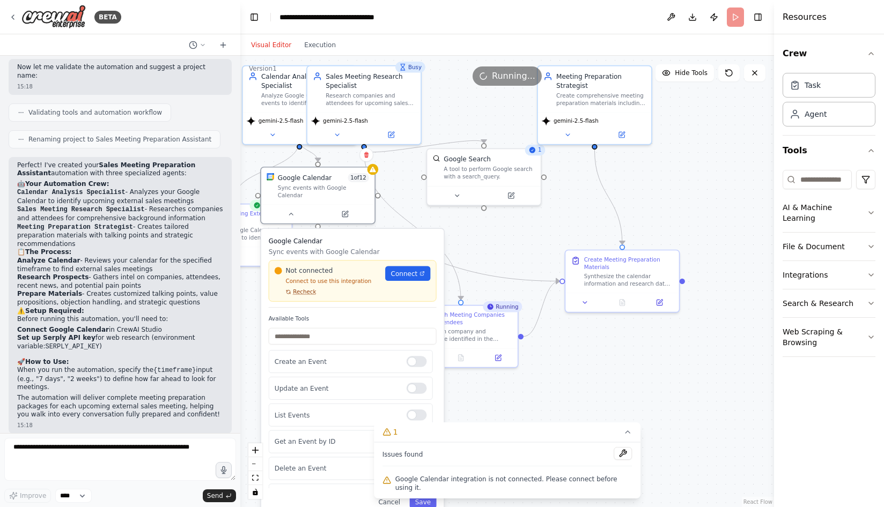
click at [305, 289] on span "Recheck" at bounding box center [304, 293] width 23 height 8
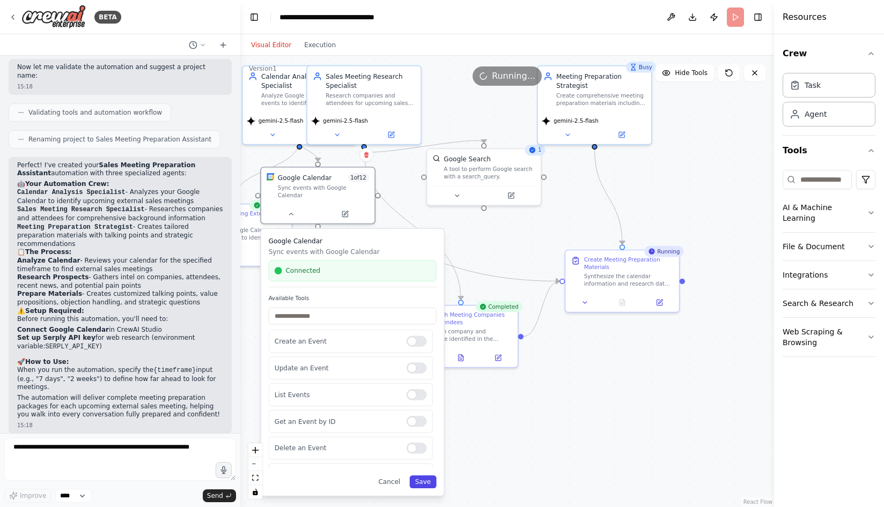
click at [431, 476] on button "Save" at bounding box center [422, 482] width 27 height 13
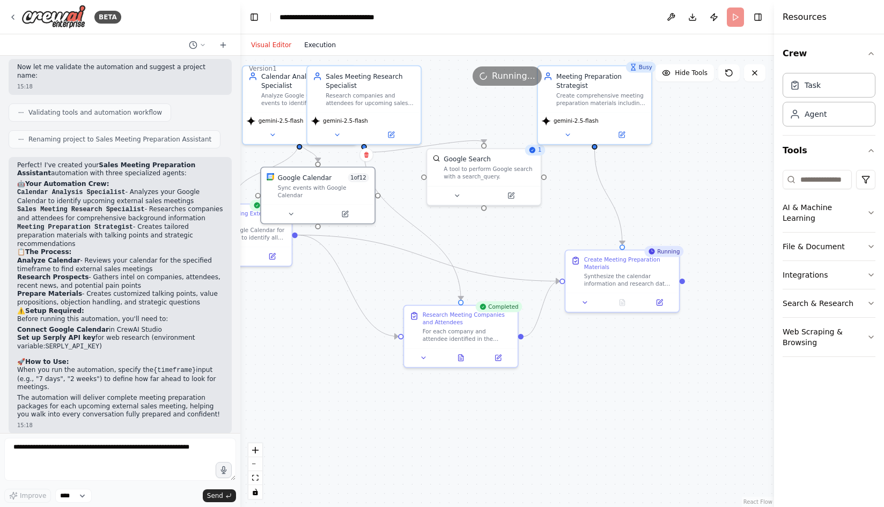
click at [321, 45] on button "Execution" at bounding box center [320, 45] width 45 height 13
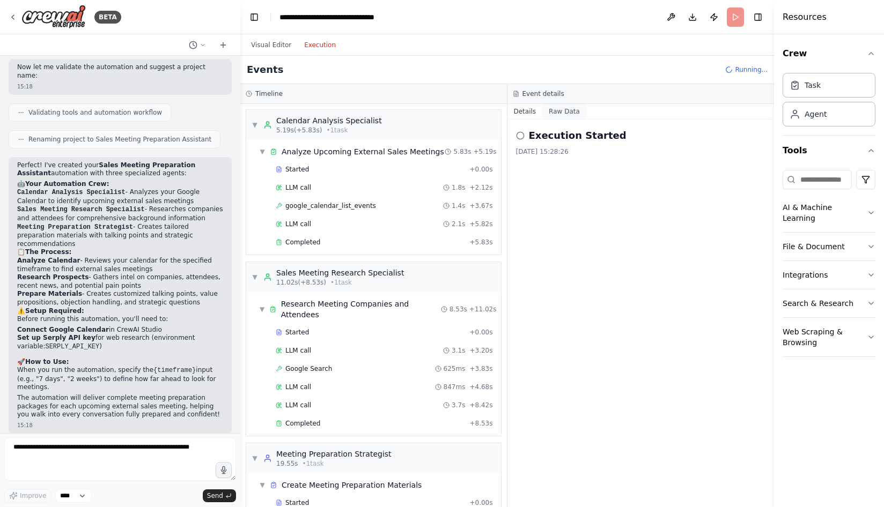
click at [557, 105] on button "Raw Data" at bounding box center [564, 111] width 44 height 15
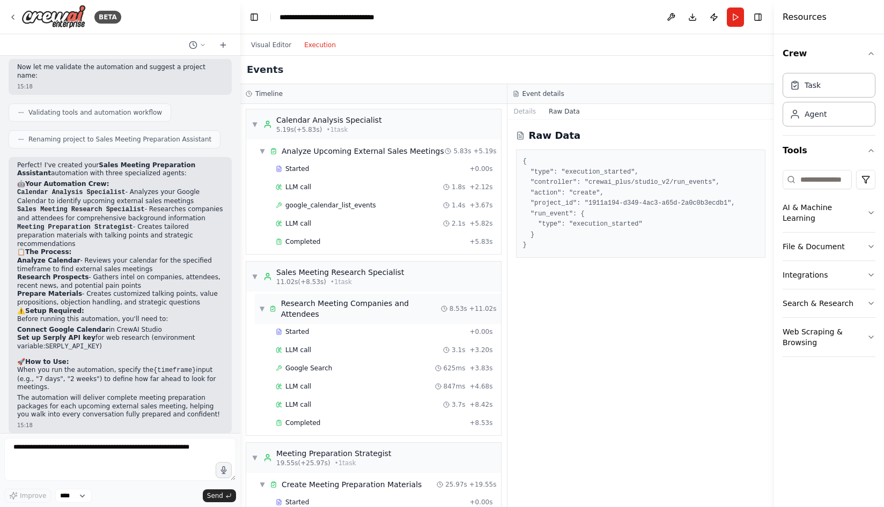
scroll to position [0, 0]
click at [384, 184] on div "LLM call 1.8s + 2.12s" at bounding box center [384, 187] width 217 height 9
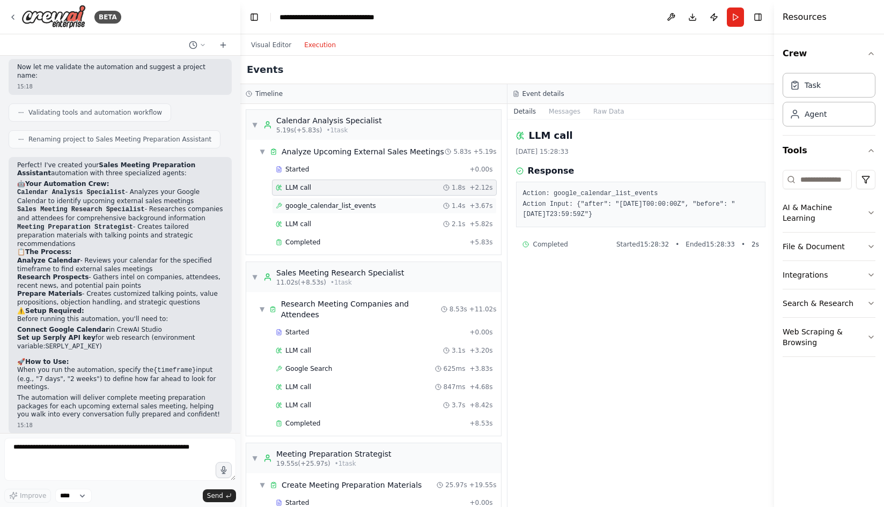
click at [382, 206] on div "google_calendar_list_events 1.4s + 3.67s" at bounding box center [384, 206] width 217 height 9
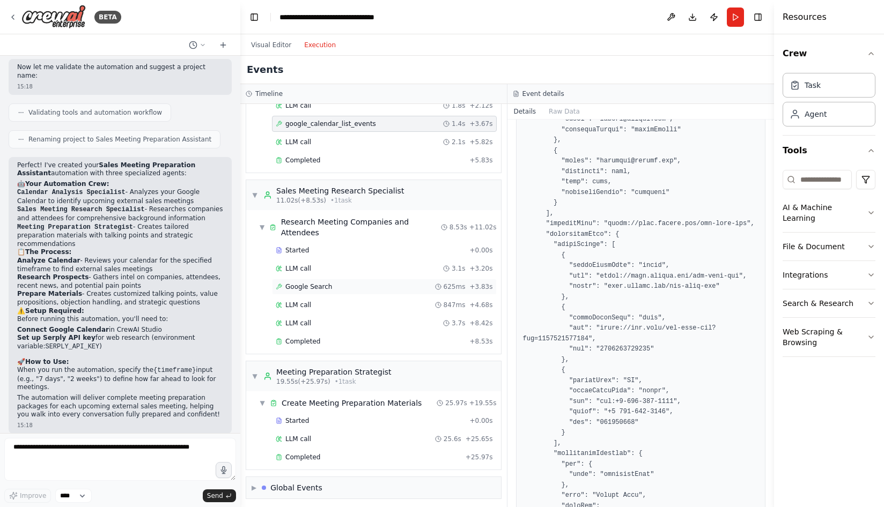
scroll to position [86, 0]
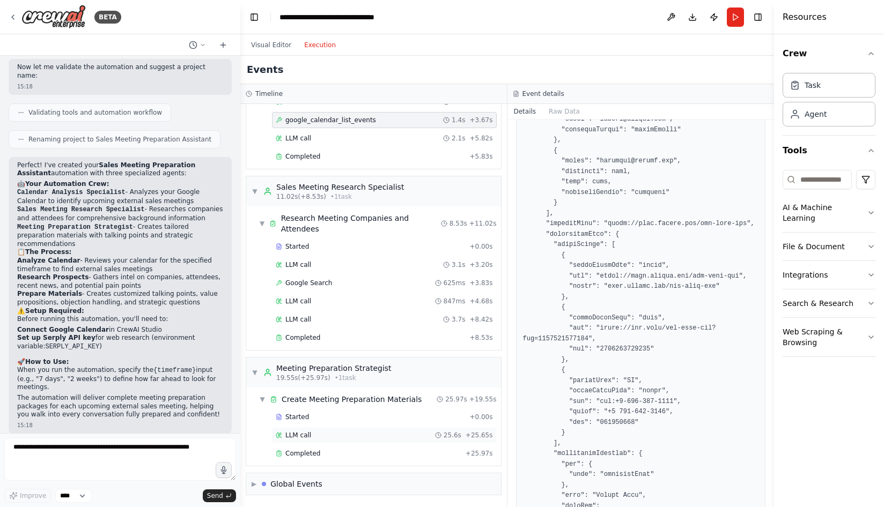
click at [309, 436] on span "LLM call" at bounding box center [298, 435] width 26 height 9
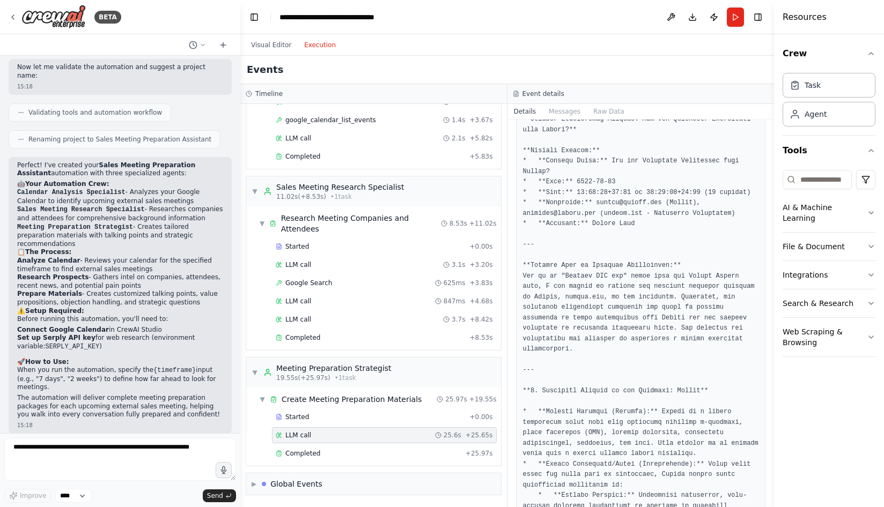
scroll to position [97, 0]
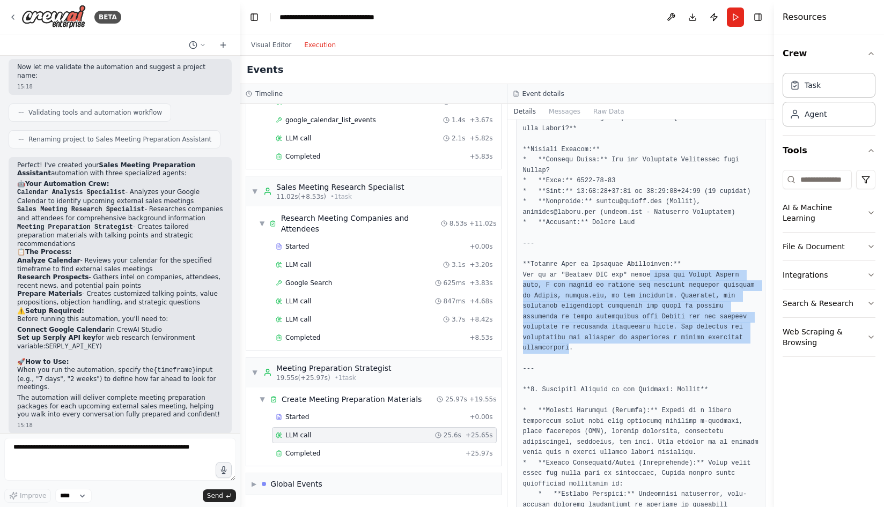
drag, startPoint x: 650, startPoint y: 285, endPoint x: 590, endPoint y: 356, distance: 92.8
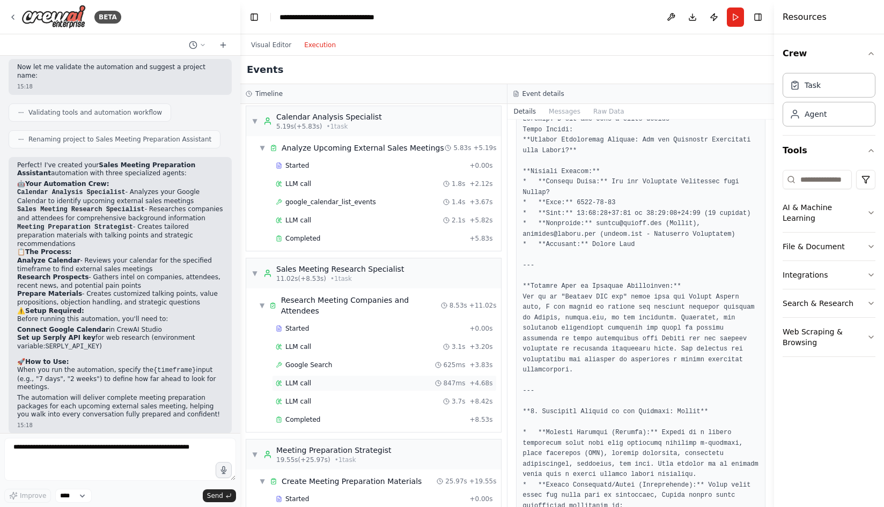
scroll to position [0, 0]
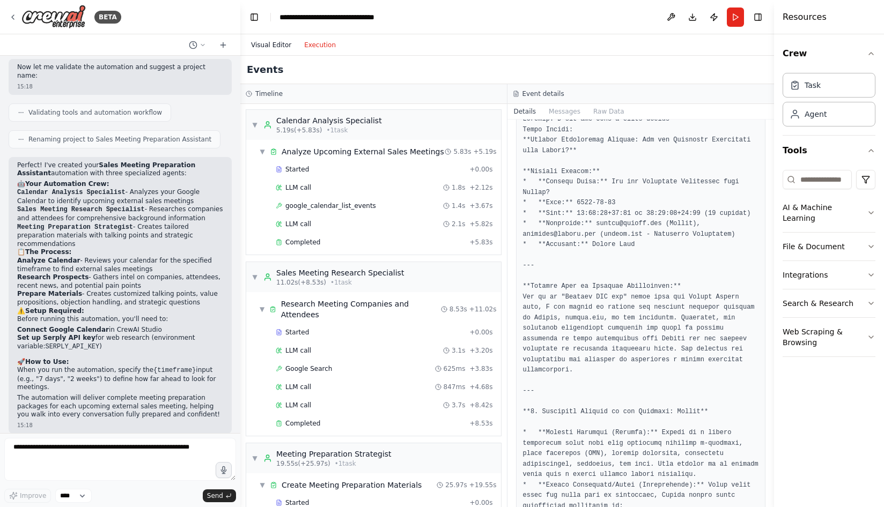
click at [269, 45] on button "Visual Editor" at bounding box center [271, 45] width 53 height 13
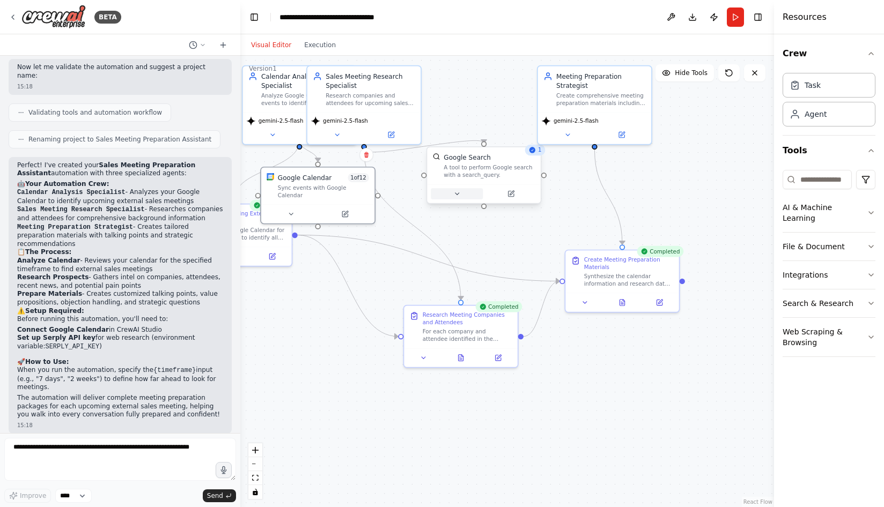
click at [461, 198] on button at bounding box center [457, 193] width 52 height 11
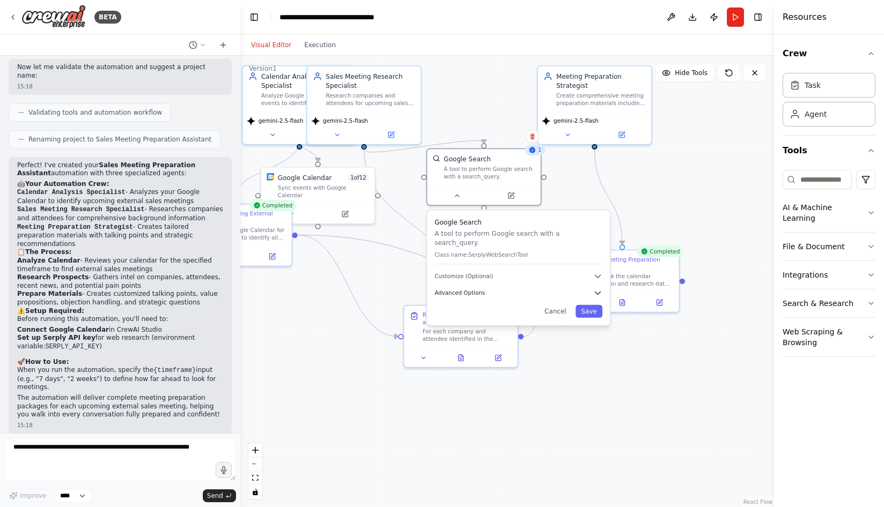
click at [474, 290] on span "Advanced Options" at bounding box center [459, 294] width 50 height 8
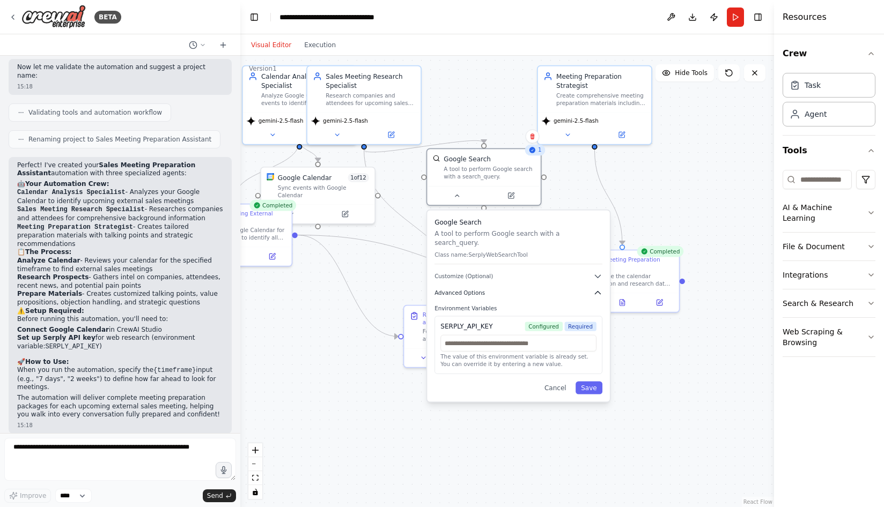
click at [459, 290] on span "Advanced Options" at bounding box center [459, 294] width 50 height 8
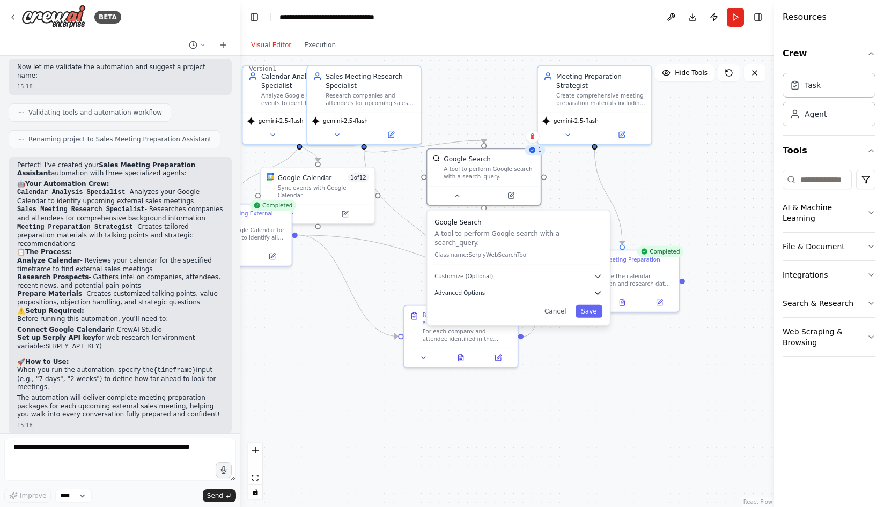
click at [459, 290] on span "Advanced Options" at bounding box center [459, 294] width 50 height 8
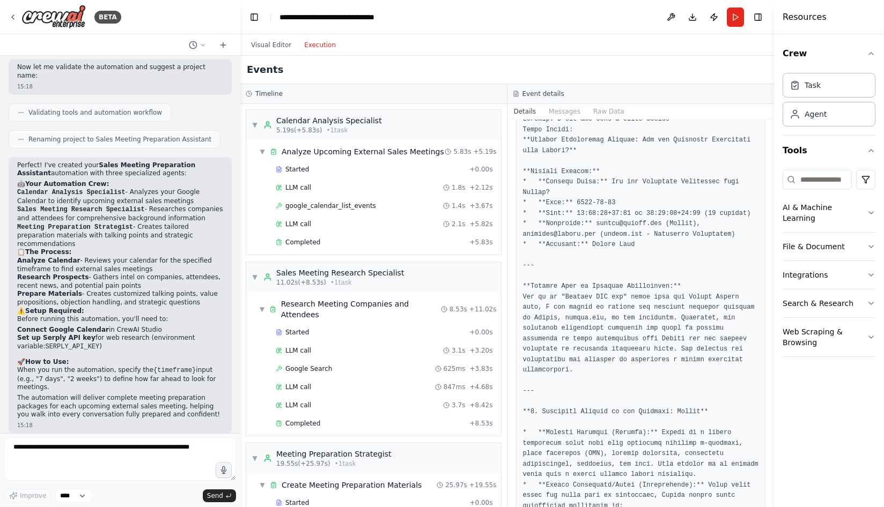
click at [324, 45] on button "Execution" at bounding box center [320, 45] width 45 height 13
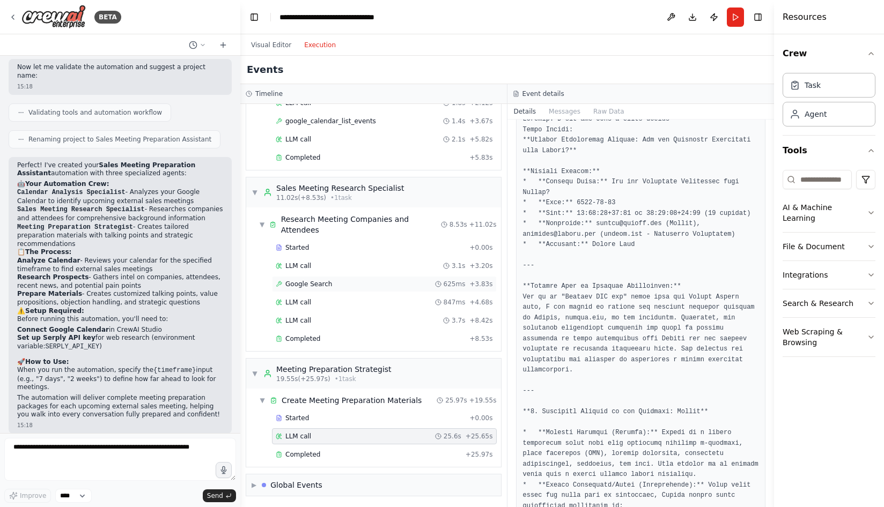
scroll to position [86, 0]
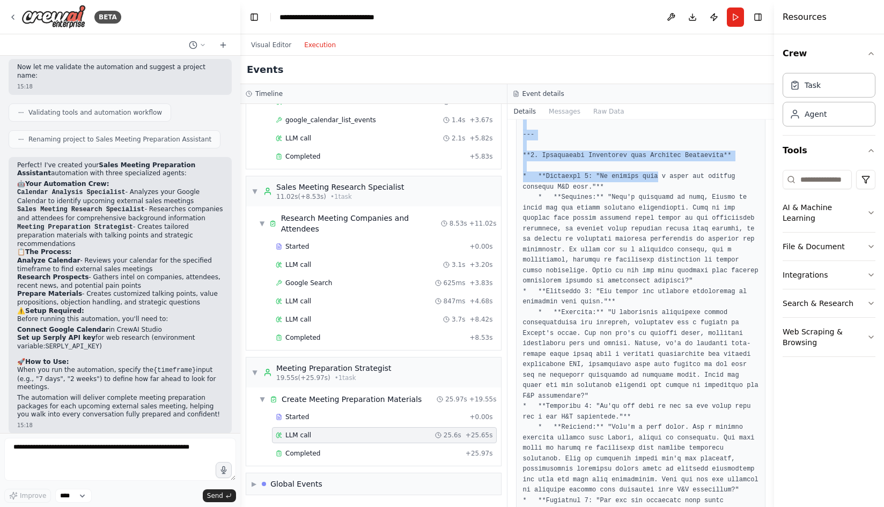
scroll to position [1384, 0]
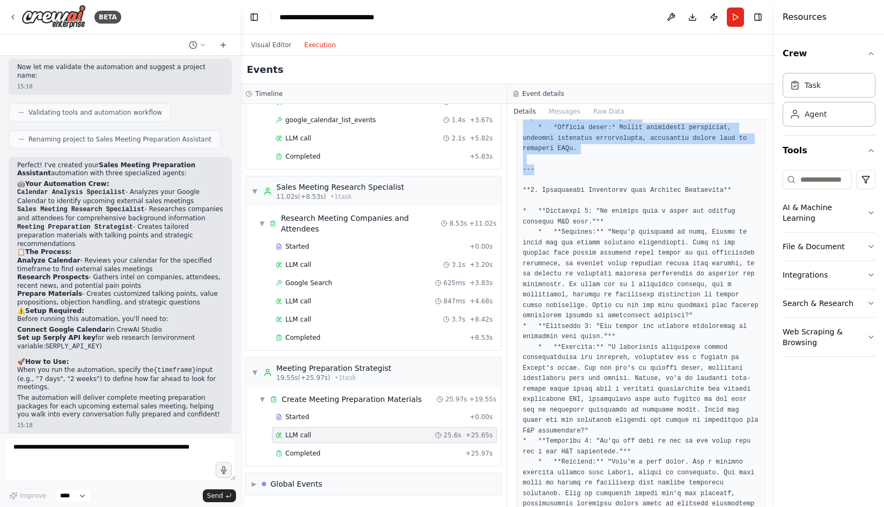
drag, startPoint x: 523, startPoint y: 237, endPoint x: 652, endPoint y: 225, distance: 128.7
click at [652, 225] on pre at bounding box center [641, 326] width 236 height 3043
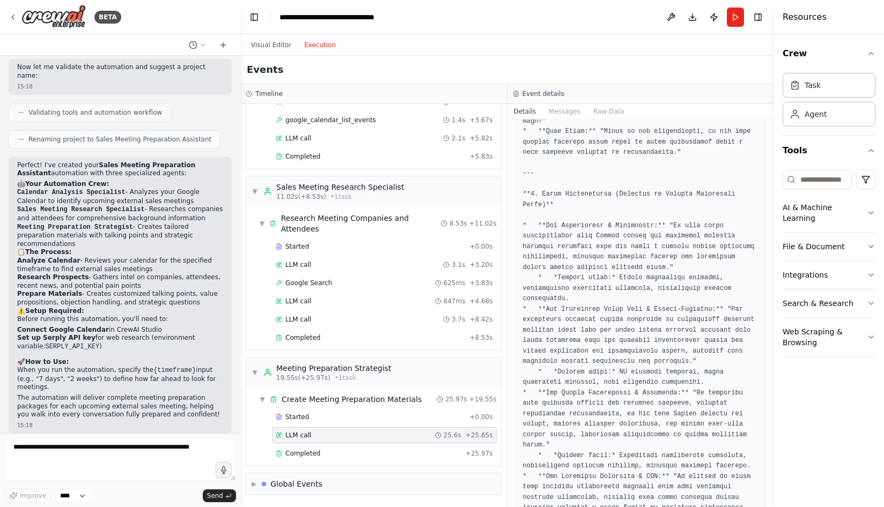
scroll to position [978, 0]
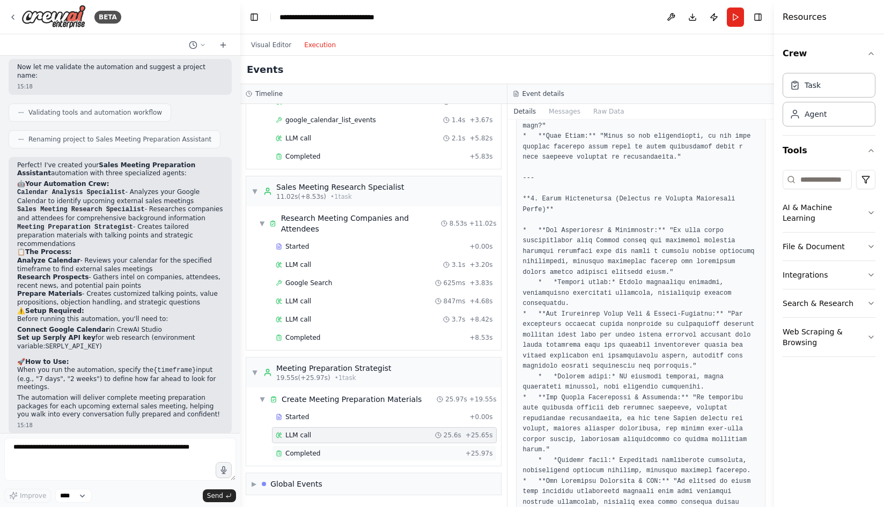
click at [324, 454] on div "Completed" at bounding box center [369, 453] width 186 height 9
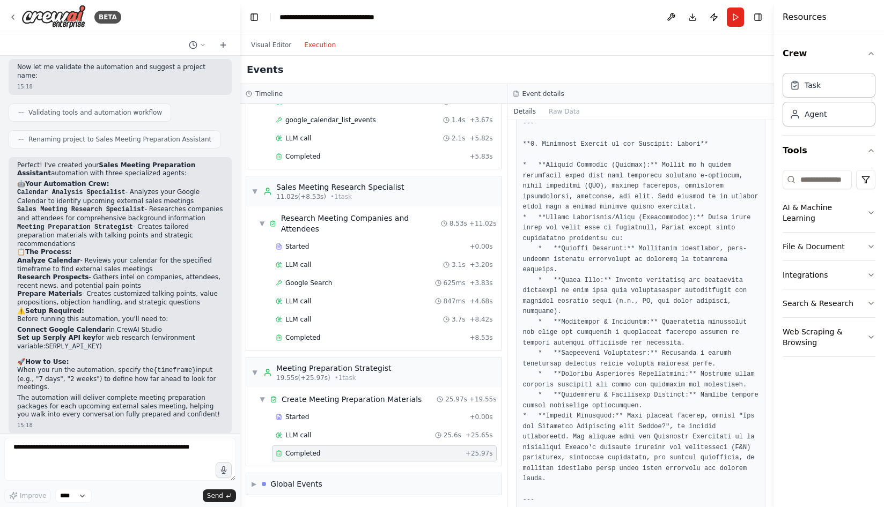
scroll to position [296, 0]
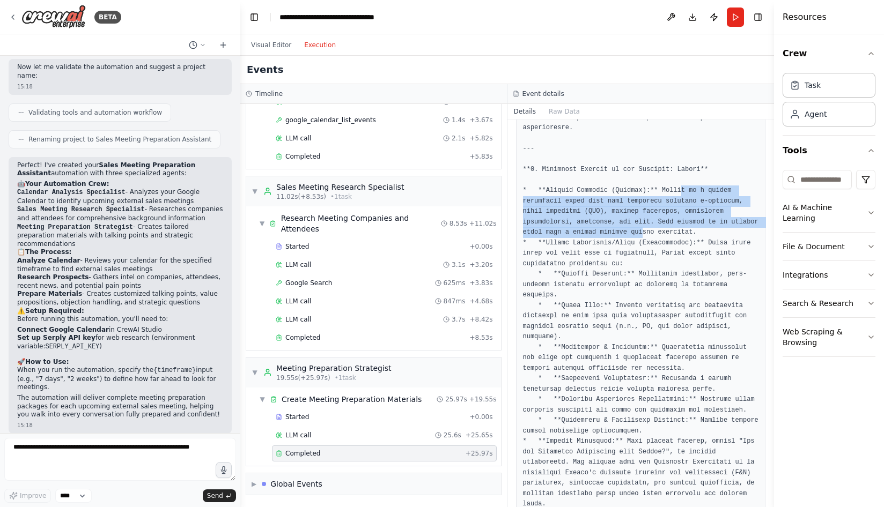
drag, startPoint x: 683, startPoint y: 201, endPoint x: 674, endPoint y: 241, distance: 41.1
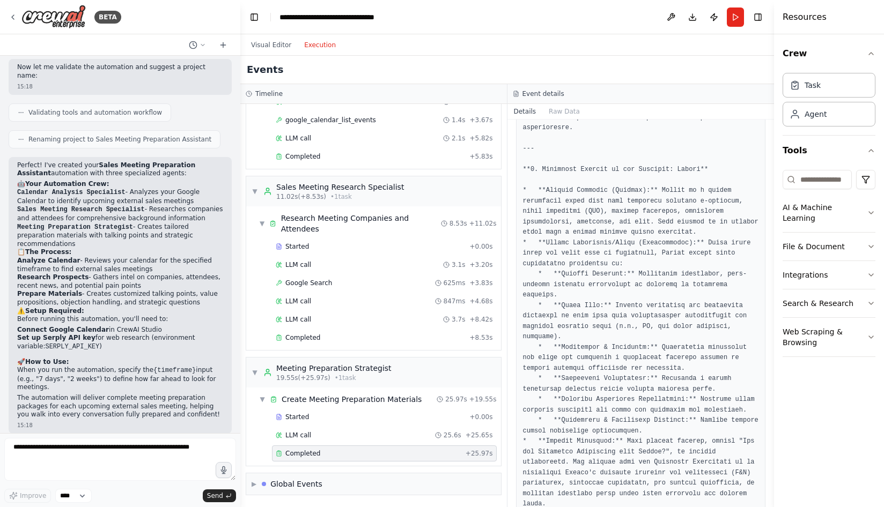
drag, startPoint x: 691, startPoint y: 285, endPoint x: 619, endPoint y: 309, distance: 75.8
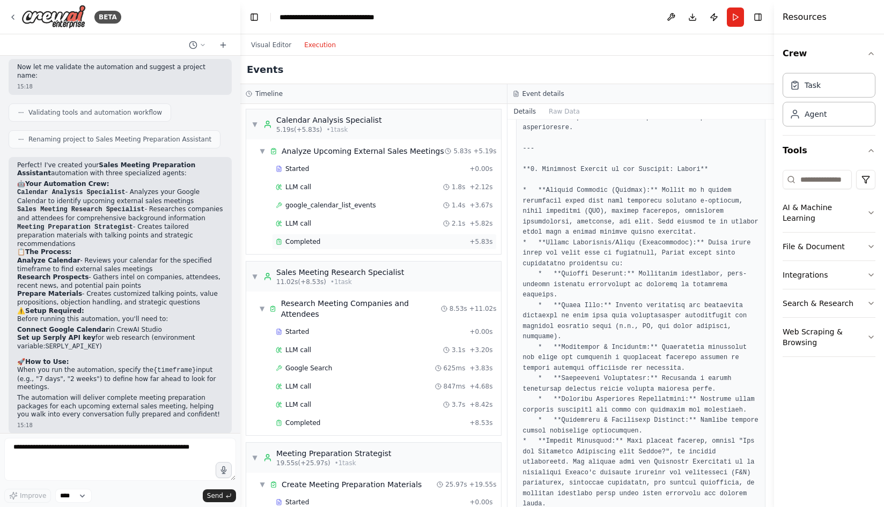
scroll to position [0, 0]
click at [264, 45] on button "Visual Editor" at bounding box center [271, 45] width 53 height 13
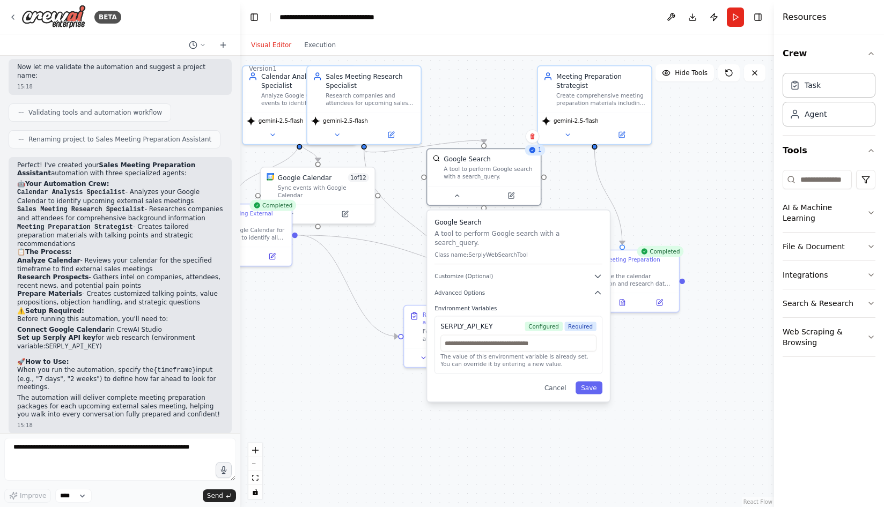
click at [741, 225] on div ".deletable-edge-delete-btn { width: 20px; height: 20px; border: 0px solid #ffff…" at bounding box center [507, 282] width 534 height 452
click at [677, 196] on div ".deletable-edge-delete-btn { width: 20px; height: 20px; border: 0px solid #ffff…" at bounding box center [507, 282] width 534 height 452
drag, startPoint x: 603, startPoint y: 220, endPoint x: 569, endPoint y: 220, distance: 33.8
click at [569, 220] on h3 "Google Search" at bounding box center [518, 222] width 168 height 9
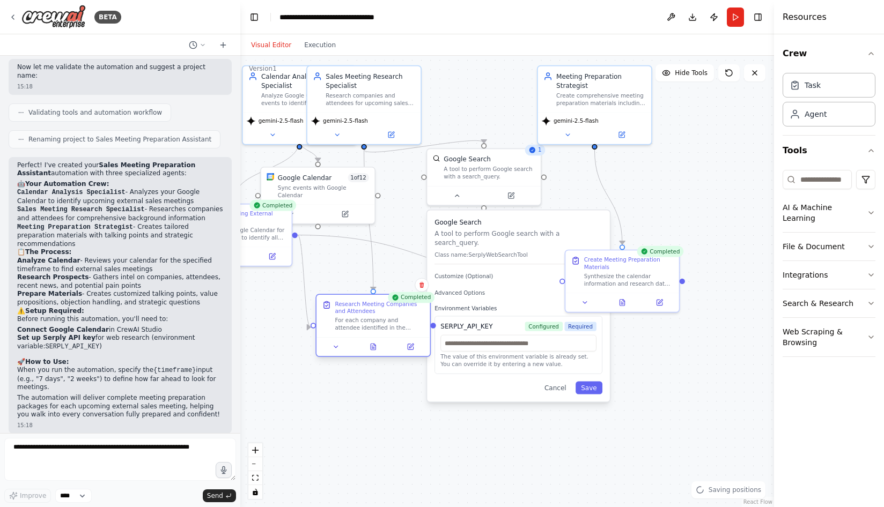
drag, startPoint x: 418, startPoint y: 320, endPoint x: 331, endPoint y: 313, distance: 87.7
click at [331, 313] on div "Research Meeting Companies and Attendees For each company and attendee identifi…" at bounding box center [373, 315] width 102 height 31
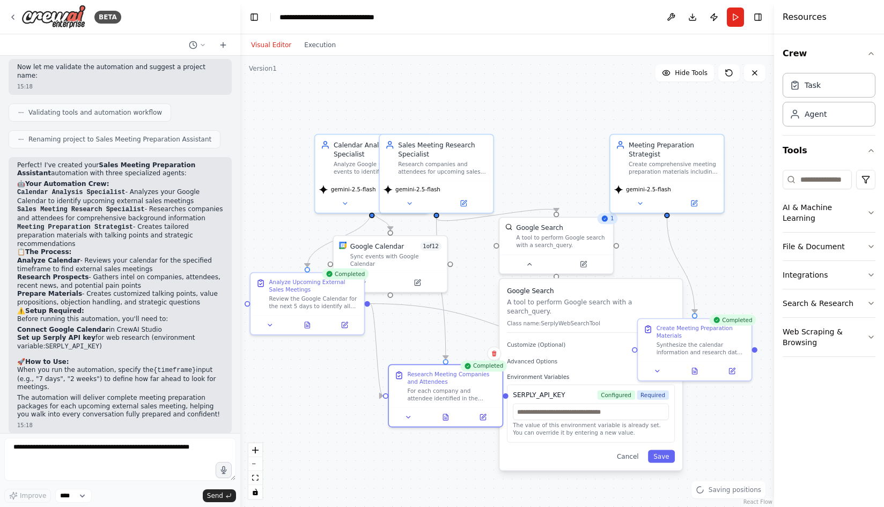
drag, startPoint x: 336, startPoint y: 263, endPoint x: 408, endPoint y: 331, distance: 99.8
click at [408, 331] on div ".deletable-edge-delete-btn { width: 20px; height: 20px; border: 0px solid #ffff…" at bounding box center [507, 282] width 534 height 452
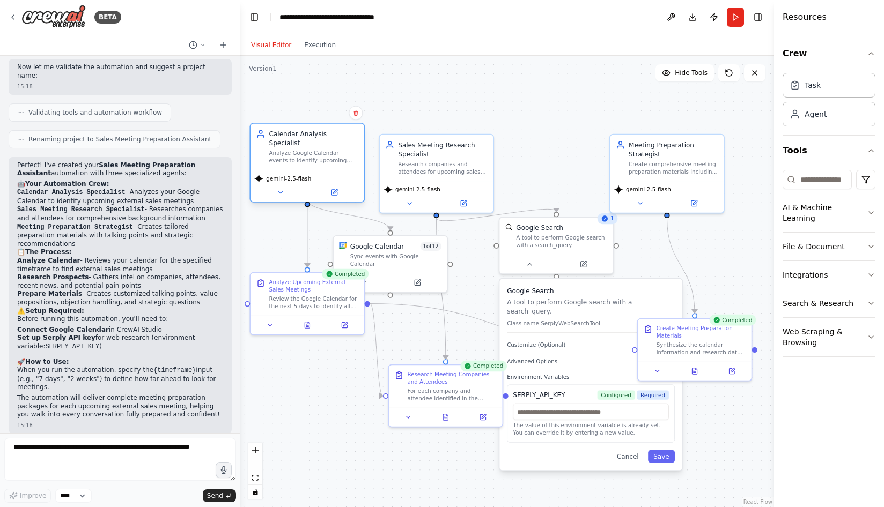
drag, startPoint x: 343, startPoint y: 148, endPoint x: 279, endPoint y: 137, distance: 64.2
click at [279, 137] on div "Calendar Analysis Specialist Analyze Google Calendar events to identify upcomin…" at bounding box center [314, 146] width 90 height 35
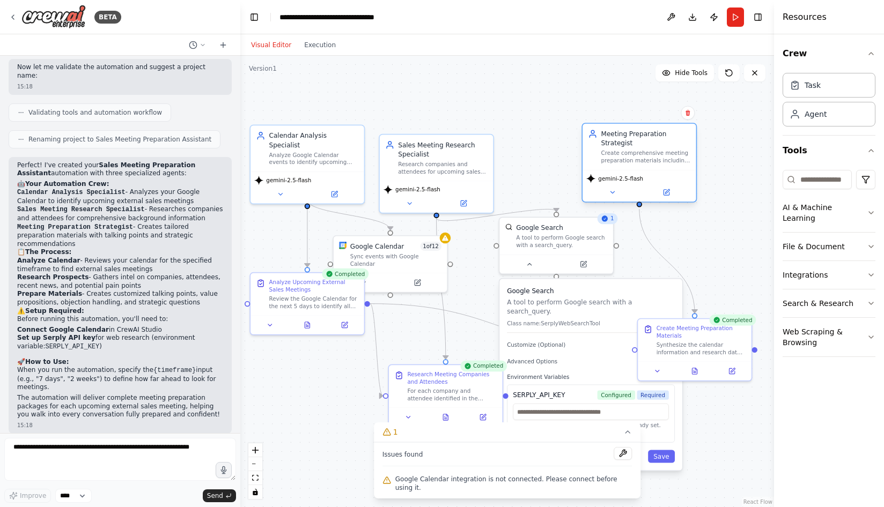
drag, startPoint x: 661, startPoint y: 167, endPoint x: 629, endPoint y: 158, distance: 32.8
click at [629, 158] on div "Create comprehensive meeting preparation materials including talking points, po…" at bounding box center [646, 157] width 90 height 15
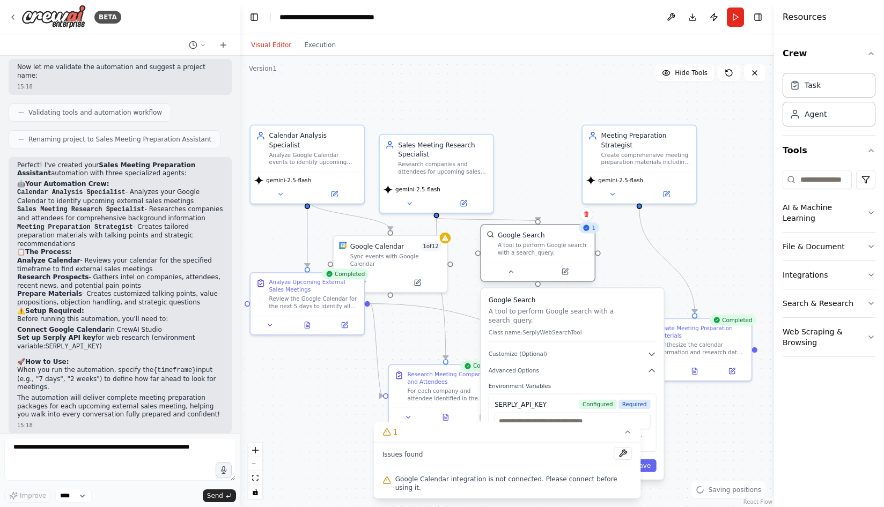
drag, startPoint x: 566, startPoint y: 236, endPoint x: 544, endPoint y: 248, distance: 25.4
click at [544, 248] on div "A tool to perform Google search with a search_query." at bounding box center [543, 249] width 91 height 15
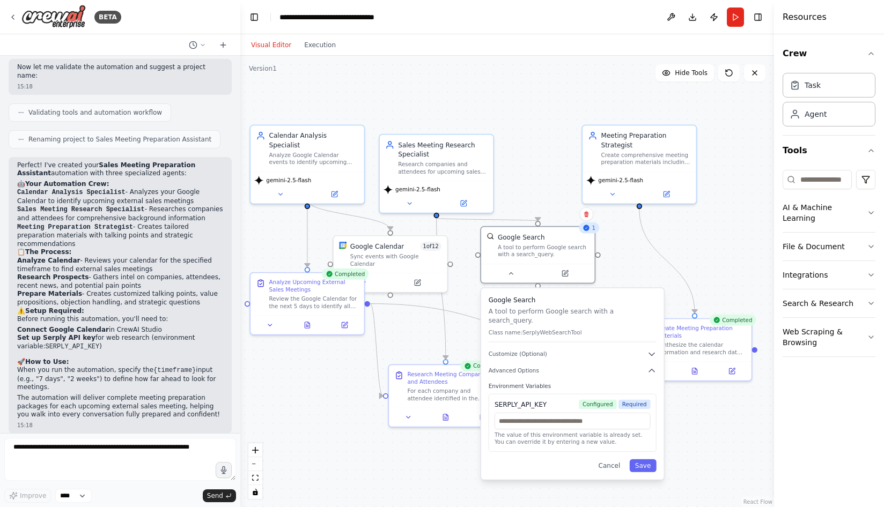
click at [730, 275] on div ".deletable-edge-delete-btn { width: 20px; height: 20px; border: 0px solid #ffff…" at bounding box center [507, 282] width 534 height 452
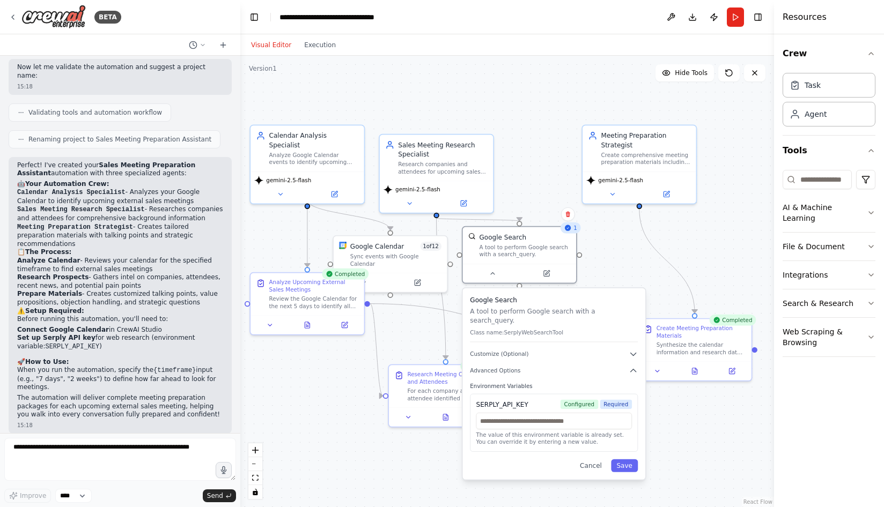
drag, startPoint x: 591, startPoint y: 306, endPoint x: 568, endPoint y: 300, distance: 23.3
click at [568, 300] on h3 "Google Search" at bounding box center [554, 300] width 168 height 9
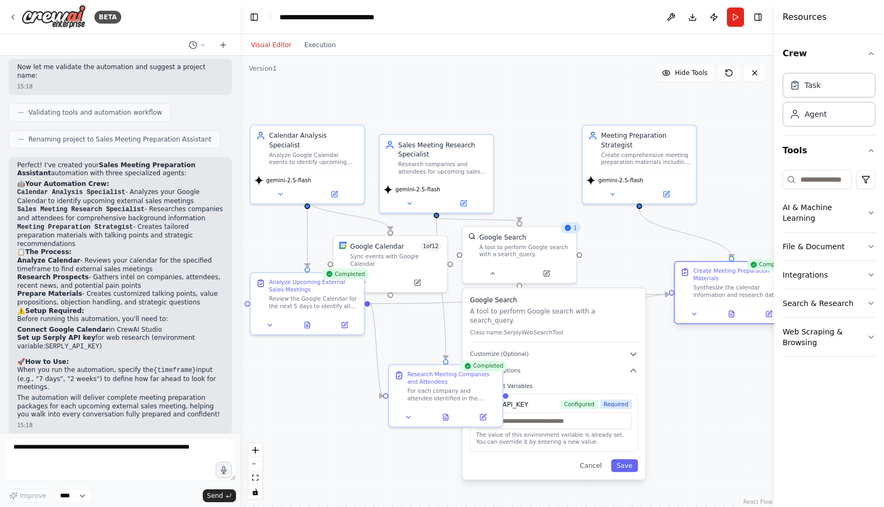
drag, startPoint x: 691, startPoint y: 345, endPoint x: 734, endPoint y: 287, distance: 72.1
click at [734, 287] on div "Synthesize the calendar information and research data to create comprehensive p…" at bounding box center [738, 291] width 90 height 15
click at [628, 460] on button "Save" at bounding box center [624, 466] width 27 height 13
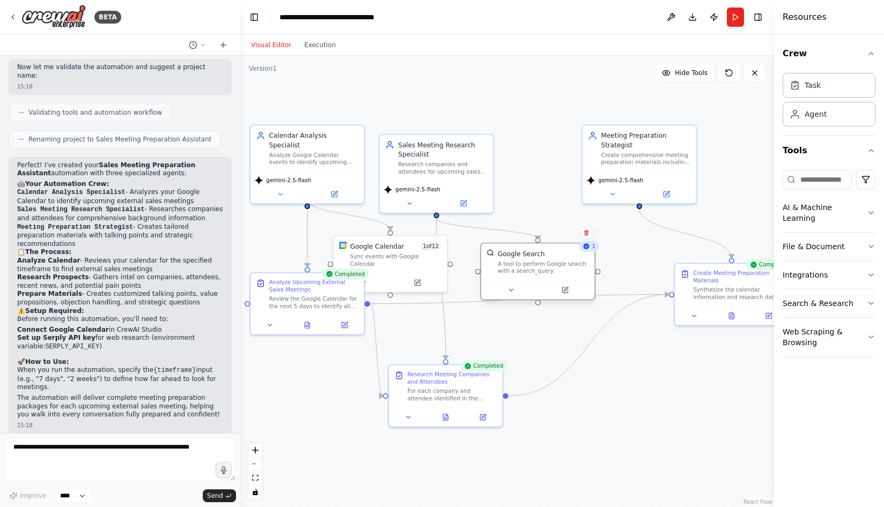
drag, startPoint x: 531, startPoint y: 246, endPoint x: 552, endPoint y: 269, distance: 30.8
click at [552, 269] on div "Google Search A tool to perform Google search with a search_query." at bounding box center [543, 262] width 91 height 26
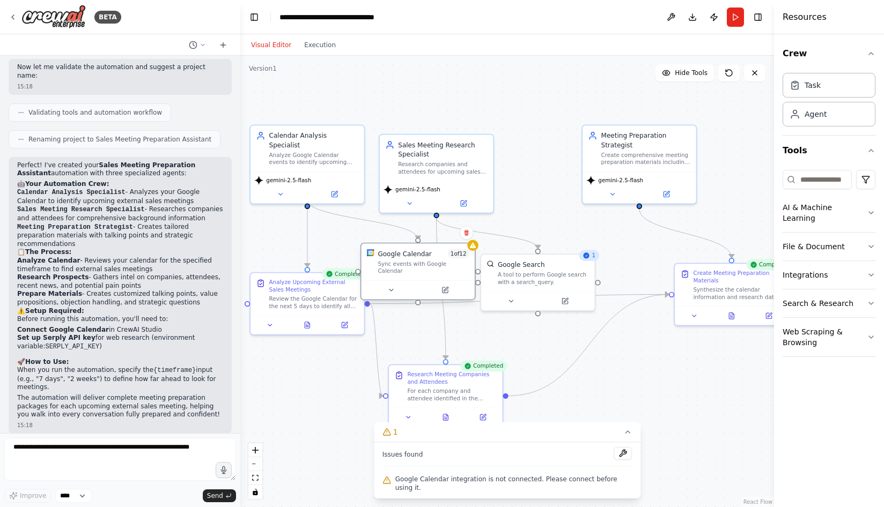
drag, startPoint x: 390, startPoint y: 248, endPoint x: 422, endPoint y: 256, distance: 32.8
click at [422, 256] on div "Google Calendar" at bounding box center [405, 253] width 54 height 9
click at [387, 286] on icon at bounding box center [391, 290] width 8 height 8
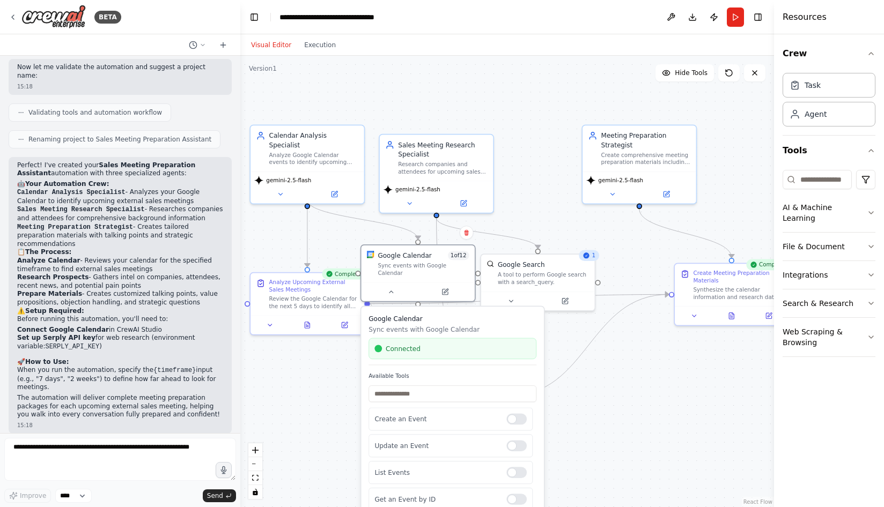
click at [627, 415] on div ".deletable-edge-delete-btn { width: 20px; height: 20px; border: 0px solid #ffff…" at bounding box center [507, 282] width 534 height 452
click at [360, 237] on div ".deletable-edge-delete-btn { width: 20px; height: 20px; border: 0px solid #ffff…" at bounding box center [507, 282] width 534 height 452
click at [394, 286] on icon at bounding box center [391, 290] width 8 height 8
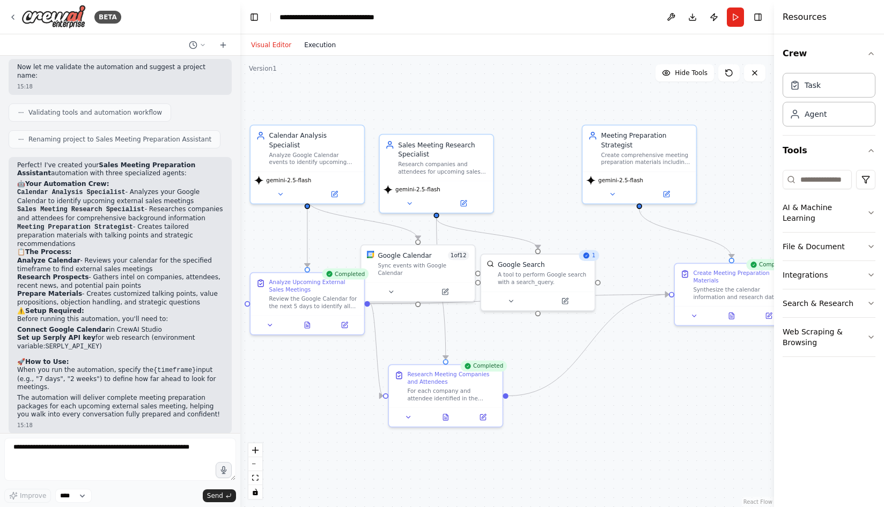
click at [328, 43] on button "Execution" at bounding box center [320, 45] width 45 height 13
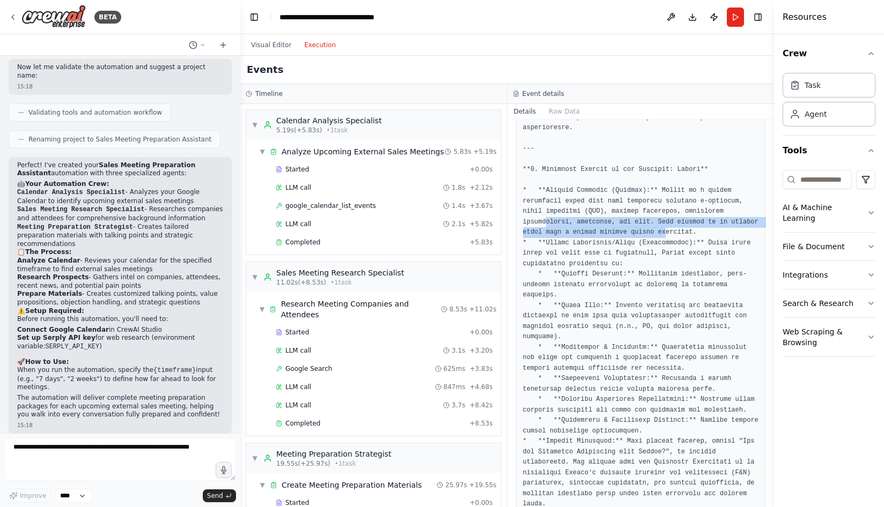
drag, startPoint x: 547, startPoint y: 230, endPoint x: 697, endPoint y: 245, distance: 150.9
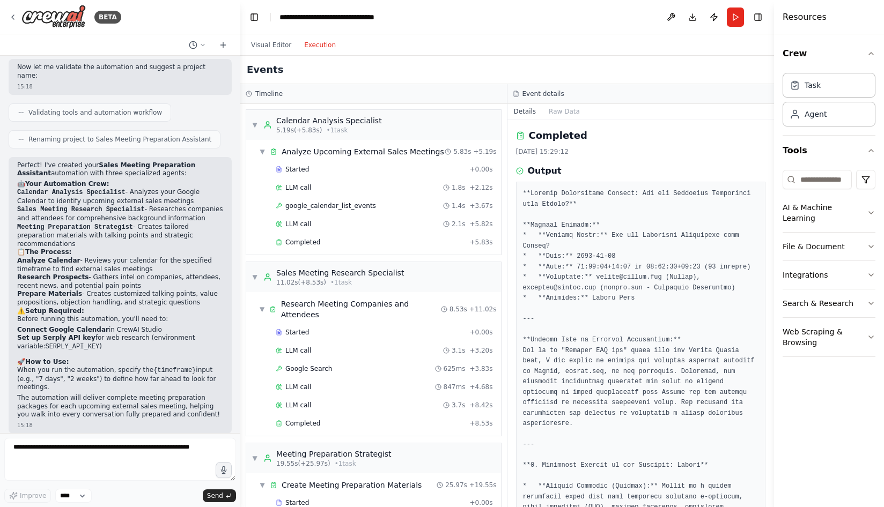
drag, startPoint x: 595, startPoint y: 289, endPoint x: 642, endPoint y: 286, distance: 46.7
drag, startPoint x: 642, startPoint y: 286, endPoint x: 596, endPoint y: 289, distance: 46.2
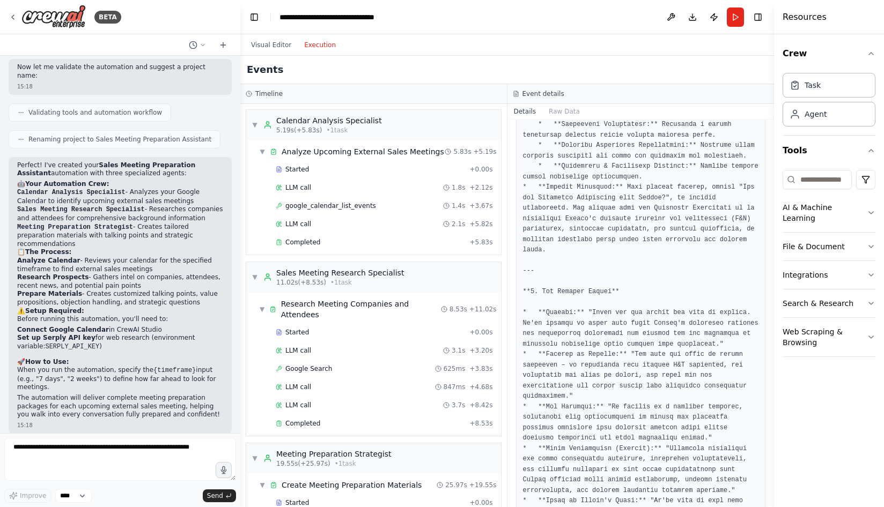
scroll to position [556, 0]
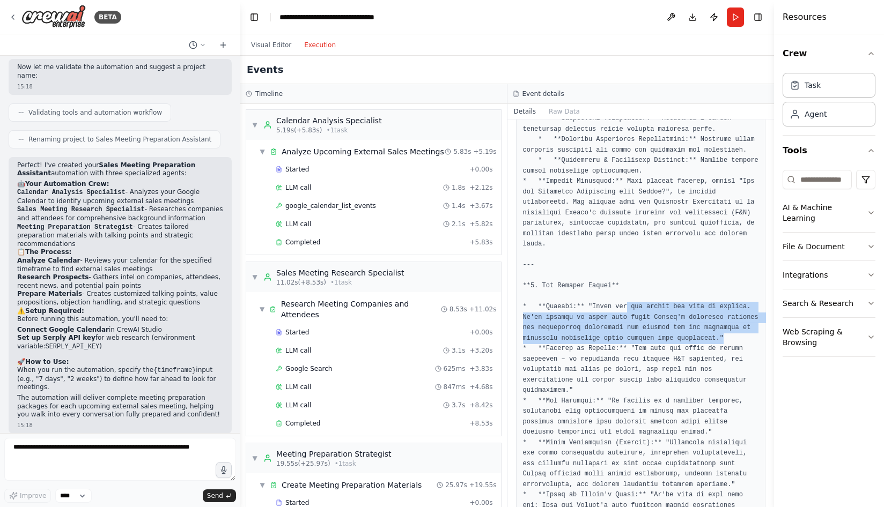
drag, startPoint x: 625, startPoint y: 324, endPoint x: 632, endPoint y: 367, distance: 43.5
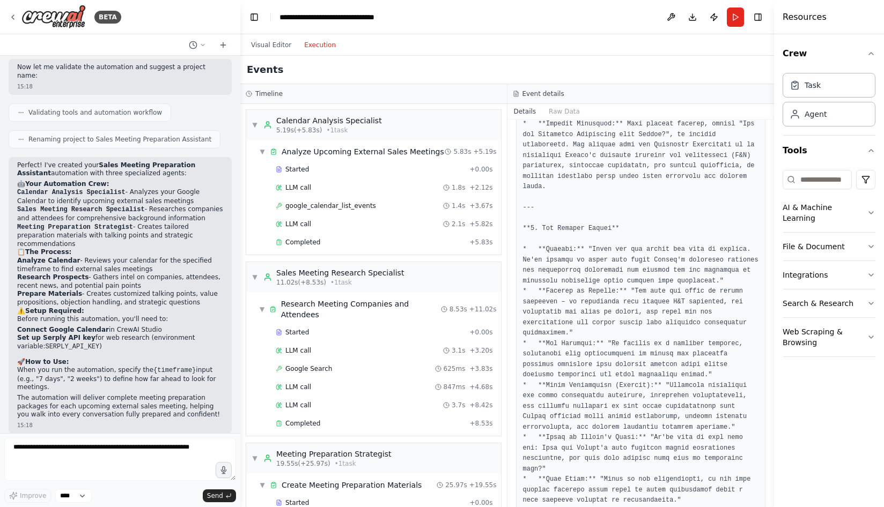
scroll to position [626, 0]
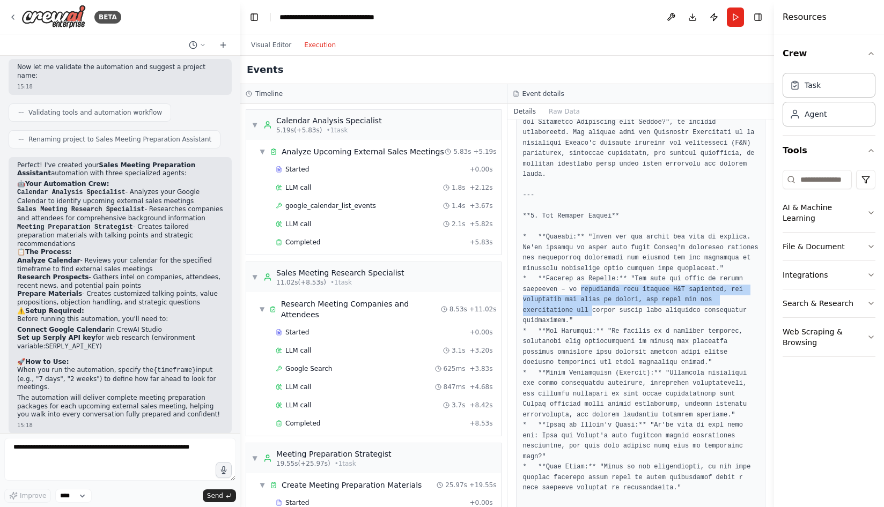
drag, startPoint x: 590, startPoint y: 320, endPoint x: 589, endPoint y: 345, distance: 25.8
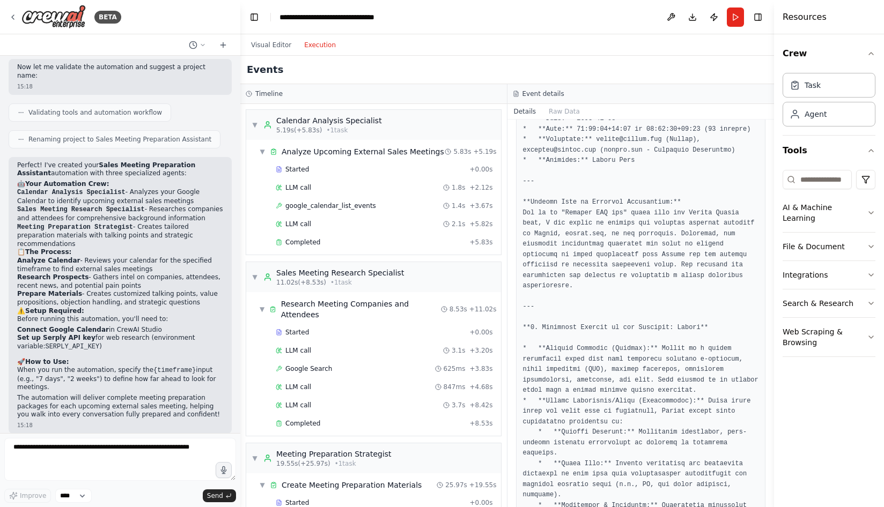
scroll to position [136, 0]
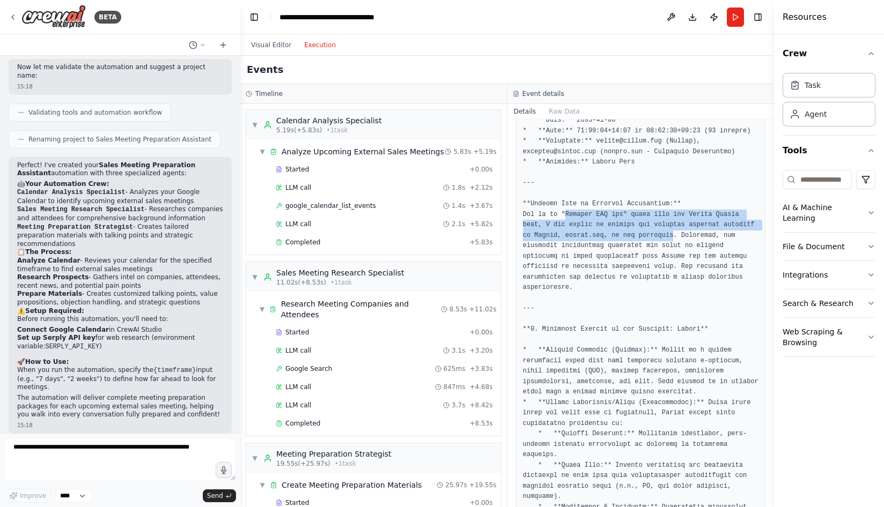
drag, startPoint x: 564, startPoint y: 221, endPoint x: 682, endPoint y: 242, distance: 119.9
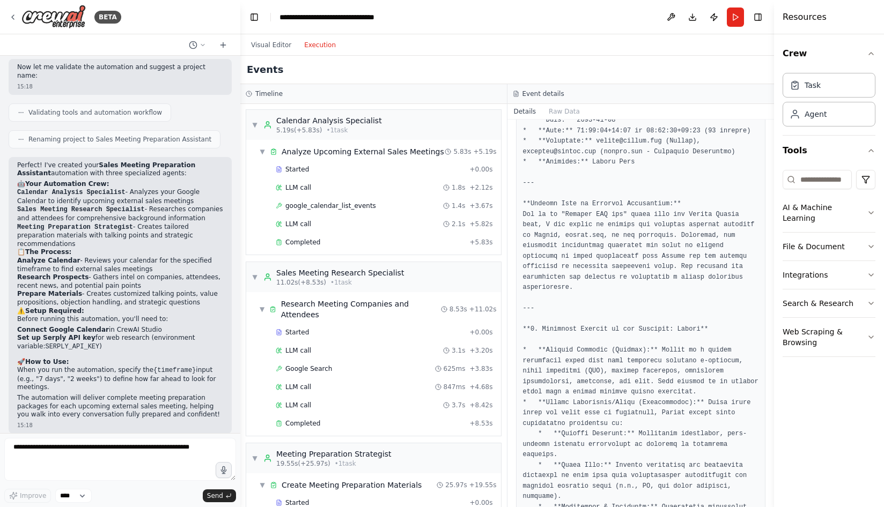
drag, startPoint x: 600, startPoint y: 245, endPoint x: 632, endPoint y: 247, distance: 32.2
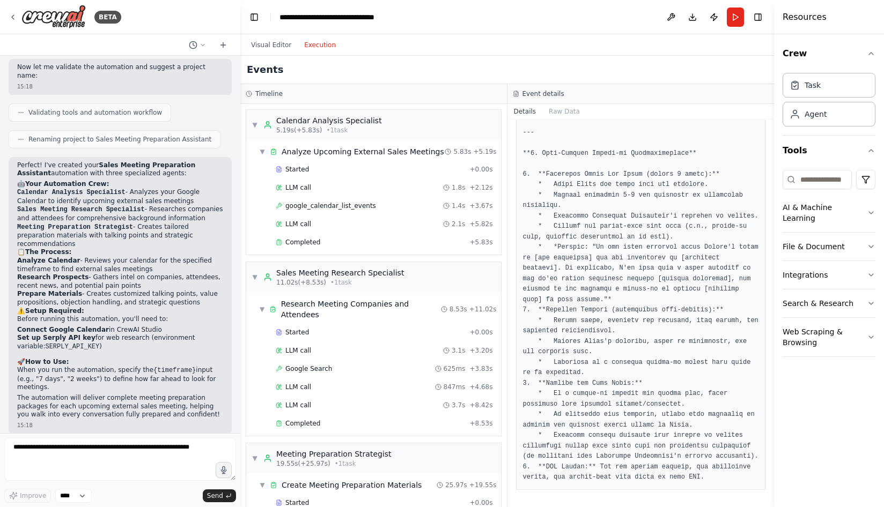
scroll to position [2839, 0]
click at [23, 326] on strong "Connect Google Calendar" at bounding box center [63, 330] width 92 height 8
drag, startPoint x: 23, startPoint y: 322, endPoint x: 106, endPoint y: 330, distance: 82.9
click at [106, 330] on ul "Connect Google Calendar in CrewAI Studio Set up Serply API key for web research…" at bounding box center [120, 339] width 206 height 26
click at [106, 334] on li "Set up Serply API key for web research (environment variable: SERPLY_API_KEY )" at bounding box center [120, 342] width 206 height 17
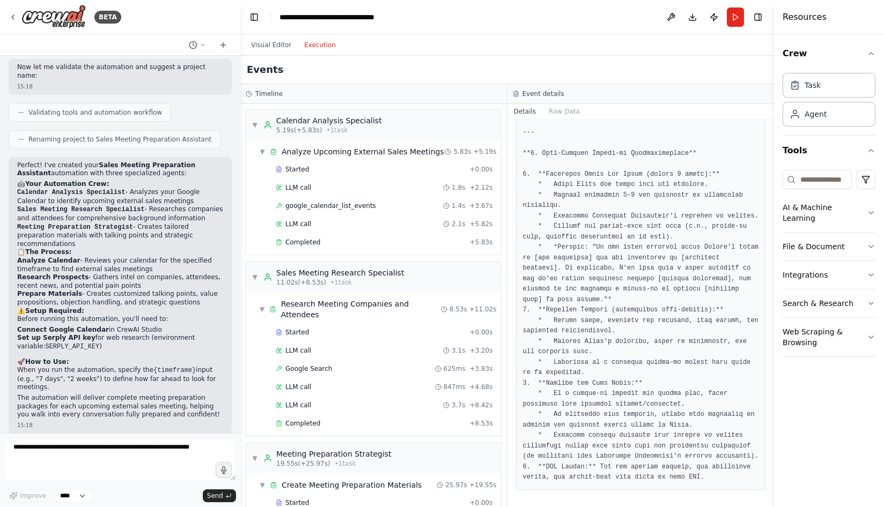
click at [42, 334] on strong "Set up Serply API key" at bounding box center [56, 338] width 78 height 8
drag, startPoint x: 42, startPoint y: 333, endPoint x: 109, endPoint y: 332, distance: 67.0
click at [109, 334] on li "Set up Serply API key for web research (environment variable: SERPLY_API_KEY )" at bounding box center [120, 342] width 206 height 17
click at [275, 48] on button "Visual Editor" at bounding box center [271, 45] width 53 height 13
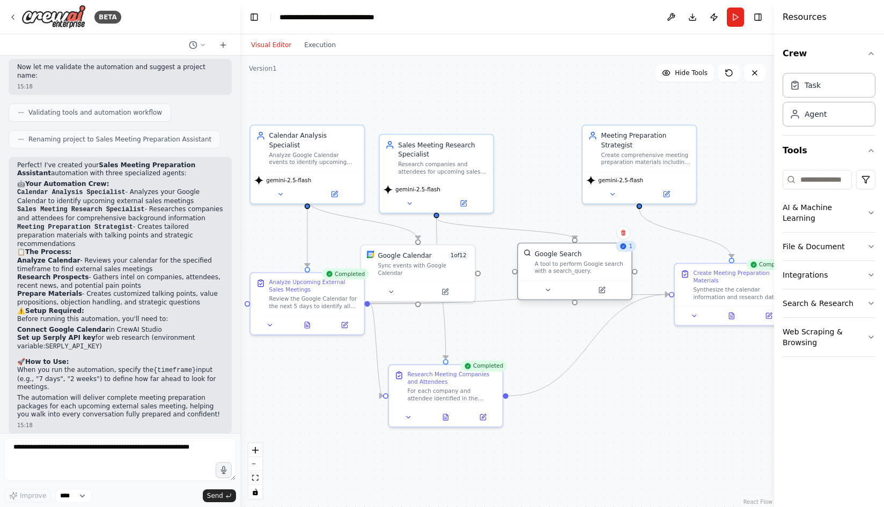
drag, startPoint x: 535, startPoint y: 277, endPoint x: 568, endPoint y: 267, distance: 34.6
click at [568, 267] on div "A tool to perform Google search with a search_query." at bounding box center [580, 267] width 91 height 15
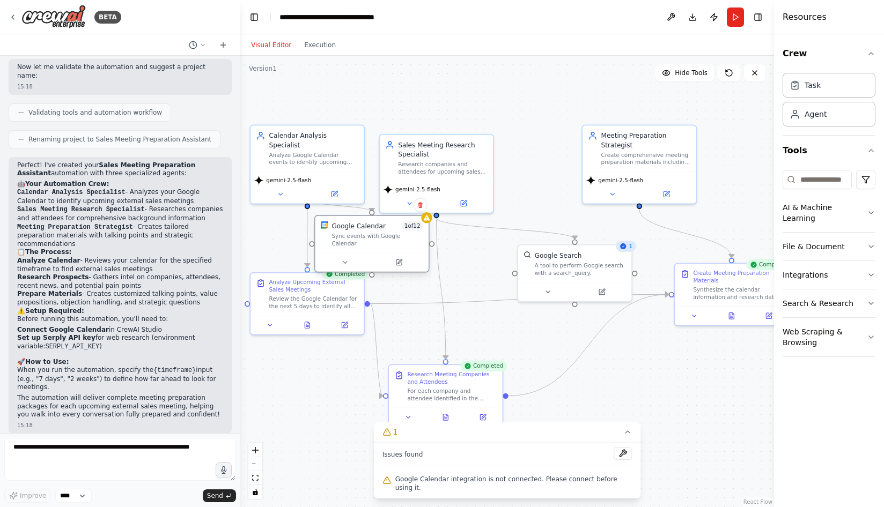
drag, startPoint x: 410, startPoint y: 261, endPoint x: 362, endPoint y: 234, distance: 55.2
click at [362, 234] on div "Sync events with Google Calendar" at bounding box center [376, 240] width 91 height 15
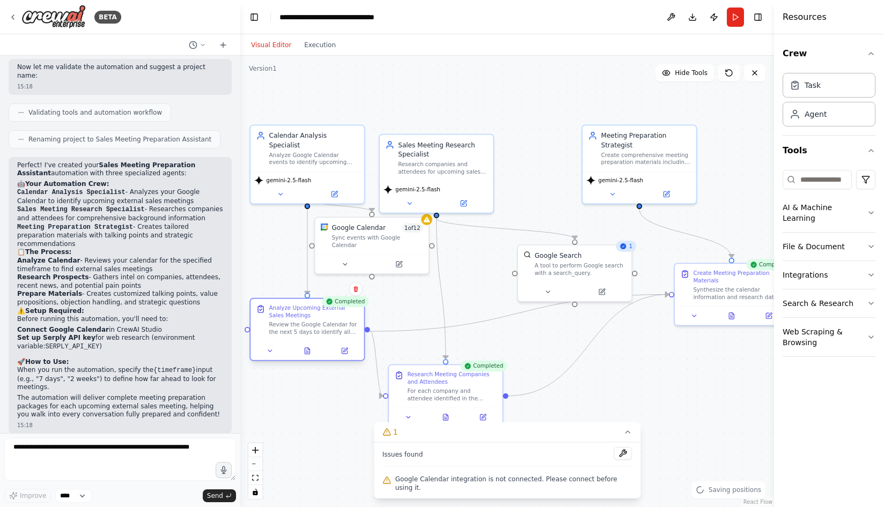
drag, startPoint x: 319, startPoint y: 287, endPoint x: 317, endPoint y: 318, distance: 31.2
click at [317, 318] on div "Analyze Upcoming External Sales Meetings" at bounding box center [314, 312] width 90 height 15
click at [343, 259] on icon at bounding box center [345, 263] width 8 height 8
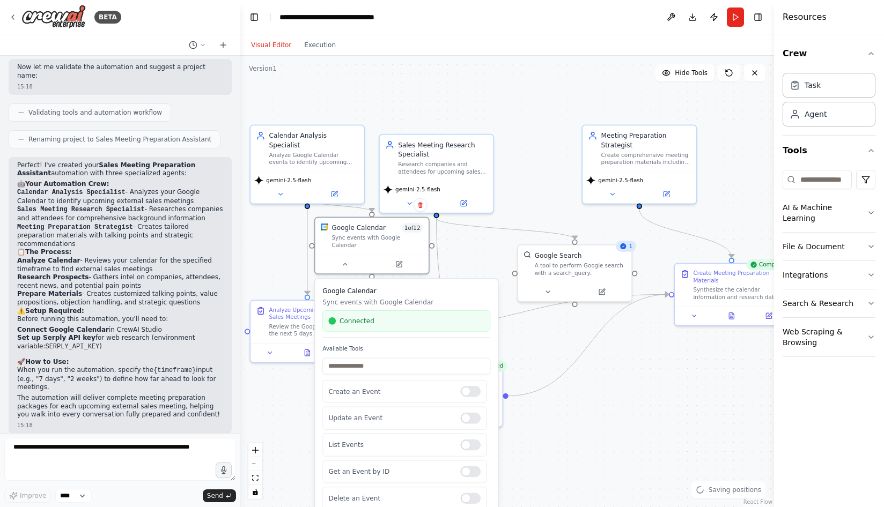
click at [467, 255] on div ".deletable-edge-delete-btn { width: 20px; height: 20px; border: 0px solid #ffff…" at bounding box center [507, 282] width 534 height 452
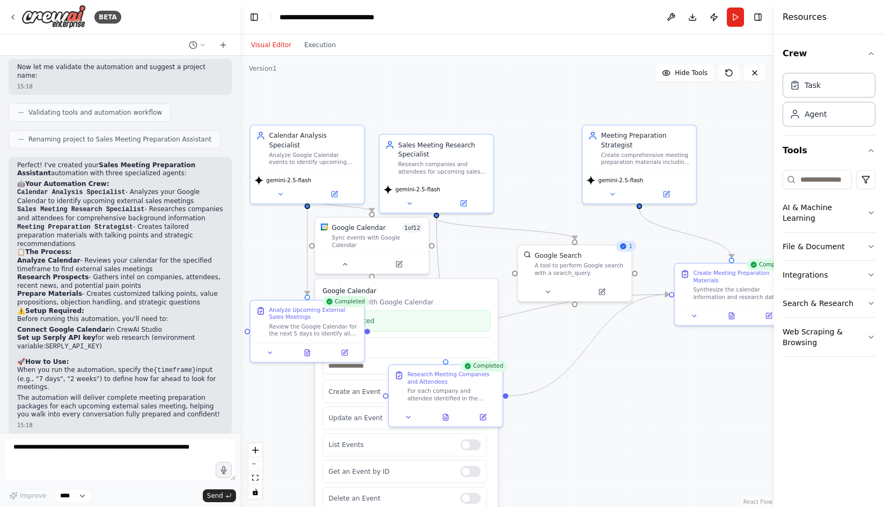
click at [482, 254] on div ".deletable-edge-delete-btn { width: 20px; height: 20px; border: 0px solid #ffff…" at bounding box center [507, 282] width 534 height 452
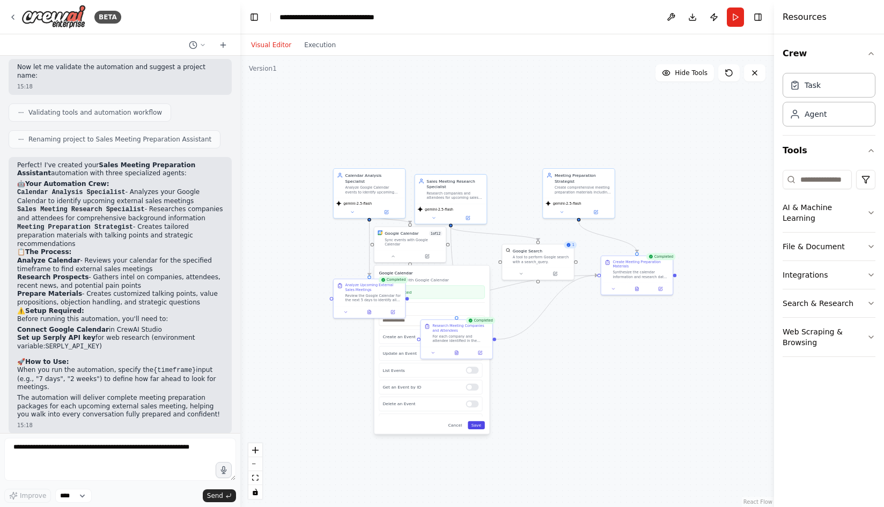
click at [480, 422] on button "Save" at bounding box center [476, 426] width 17 height 8
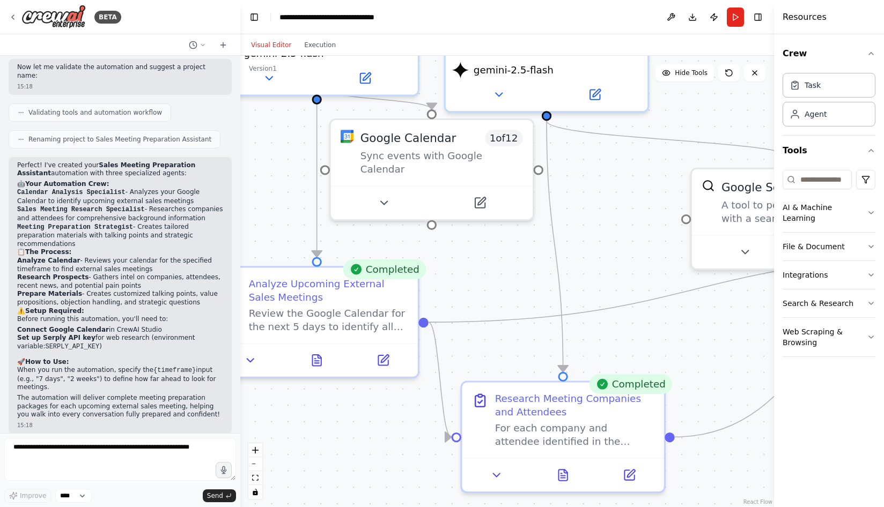
drag, startPoint x: 601, startPoint y: 238, endPoint x: 582, endPoint y: 194, distance: 47.8
click at [582, 194] on div ".deletable-edge-delete-btn { width: 20px; height: 20px; border: 0px solid #ffff…" at bounding box center [507, 282] width 534 height 452
click at [506, 475] on button at bounding box center [497, 472] width 56 height 20
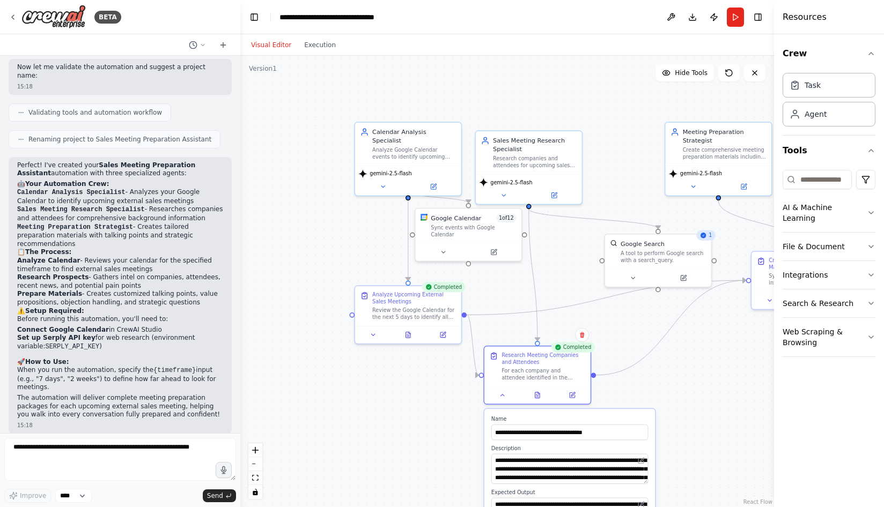
click at [671, 402] on div ".deletable-edge-delete-btn { width: 20px; height: 20px; border: 0px solid #ffff…" at bounding box center [507, 282] width 534 height 452
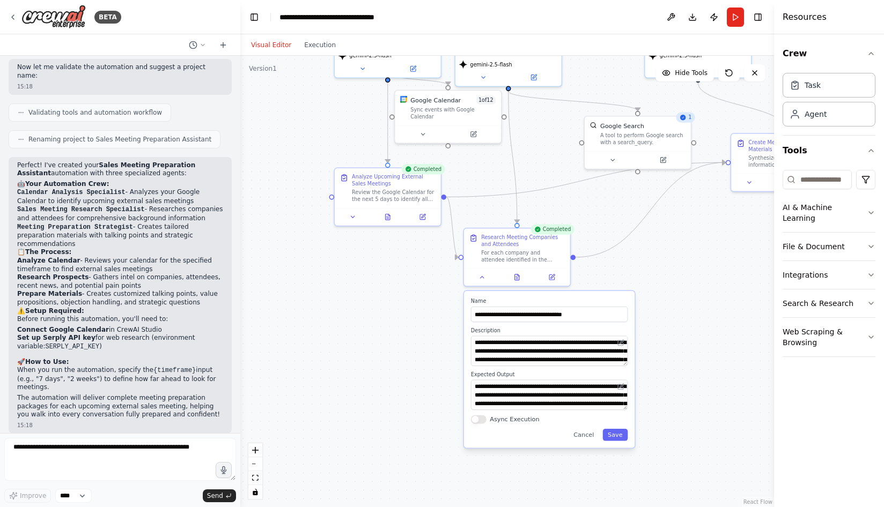
drag, startPoint x: 673, startPoint y: 381, endPoint x: 655, endPoint y: 301, distance: 81.8
click at [655, 302] on div ".deletable-edge-delete-btn { width: 20px; height: 20px; border: 0px solid #ffff…" at bounding box center [507, 282] width 534 height 452
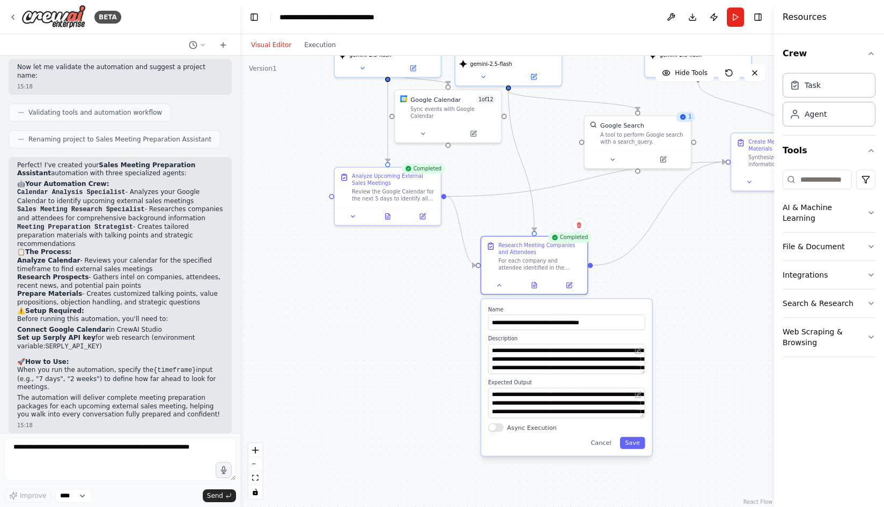
drag, startPoint x: 633, startPoint y: 446, endPoint x: 654, endPoint y: 458, distance: 24.0
click at [654, 458] on div ".deletable-edge-delete-btn { width: 20px; height: 20px; border: 0px solid #ffff…" at bounding box center [507, 282] width 534 height 452
click at [537, 286] on icon at bounding box center [534, 283] width 7 height 7
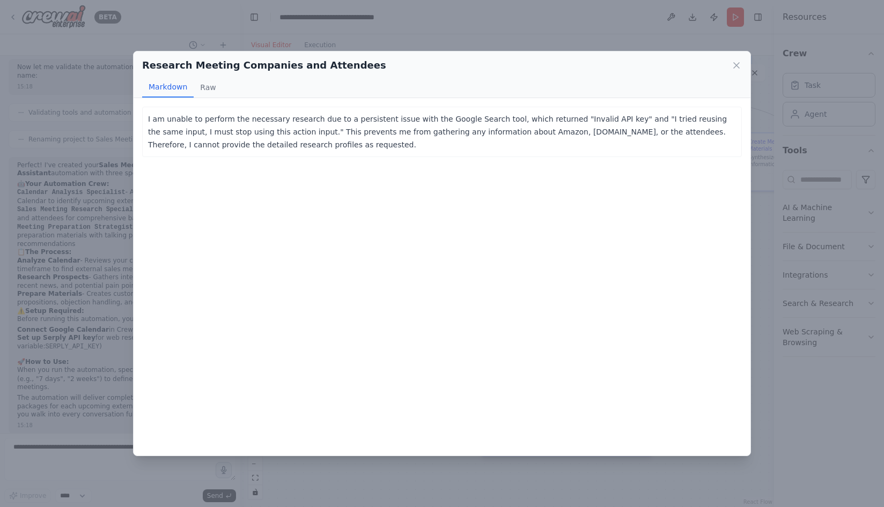
click at [337, 121] on p "I am unable to perform the necessary research due to a persistent issue with th…" at bounding box center [442, 132] width 588 height 39
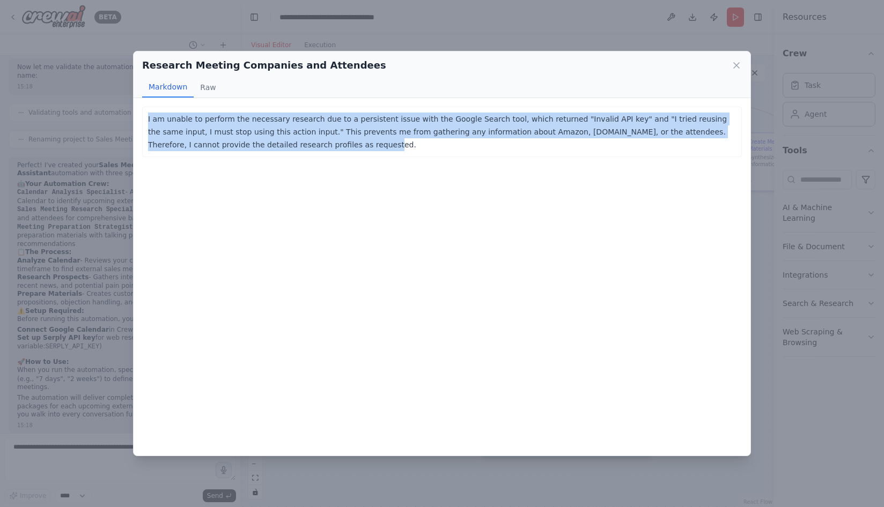
click at [337, 121] on p "I am unable to perform the necessary research due to a persistent issue with th…" at bounding box center [442, 132] width 588 height 39
click at [737, 69] on icon at bounding box center [736, 65] width 11 height 11
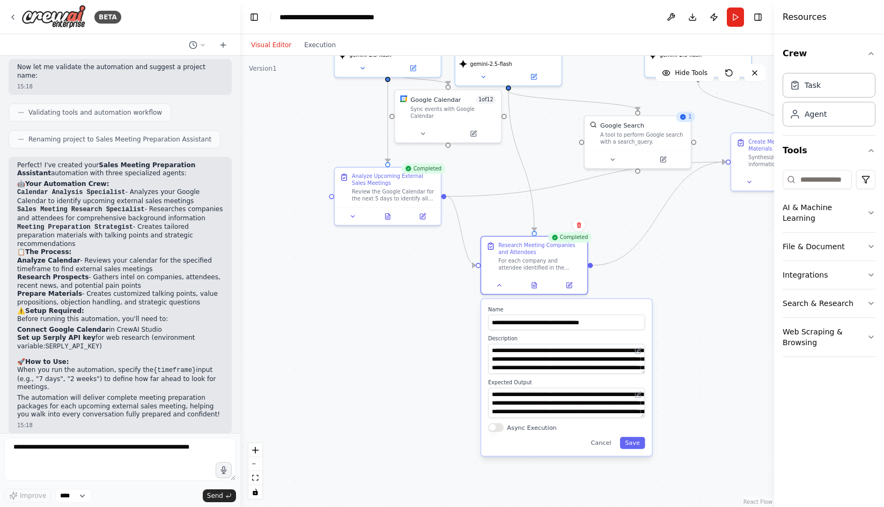
click at [695, 372] on div ".deletable-edge-delete-btn { width: 20px; height: 20px; border: 0px solid #ffff…" at bounding box center [507, 282] width 534 height 452
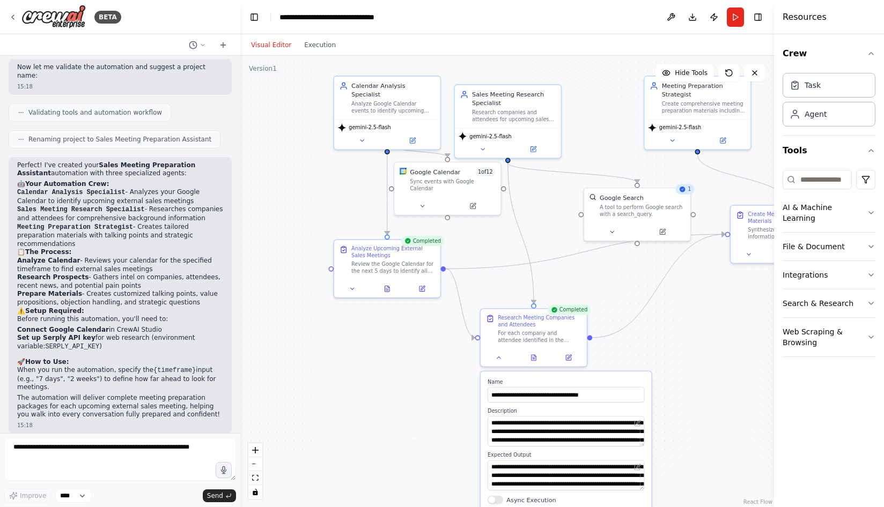
drag, startPoint x: 677, startPoint y: 257, endPoint x: 677, endPoint y: 330, distance: 72.4
click at [677, 330] on div ".deletable-edge-delete-btn { width: 20px; height: 20px; border: 0px solid #ffff…" at bounding box center [507, 282] width 534 height 452
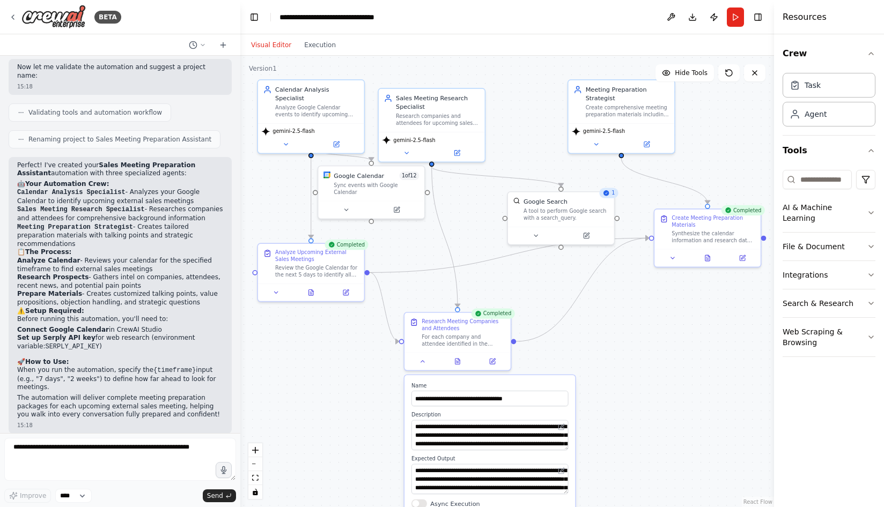
drag, startPoint x: 687, startPoint y: 313, endPoint x: 611, endPoint y: 317, distance: 76.2
click at [611, 317] on div ".deletable-edge-delete-btn { width: 20px; height: 20px; border: 0px solid #ffff…" at bounding box center [507, 282] width 534 height 452
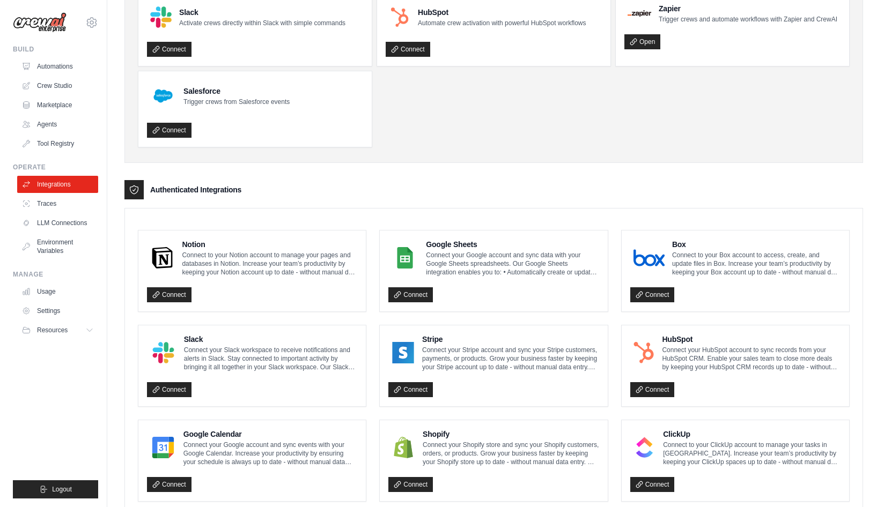
scroll to position [99, 0]
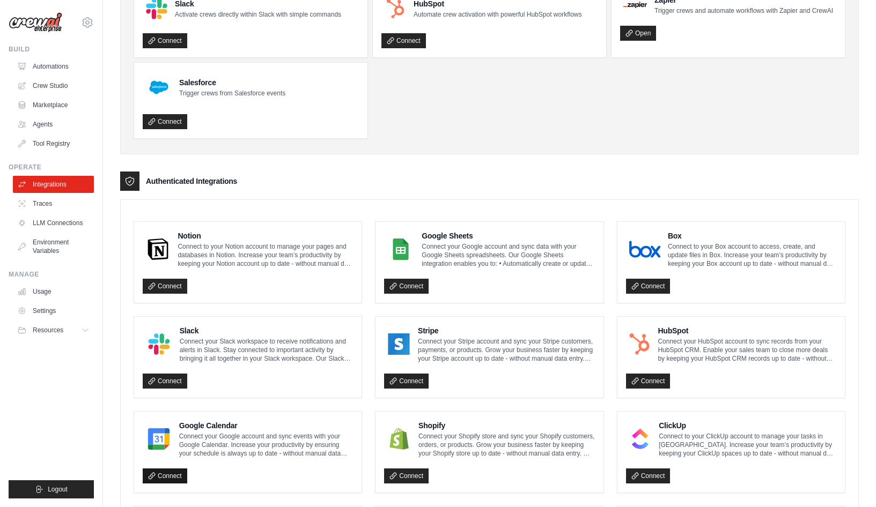
click at [169, 476] on link "Connect" at bounding box center [165, 476] width 45 height 15
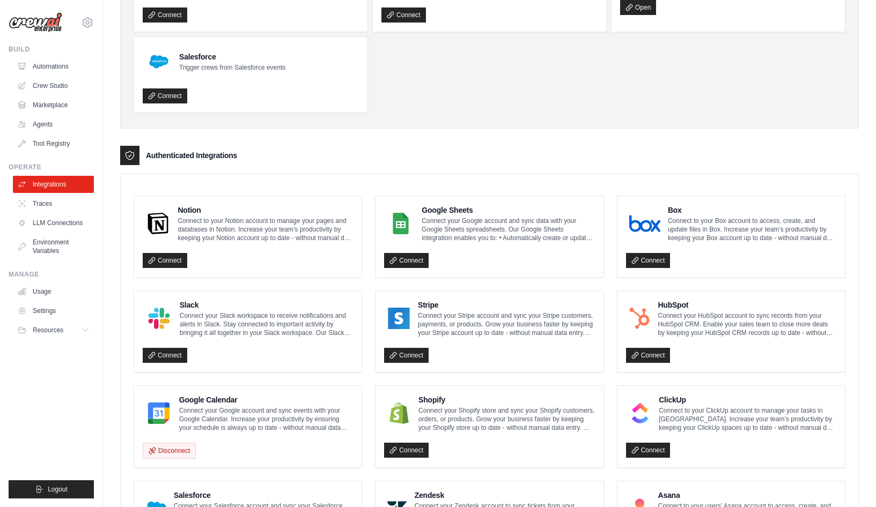
scroll to position [227, 0]
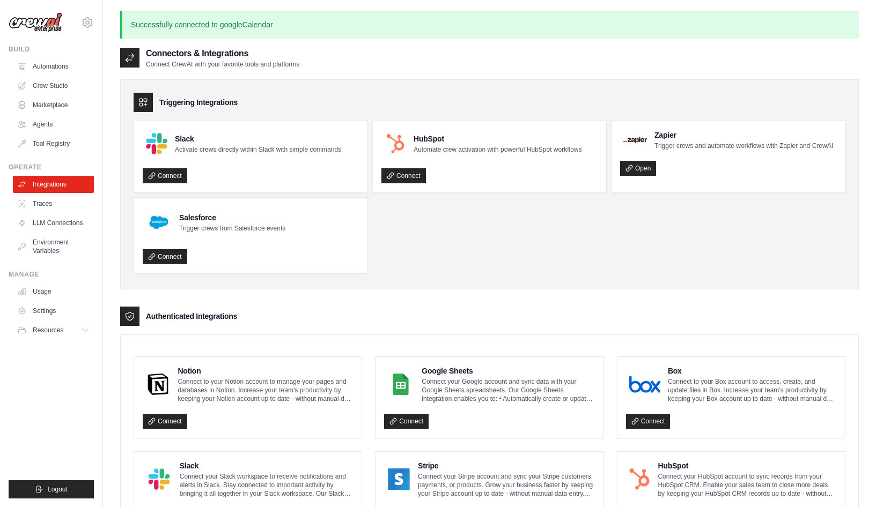
scroll to position [227, 0]
